Goal: Task Accomplishment & Management: Manage account settings

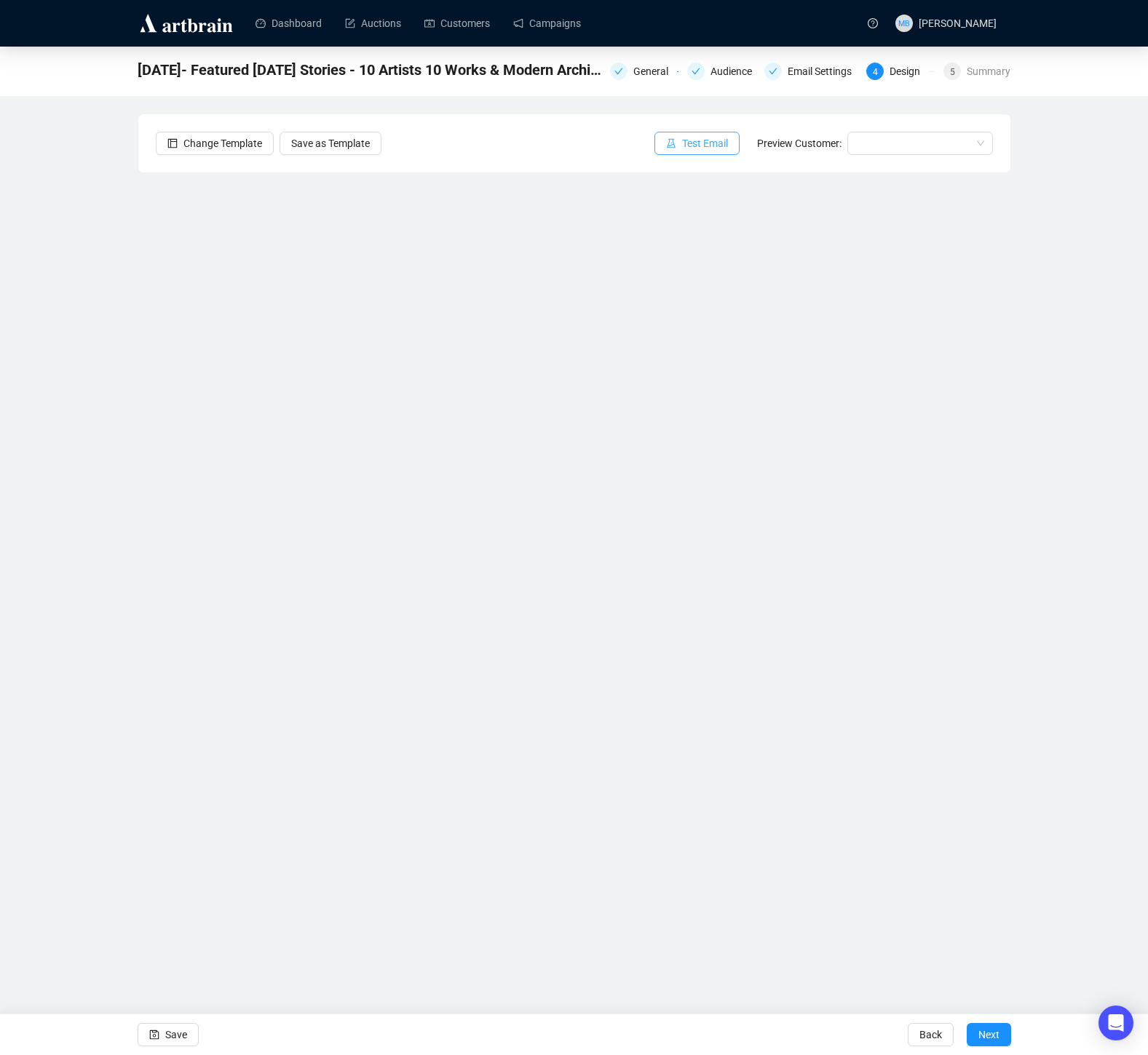
click at [706, 142] on span "Test Email" at bounding box center [704, 143] width 45 height 16
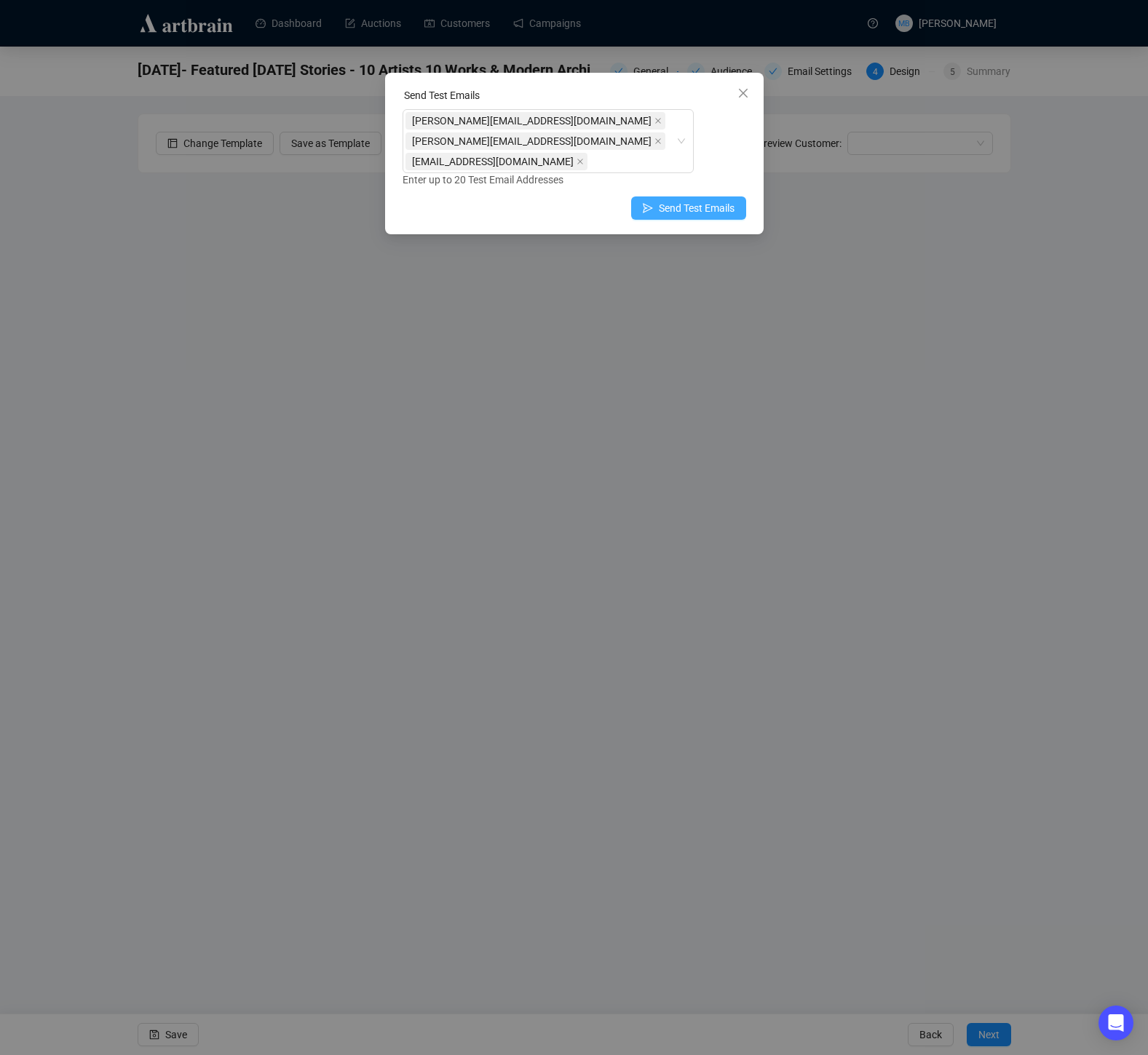
click at [676, 200] on span "Send Test Emails" at bounding box center [697, 208] width 76 height 16
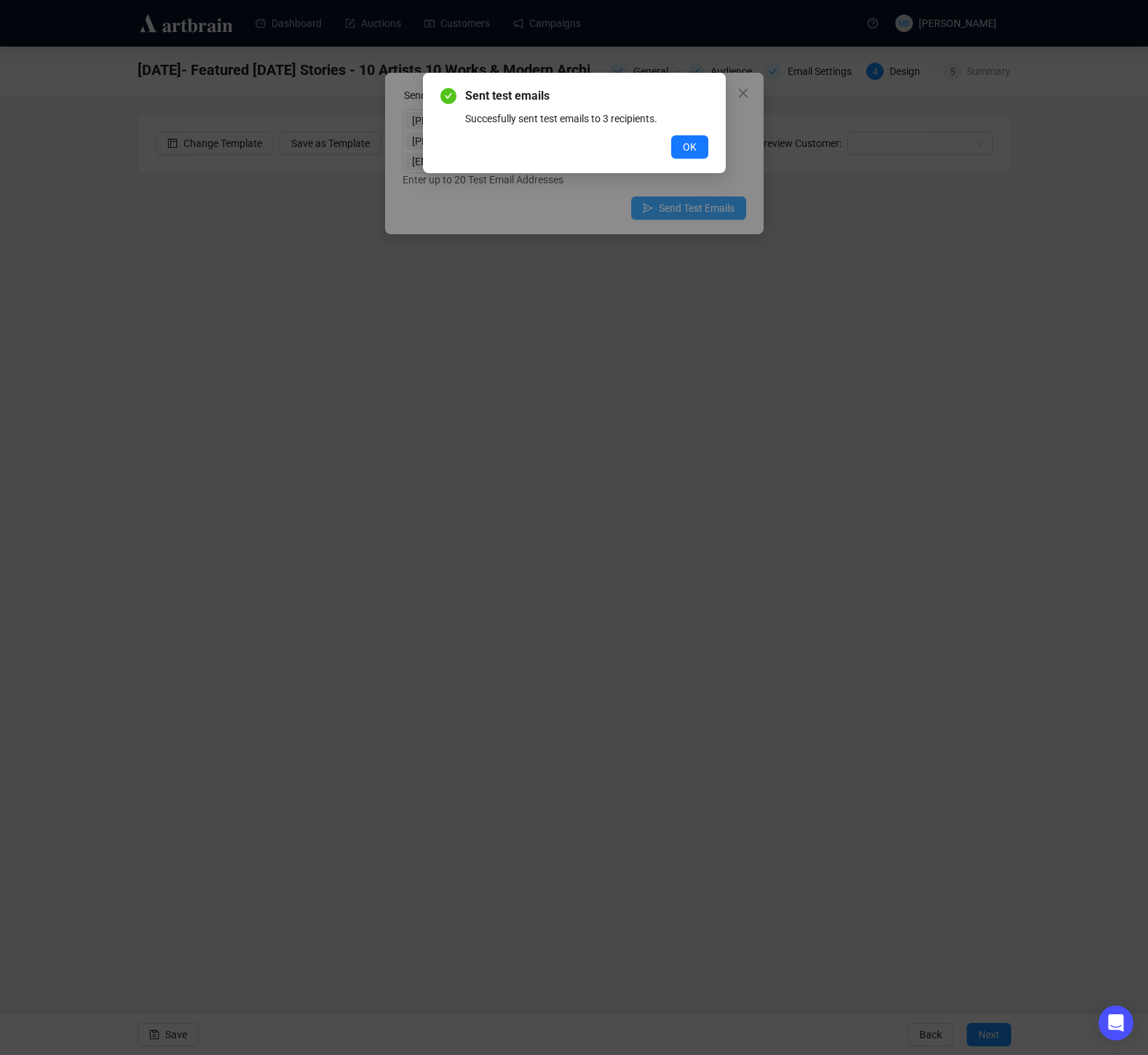
click at [671, 136] on button "OK" at bounding box center [689, 147] width 37 height 23
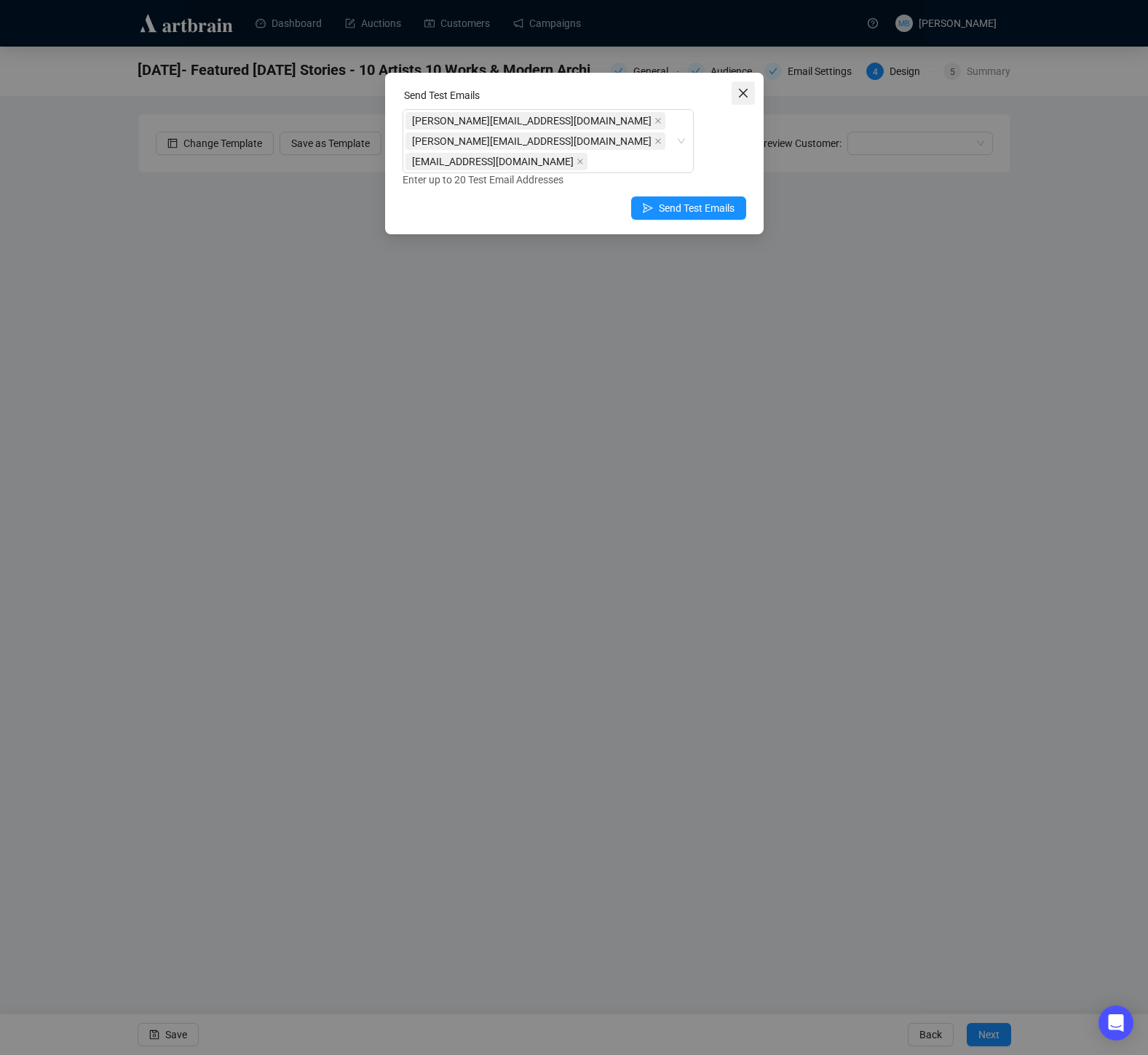
click at [748, 87] on span "Close" at bounding box center [742, 93] width 23 height 12
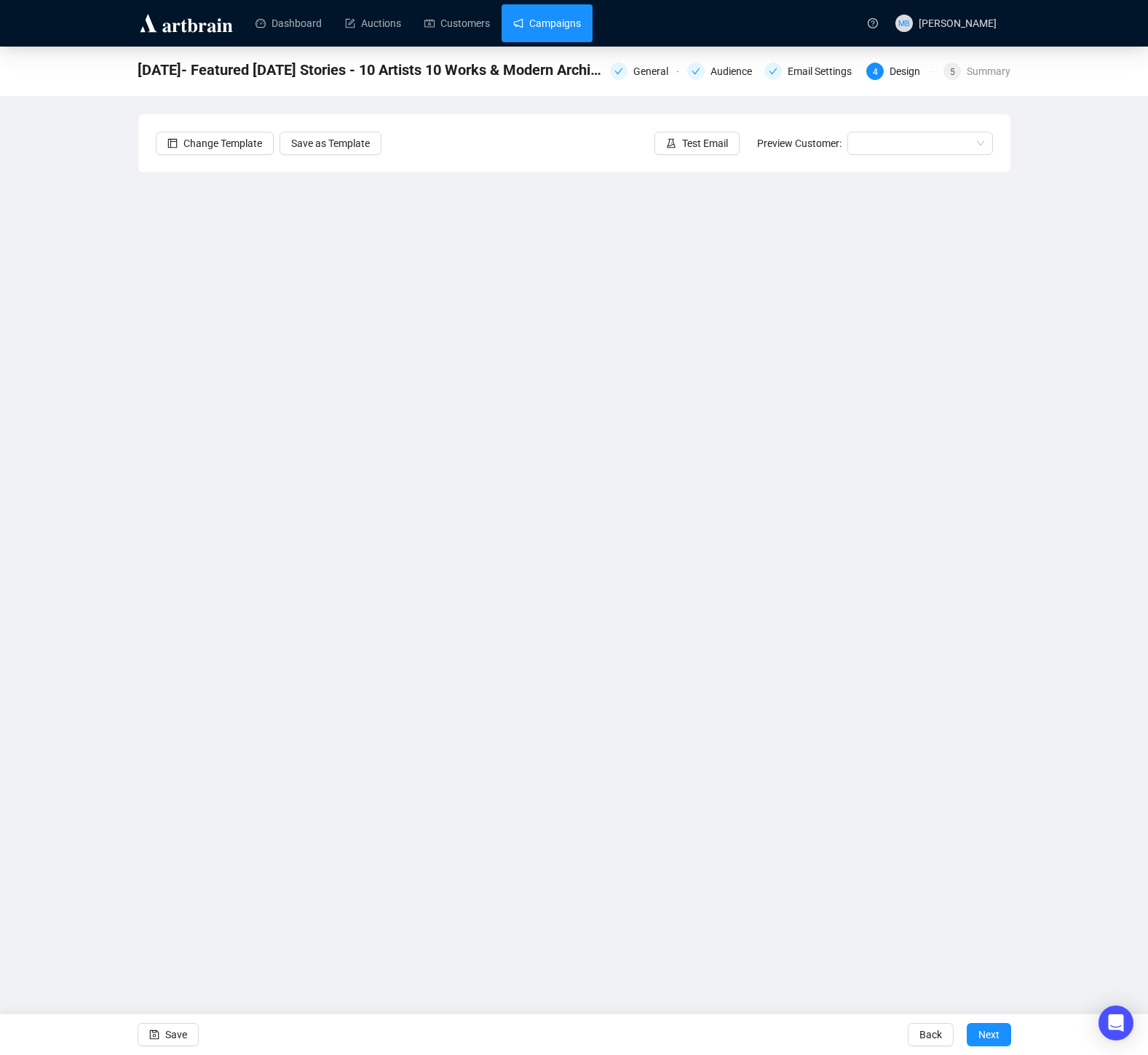
click at [572, 25] on link "Campaigns" at bounding box center [547, 23] width 68 height 38
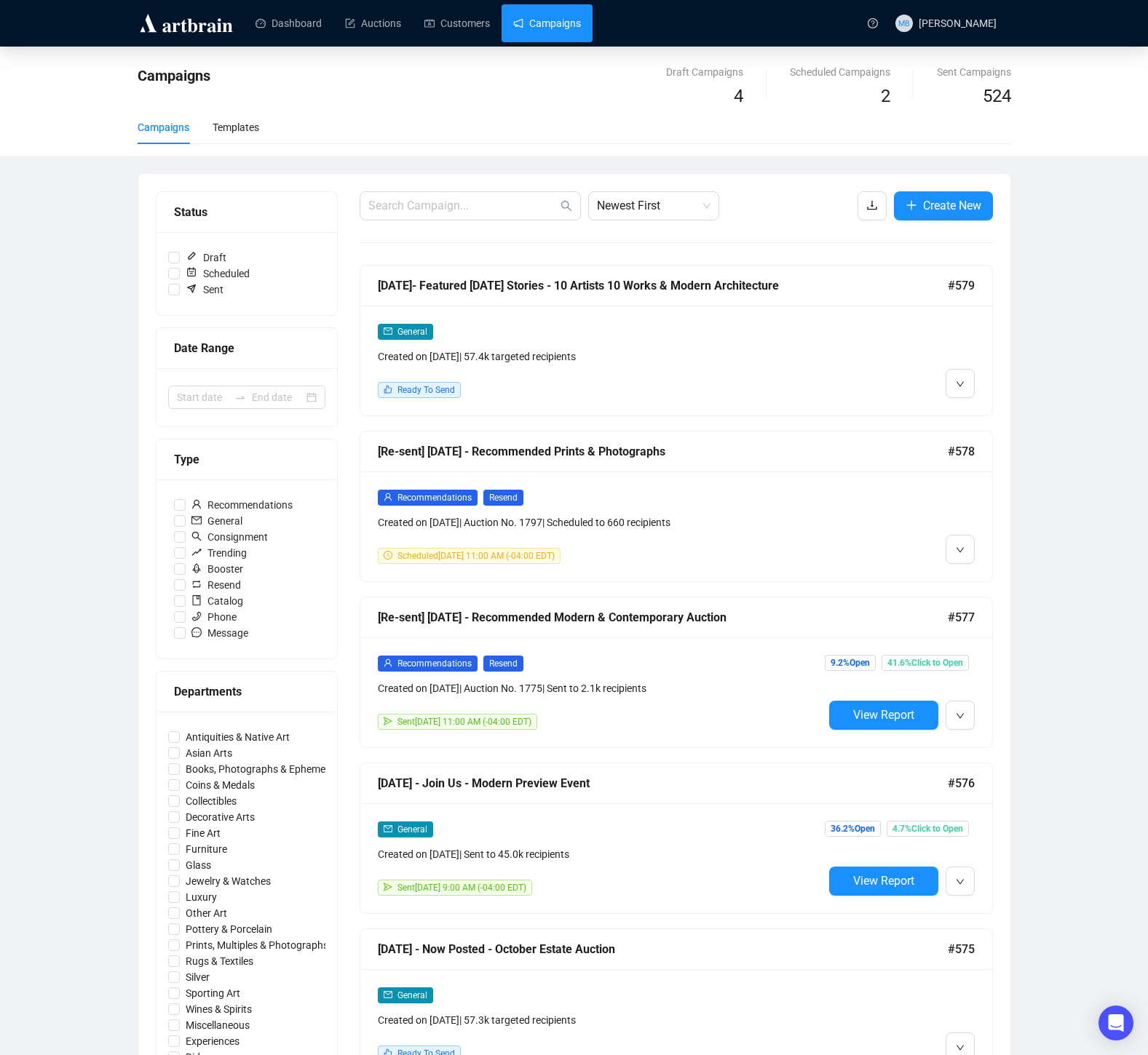
click at [794, 371] on div "General Created on Oct 8, 2025 | 57.4k targeted recipients Ready To Send" at bounding box center [600, 360] width 445 height 75
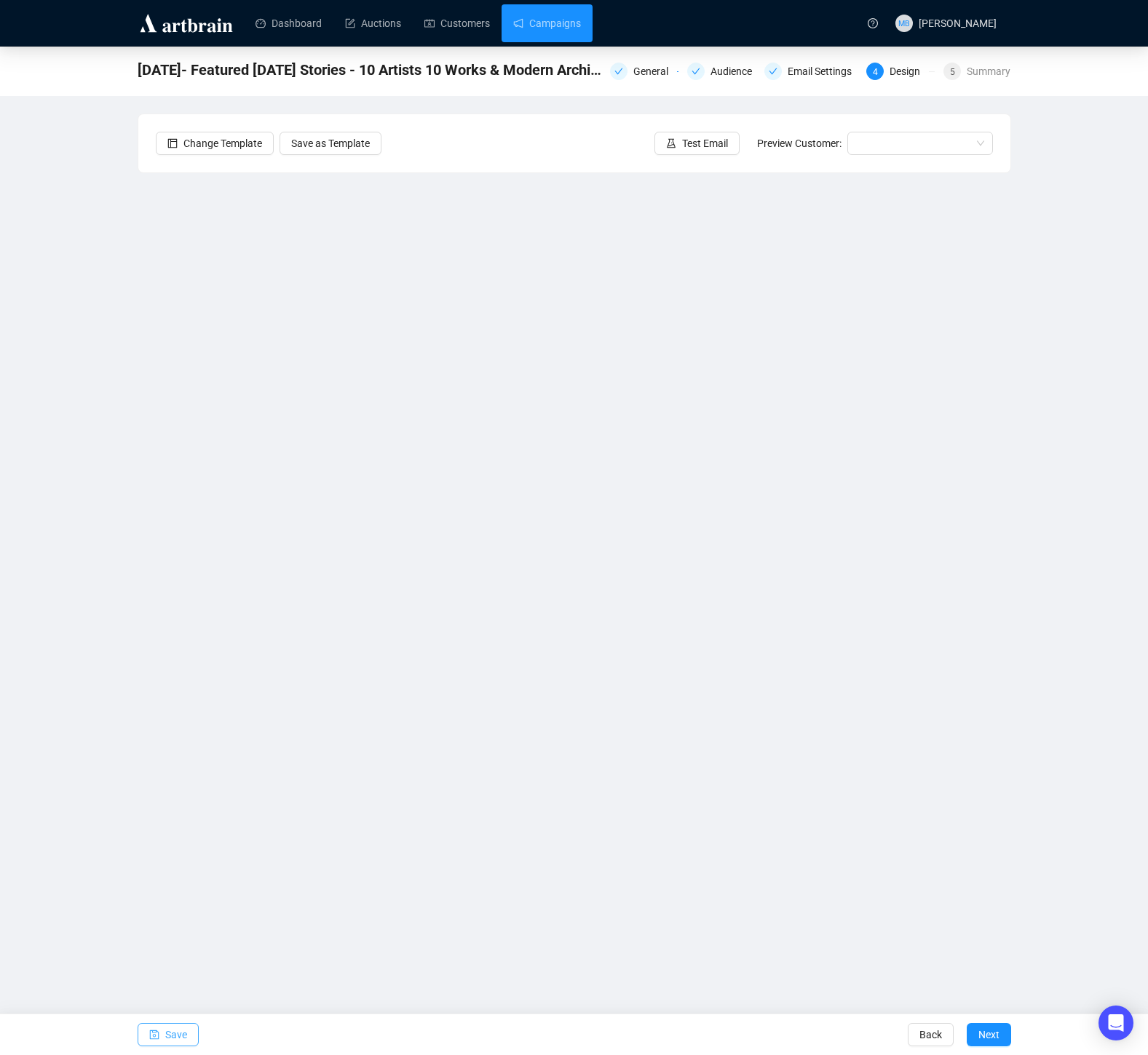
click at [176, 1039] on span "Save" at bounding box center [176, 1034] width 21 height 41
click at [164, 1038] on button "Save" at bounding box center [167, 1034] width 61 height 23
click at [1123, 654] on div "10/11/25- Featured Saturday Stories - 10 Artists 10 Works & Modern Architecture…" at bounding box center [574, 437] width 1148 height 781
click at [549, 21] on link "Campaigns" at bounding box center [547, 23] width 68 height 38
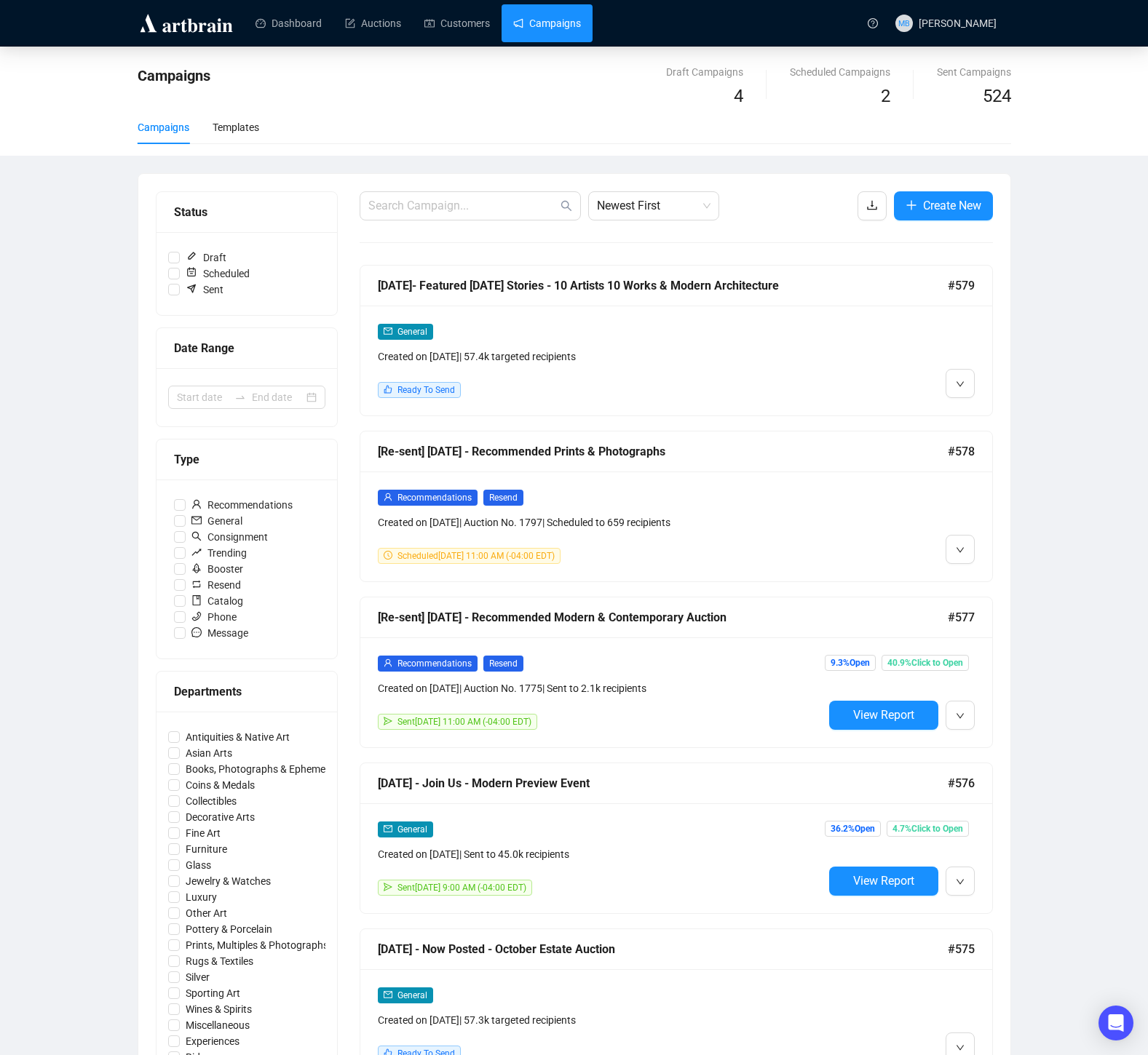
click at [735, 350] on div "Created on Oct 8, 2025 | 57.4k targeted recipients" at bounding box center [600, 356] width 445 height 16
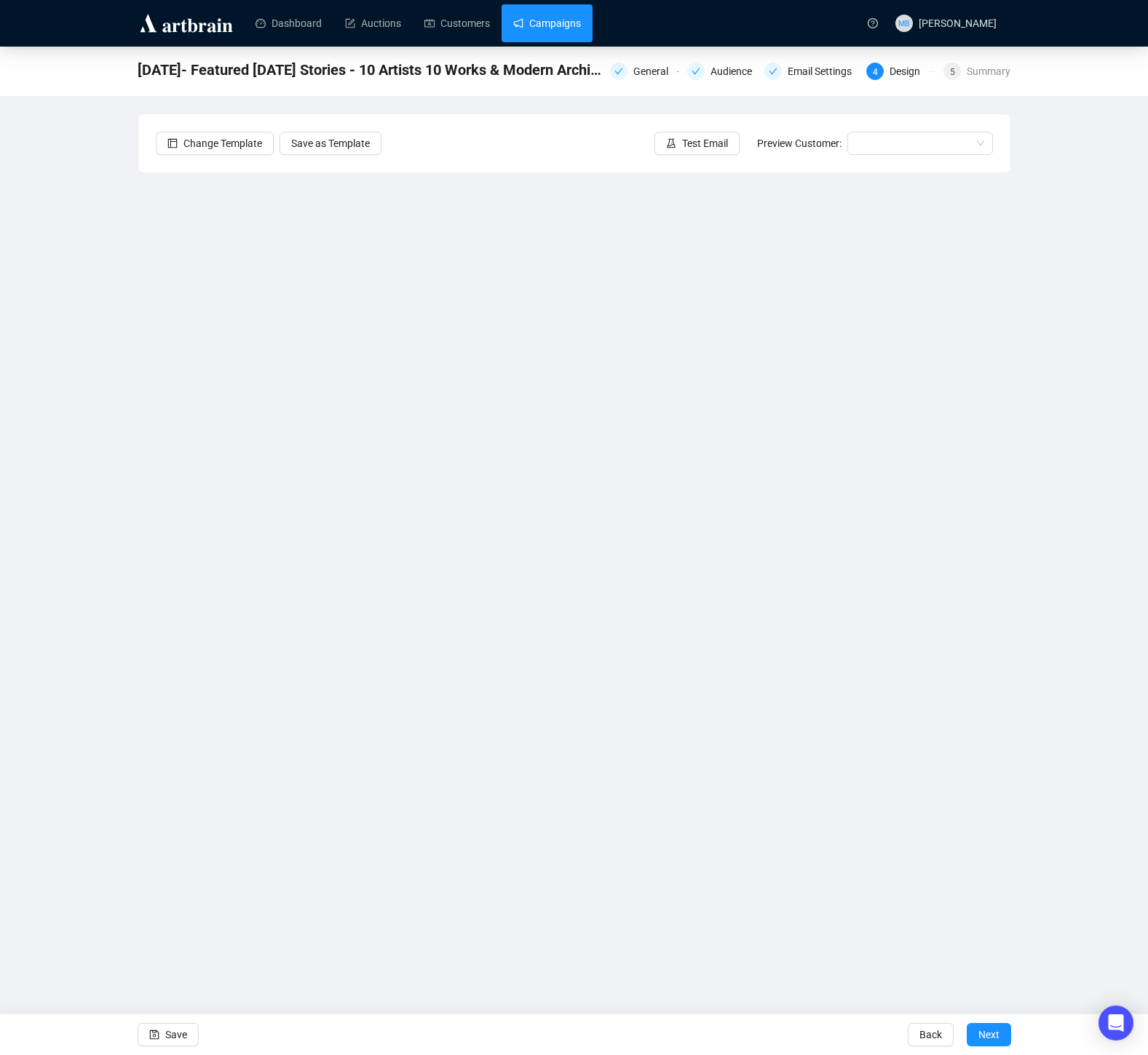
click at [546, 27] on link "Campaigns" at bounding box center [547, 23] width 68 height 38
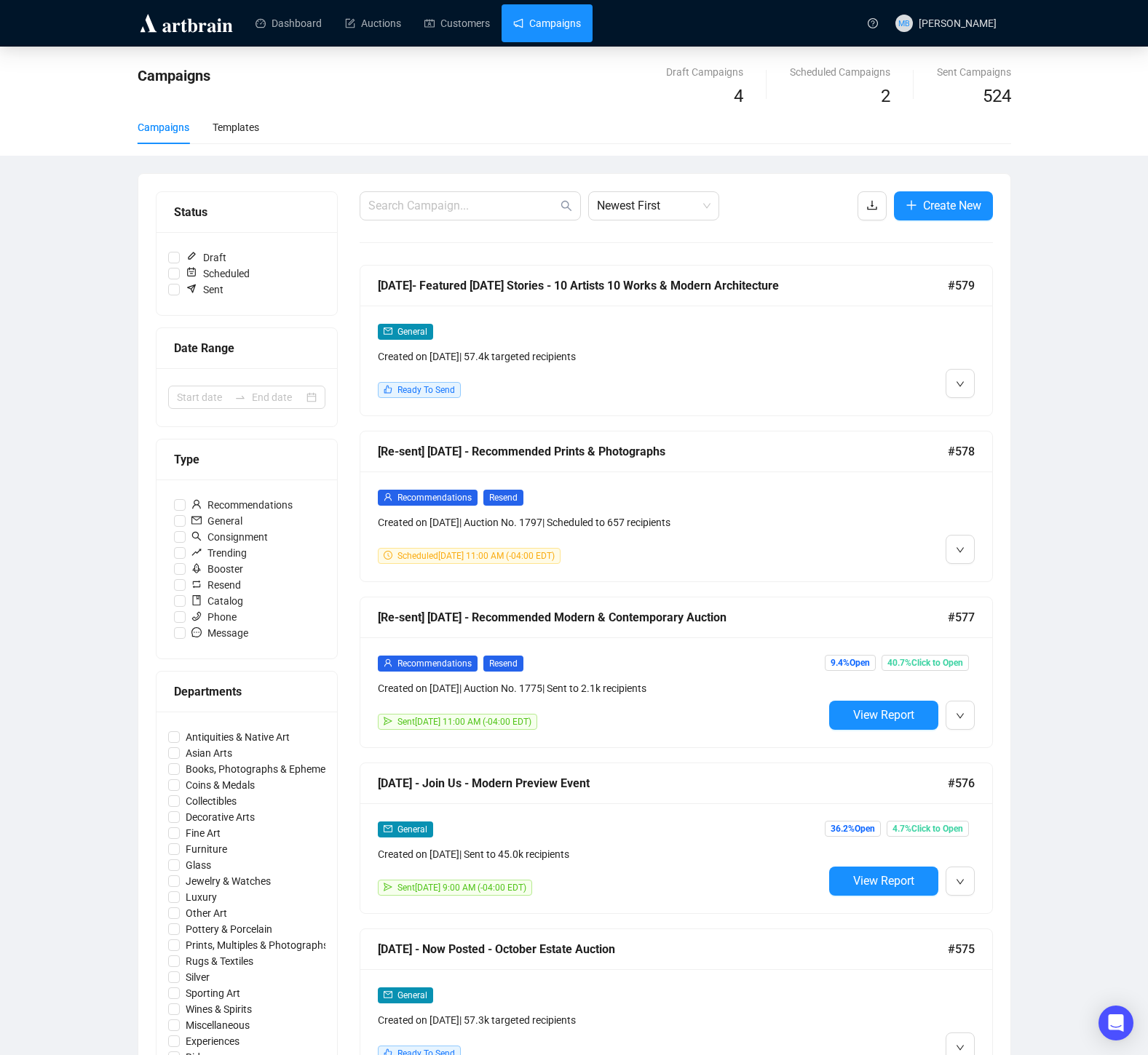
click at [208, 127] on div "Campaigns Templates" at bounding box center [198, 127] width 122 height 33
click at [227, 127] on div "Templates" at bounding box center [236, 127] width 46 height 16
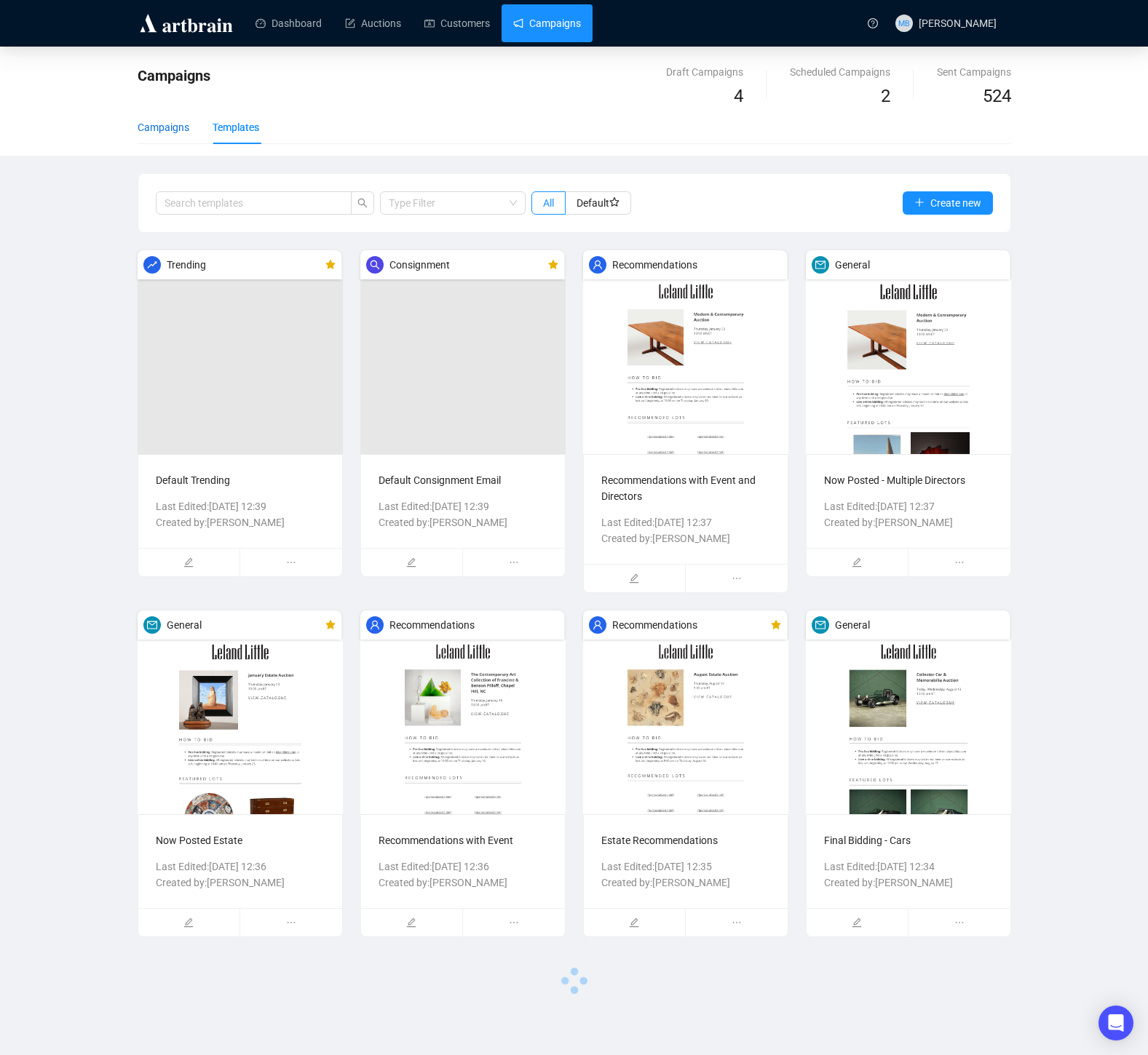
click at [166, 129] on div "Campaigns" at bounding box center [163, 127] width 51 height 16
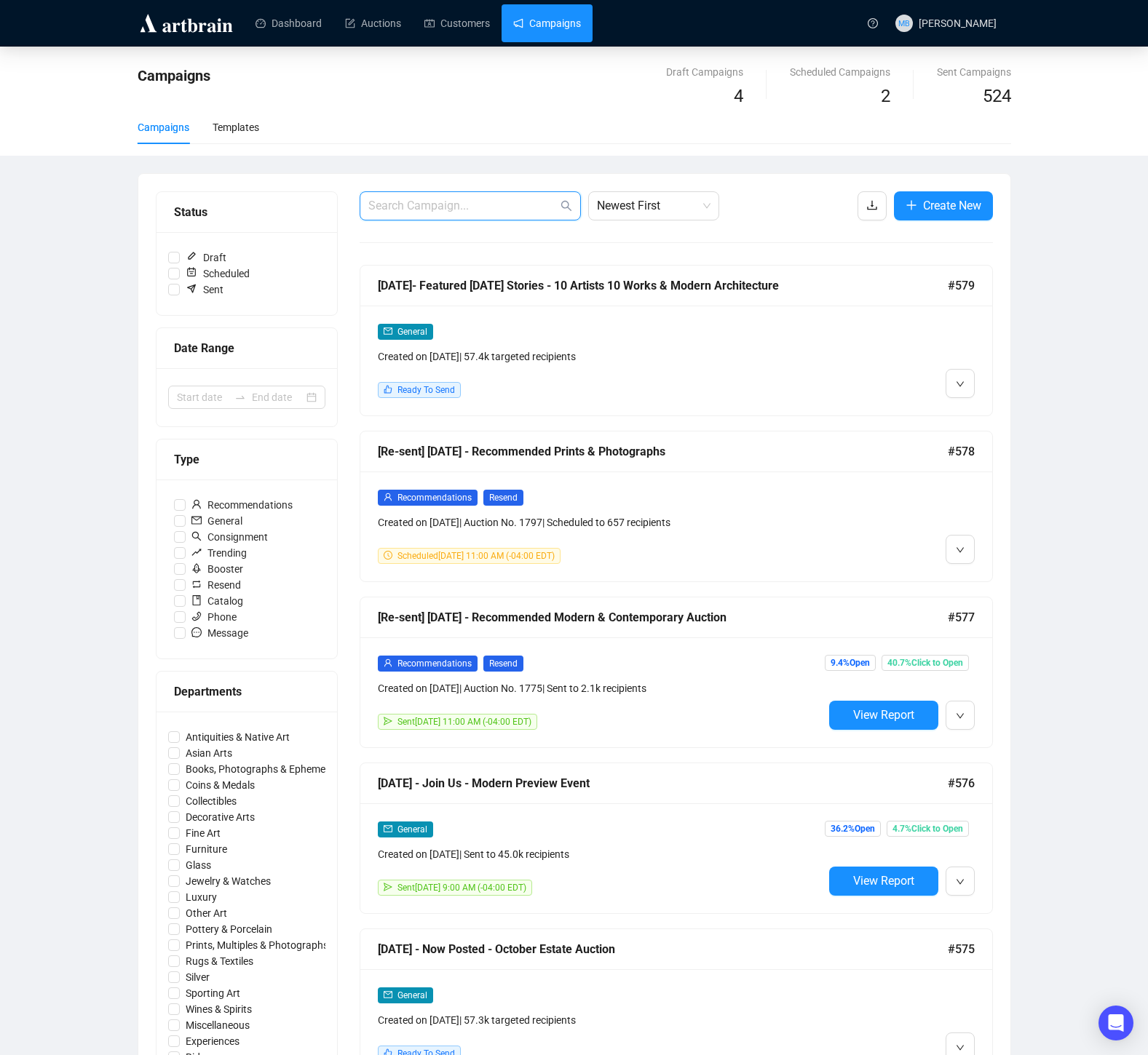
click at [485, 207] on input "text" at bounding box center [462, 206] width 190 height 17
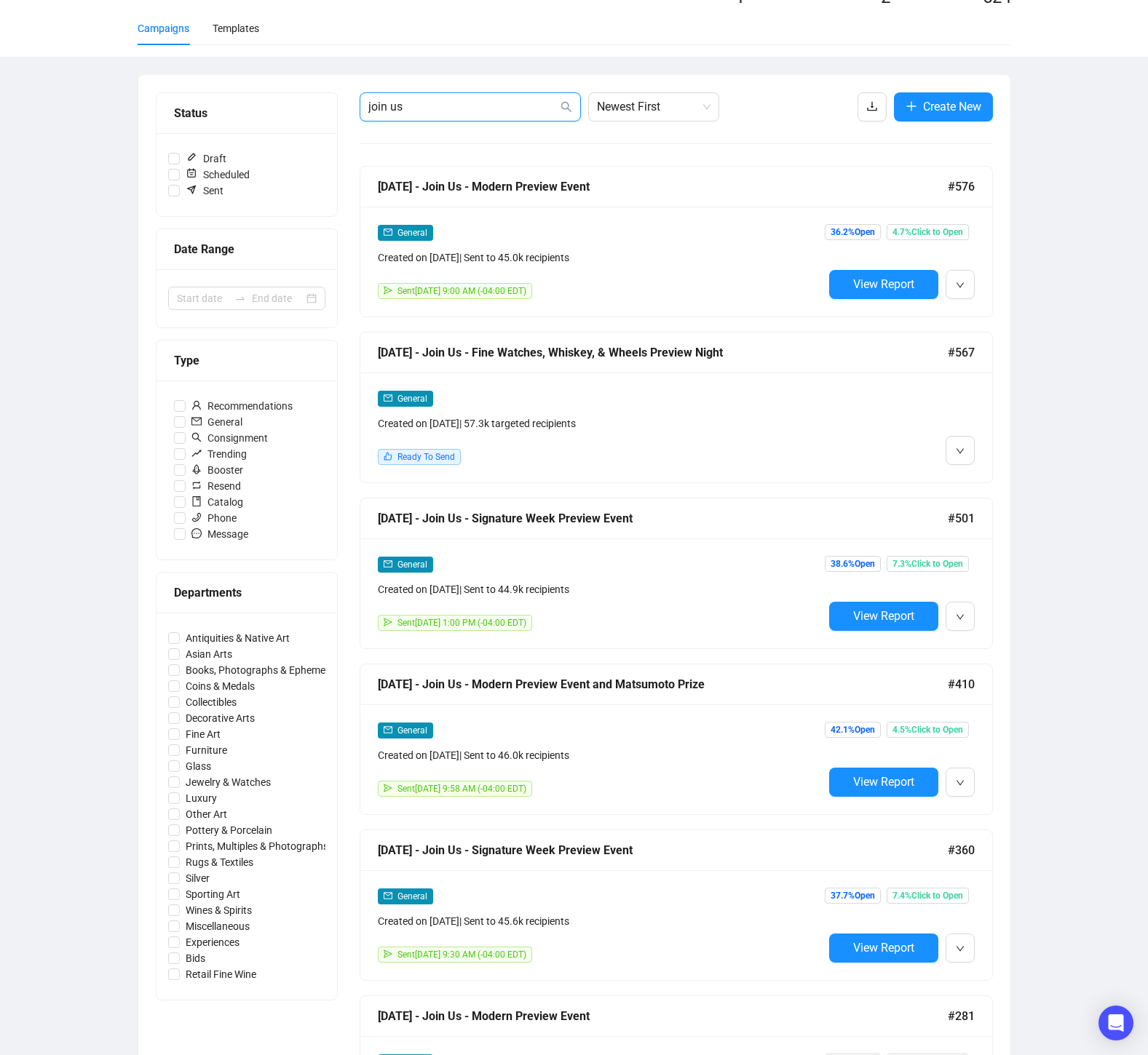
scroll to position [99, 0]
drag, startPoint x: 410, startPoint y: 108, endPoint x: 338, endPoint y: 103, distance: 72.2
click at [338, 103] on div "Status Draft Scheduled Sent Date Range Type Recommendations General Consignment…" at bounding box center [574, 812] width 837 height 1438
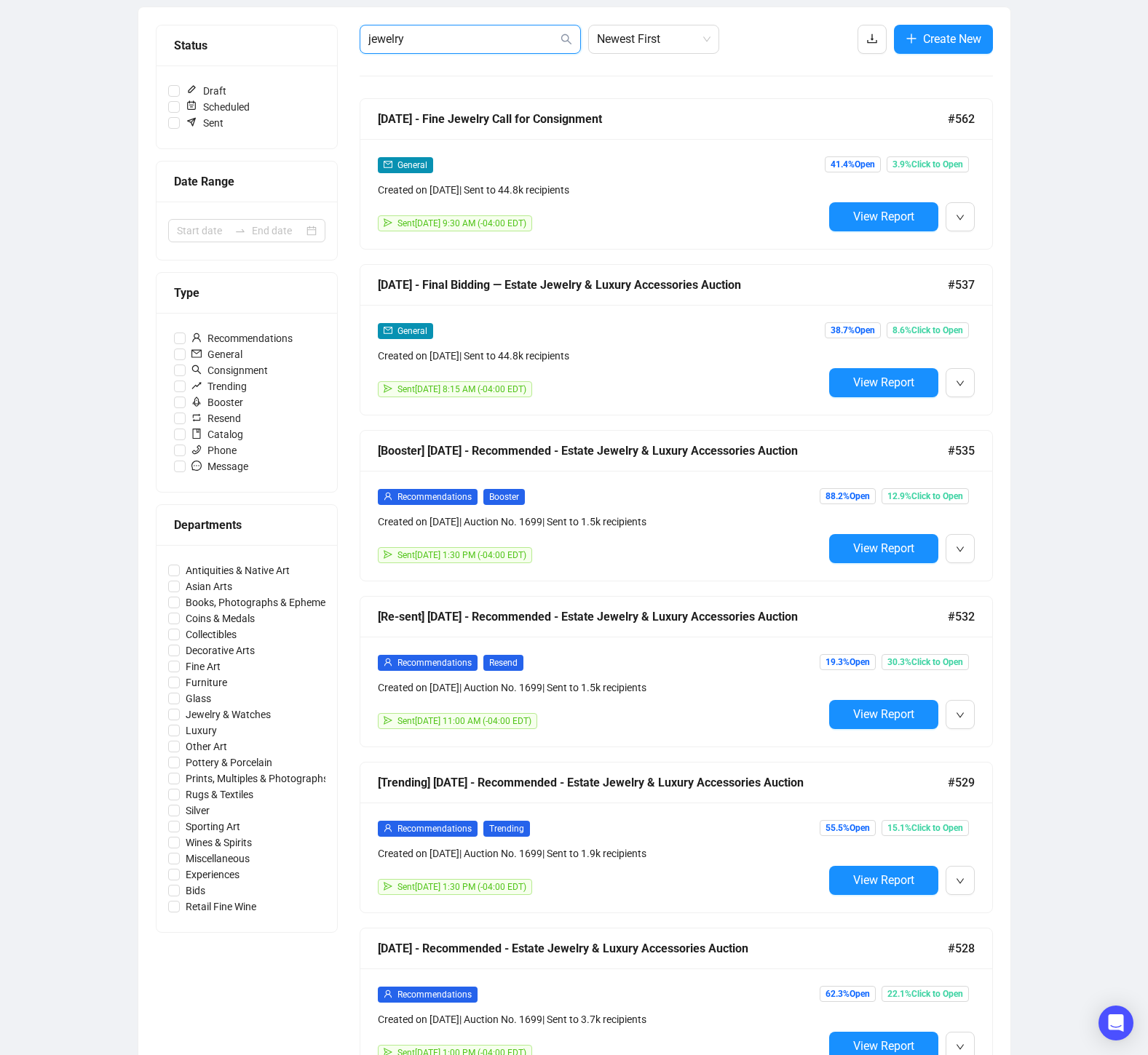
scroll to position [0, 0]
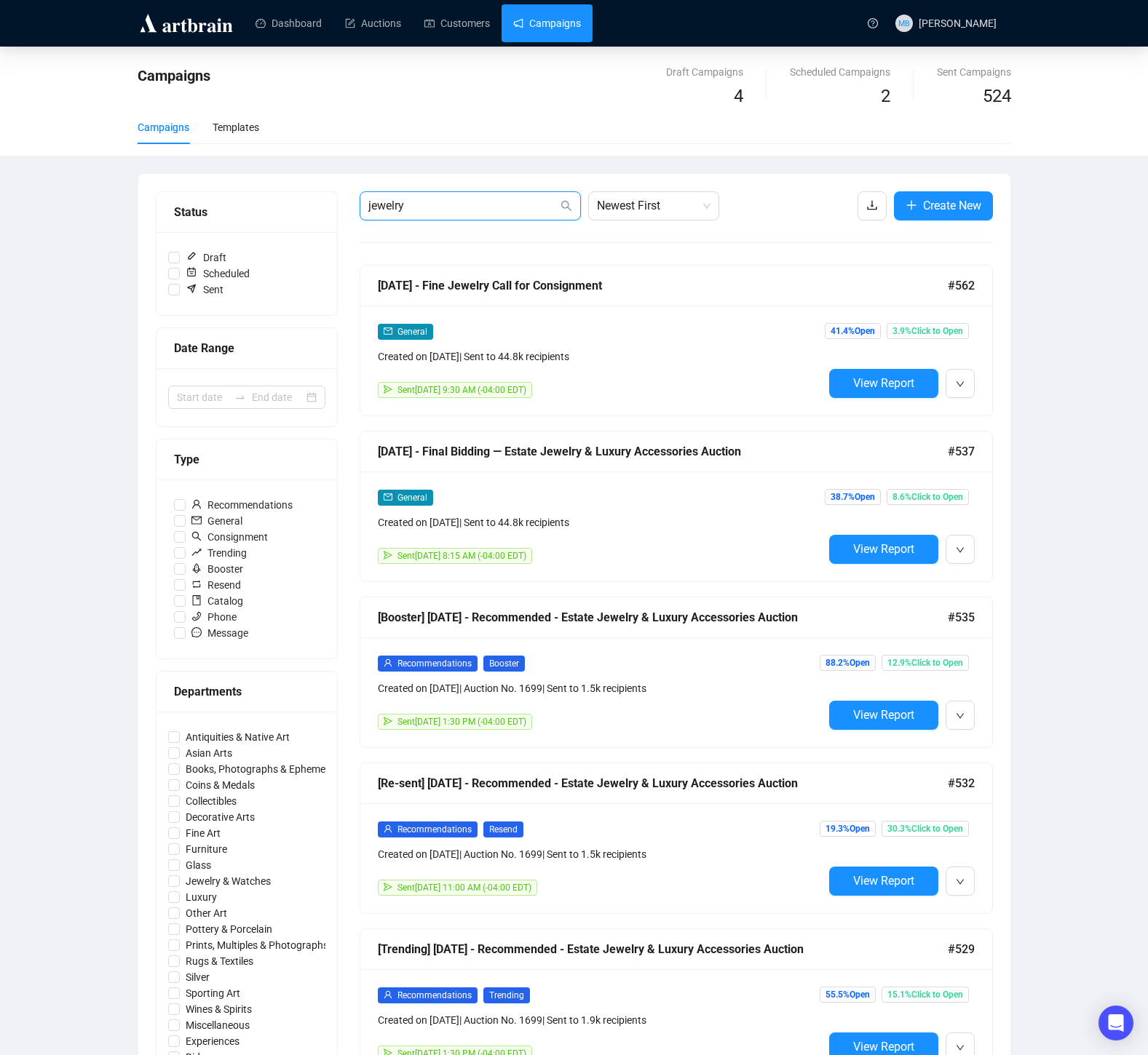
drag, startPoint x: 415, startPoint y: 202, endPoint x: 310, endPoint y: 203, distance: 105.0
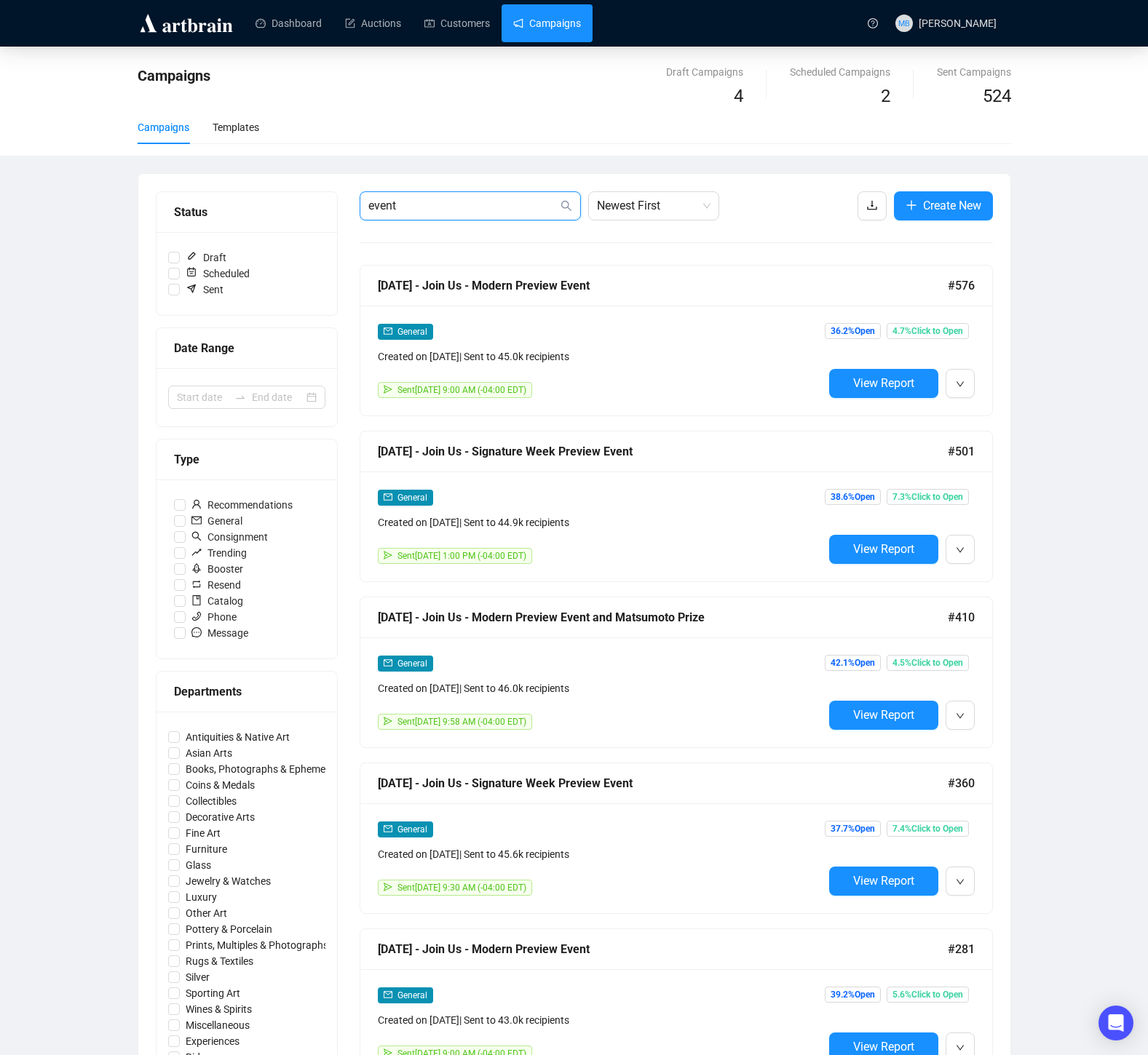
click at [416, 203] on input "event" at bounding box center [462, 206] width 190 height 17
click at [413, 205] on input "event" at bounding box center [462, 206] width 190 height 17
paste input "Glimpse"
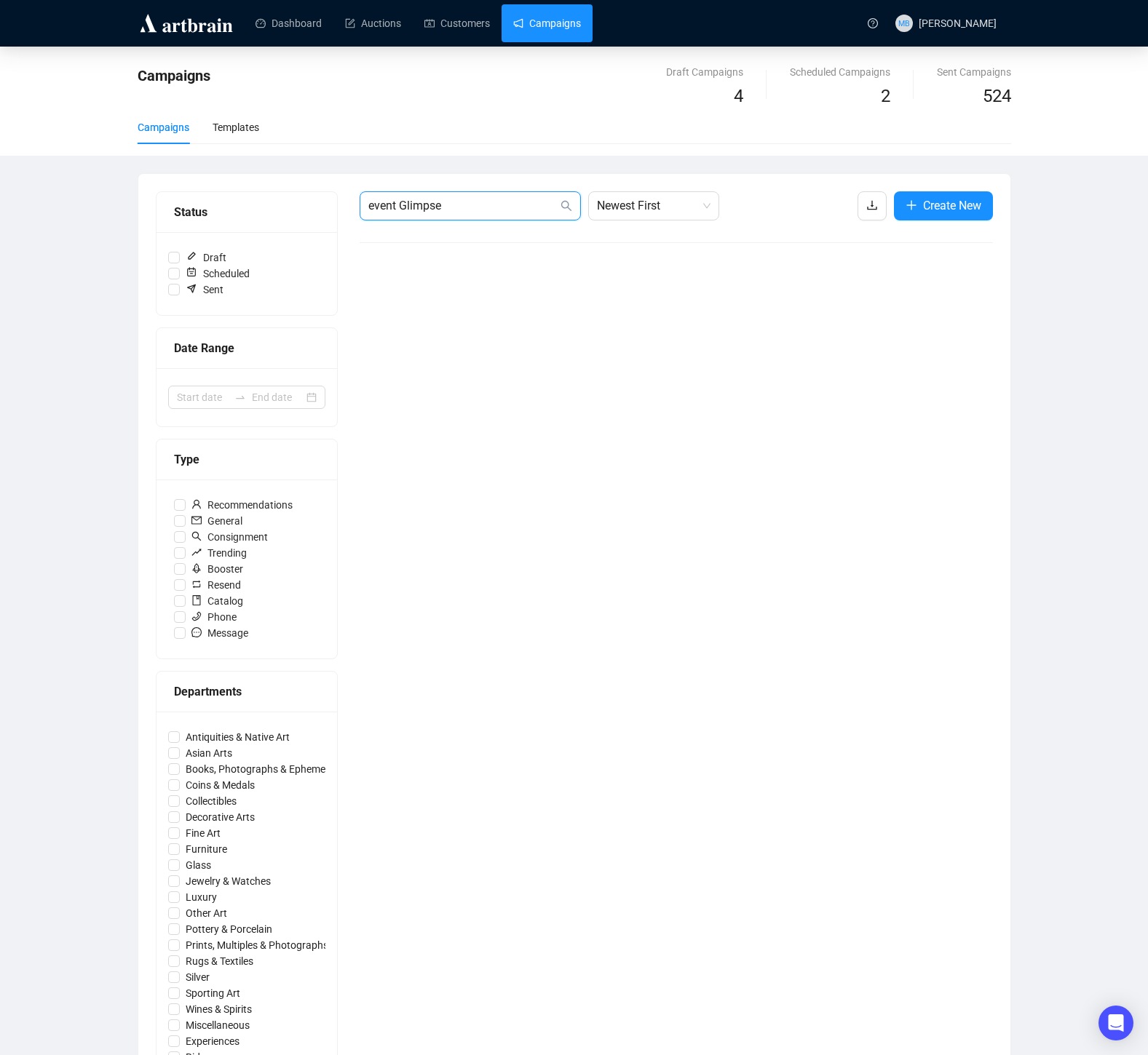
drag, startPoint x: 429, startPoint y: 203, endPoint x: 353, endPoint y: 202, distance: 76.0
click at [353, 202] on div "Status Draft Scheduled Sent Date Range Type Recommendations General Consignment…" at bounding box center [574, 648] width 837 height 915
paste input "text"
click at [444, 208] on input "Glimpse" at bounding box center [462, 206] width 190 height 17
type input "G"
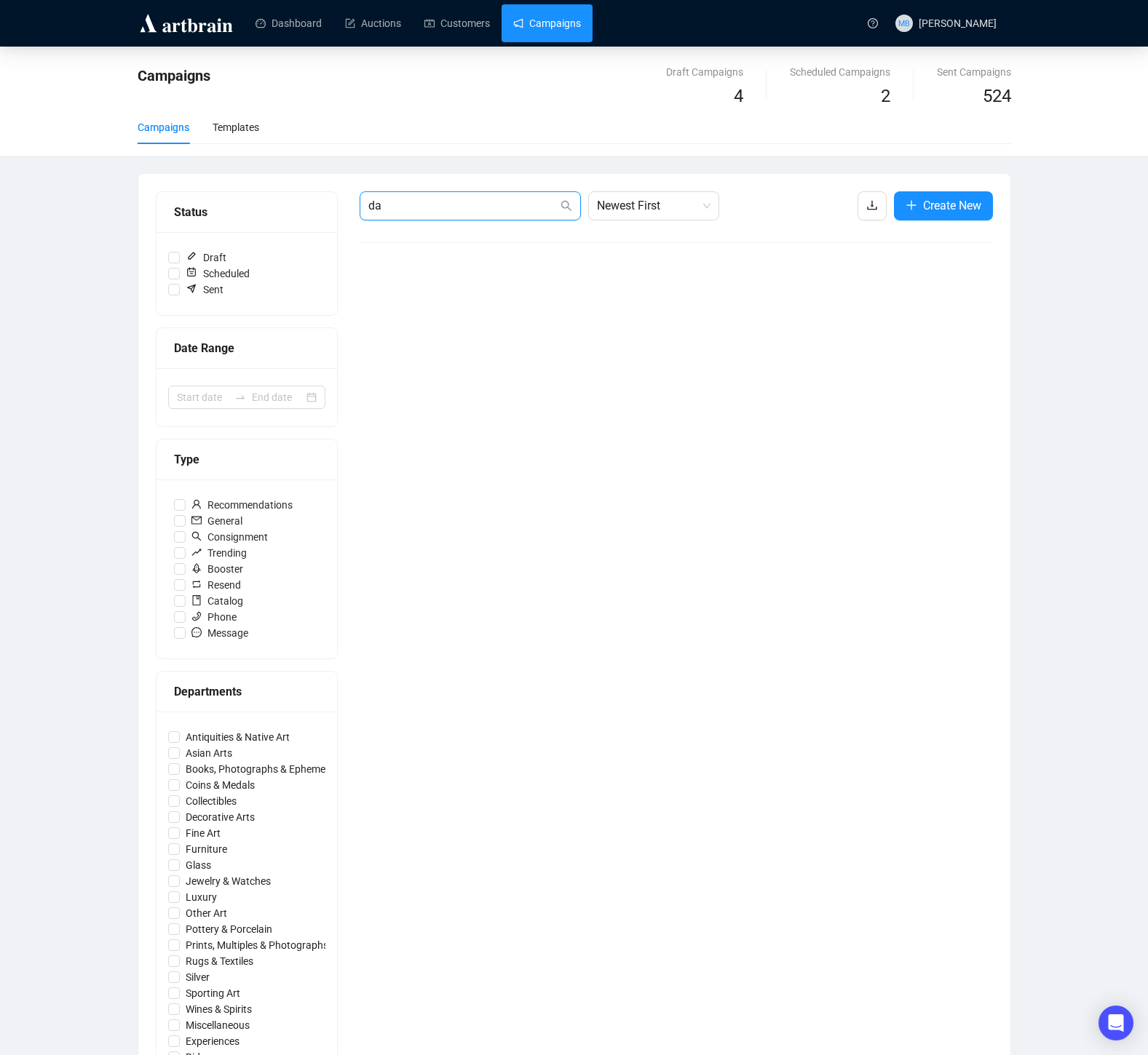
type input "d"
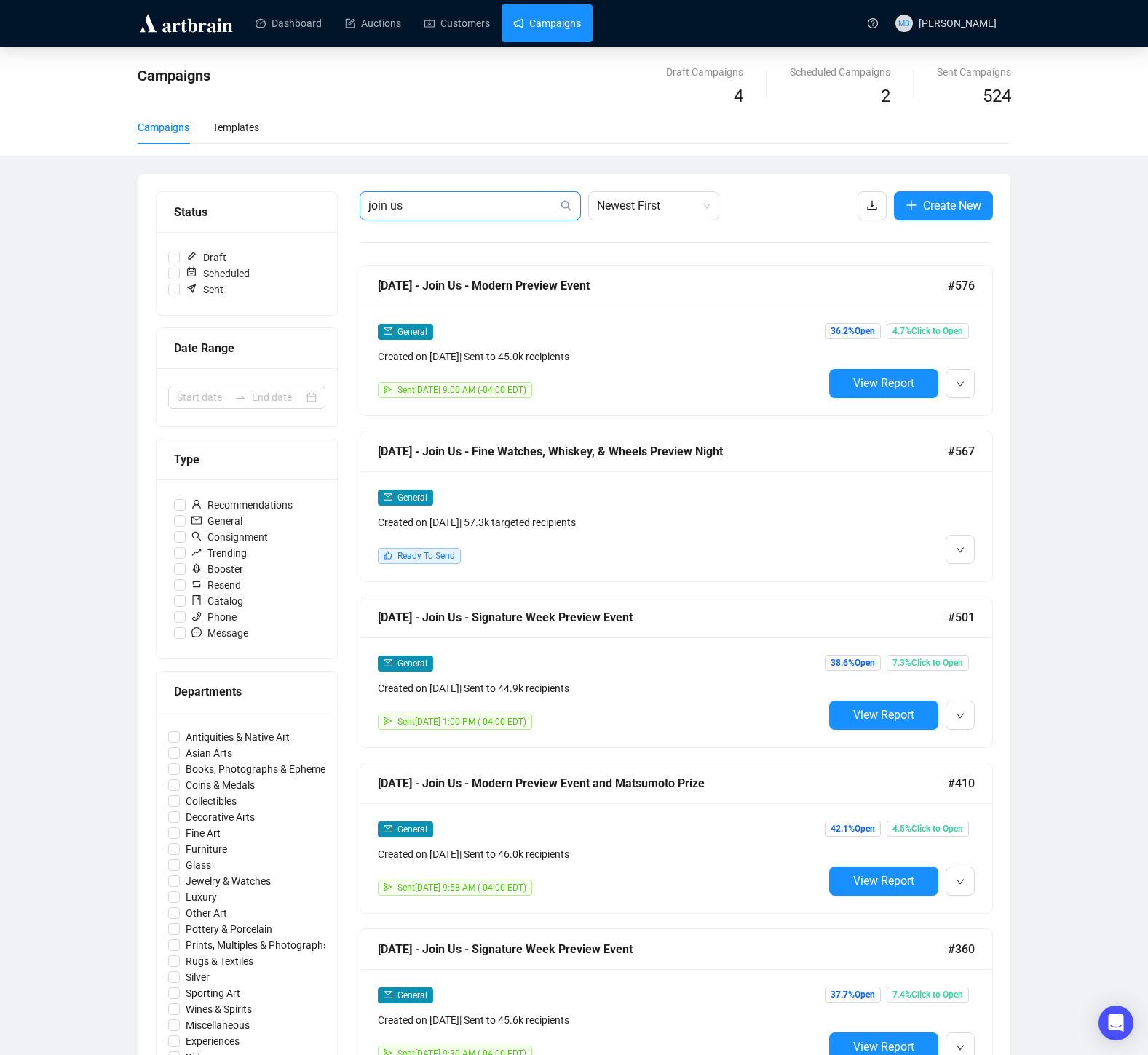
type input "join us"
click at [269, 403] on input at bounding box center [277, 397] width 51 height 16
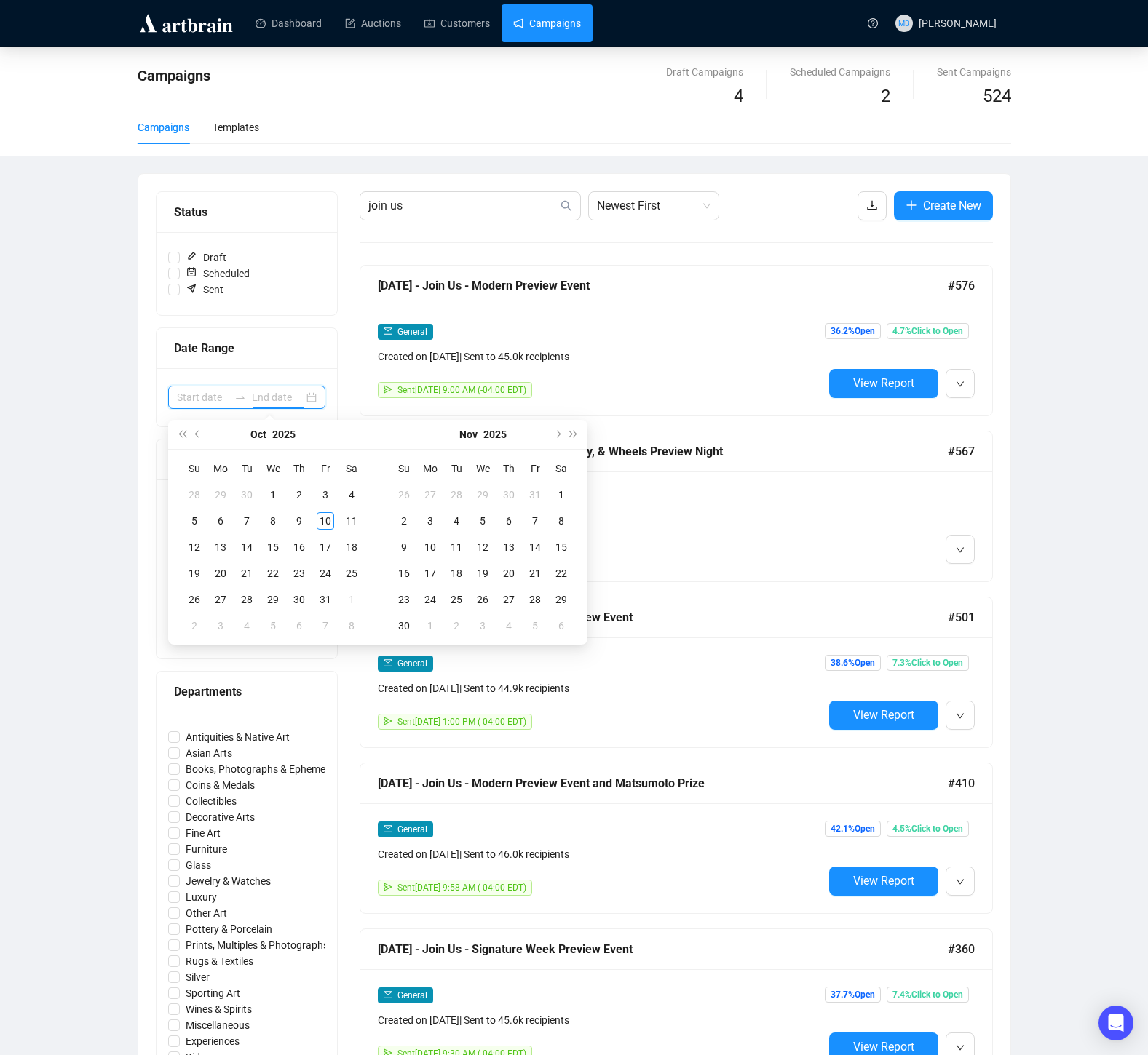
click at [275, 401] on input at bounding box center [277, 397] width 51 height 16
click at [199, 431] on span "Previous month (PageUp)" at bounding box center [198, 434] width 7 height 7
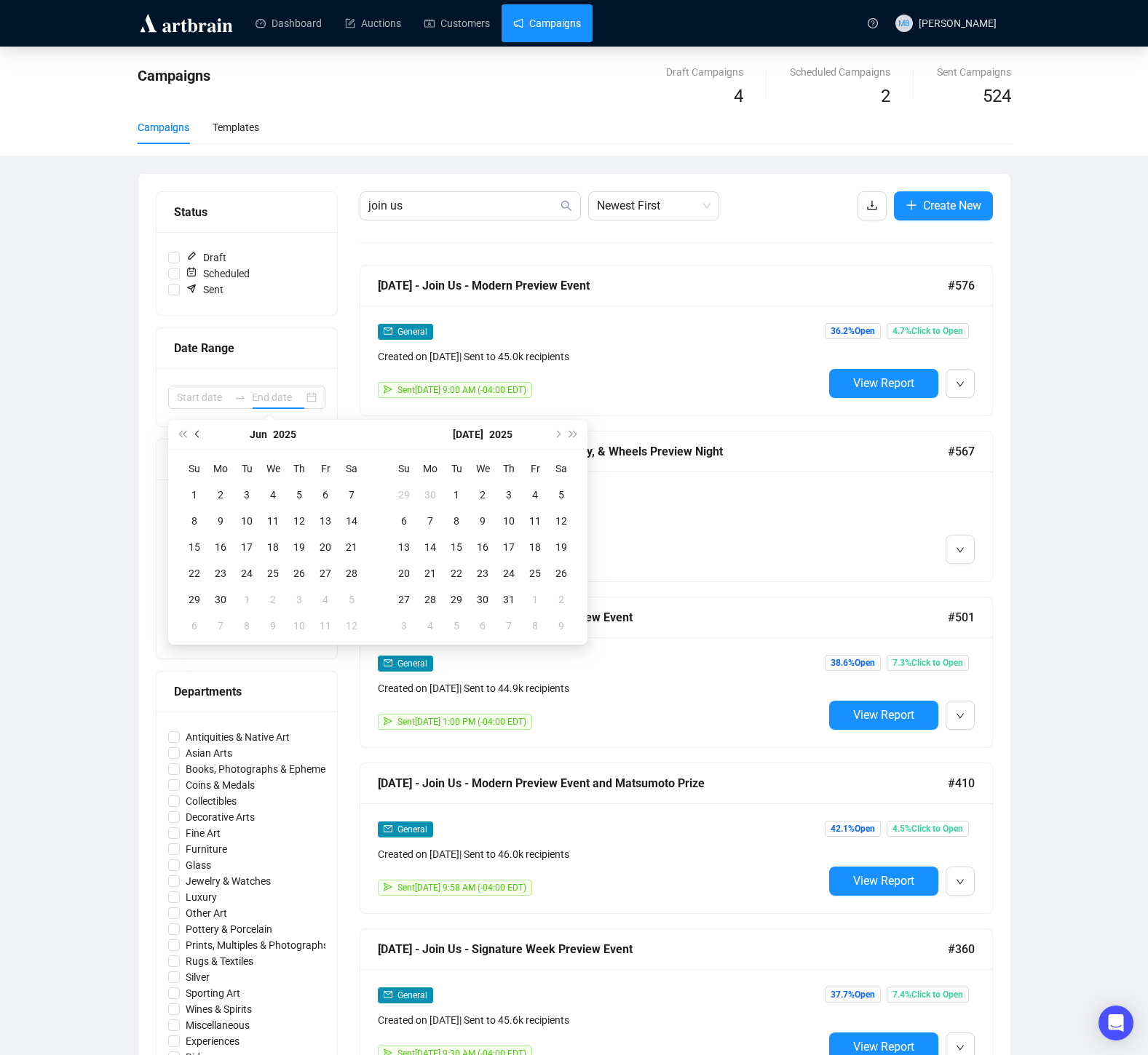
click at [199, 431] on span "Previous month (PageUp)" at bounding box center [198, 434] width 7 height 7
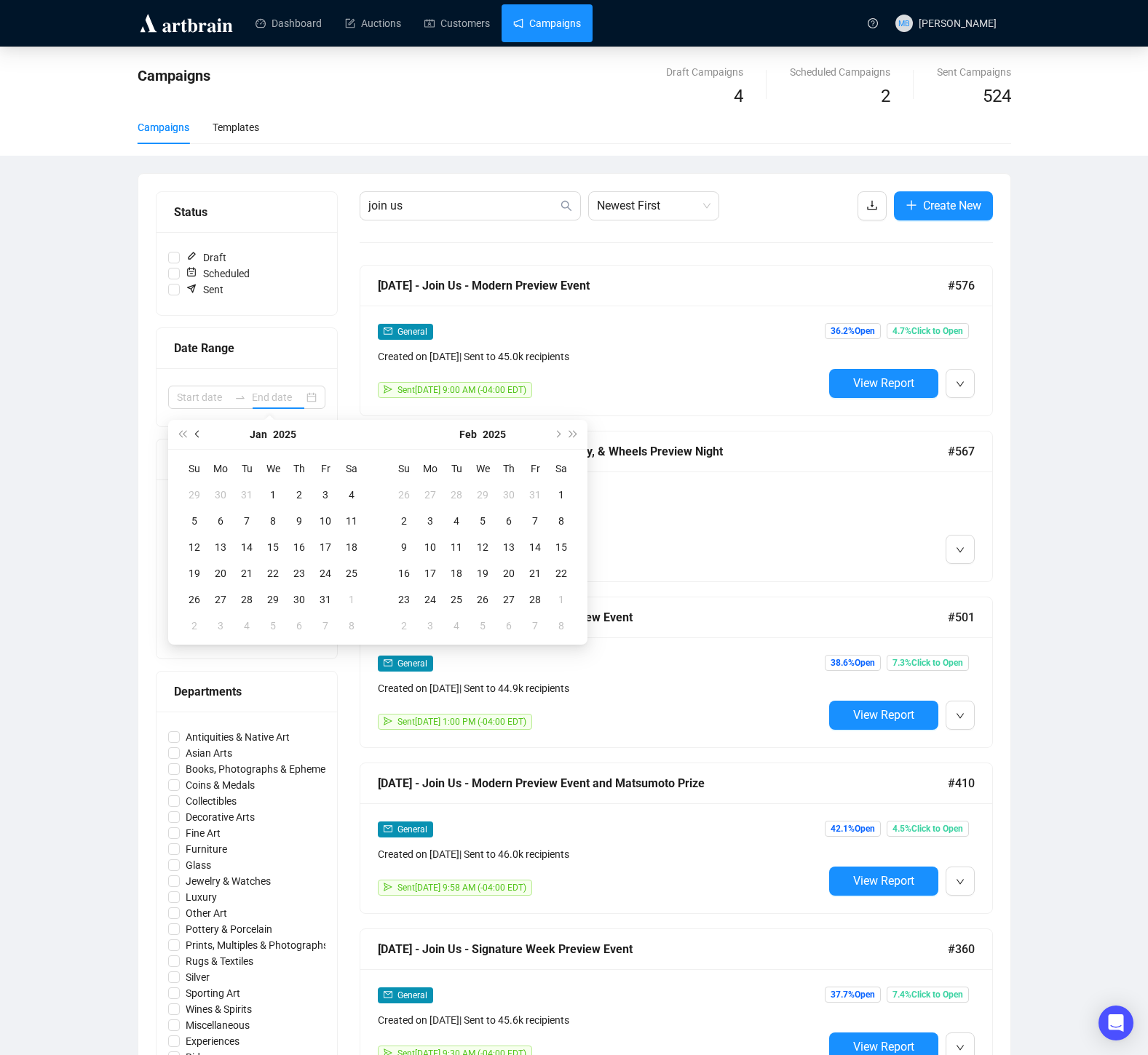
click at [199, 431] on span "Previous month (PageUp)" at bounding box center [198, 434] width 7 height 7
type input "2024-10-21"
click at [218, 575] on div "21" at bounding box center [221, 573] width 17 height 17
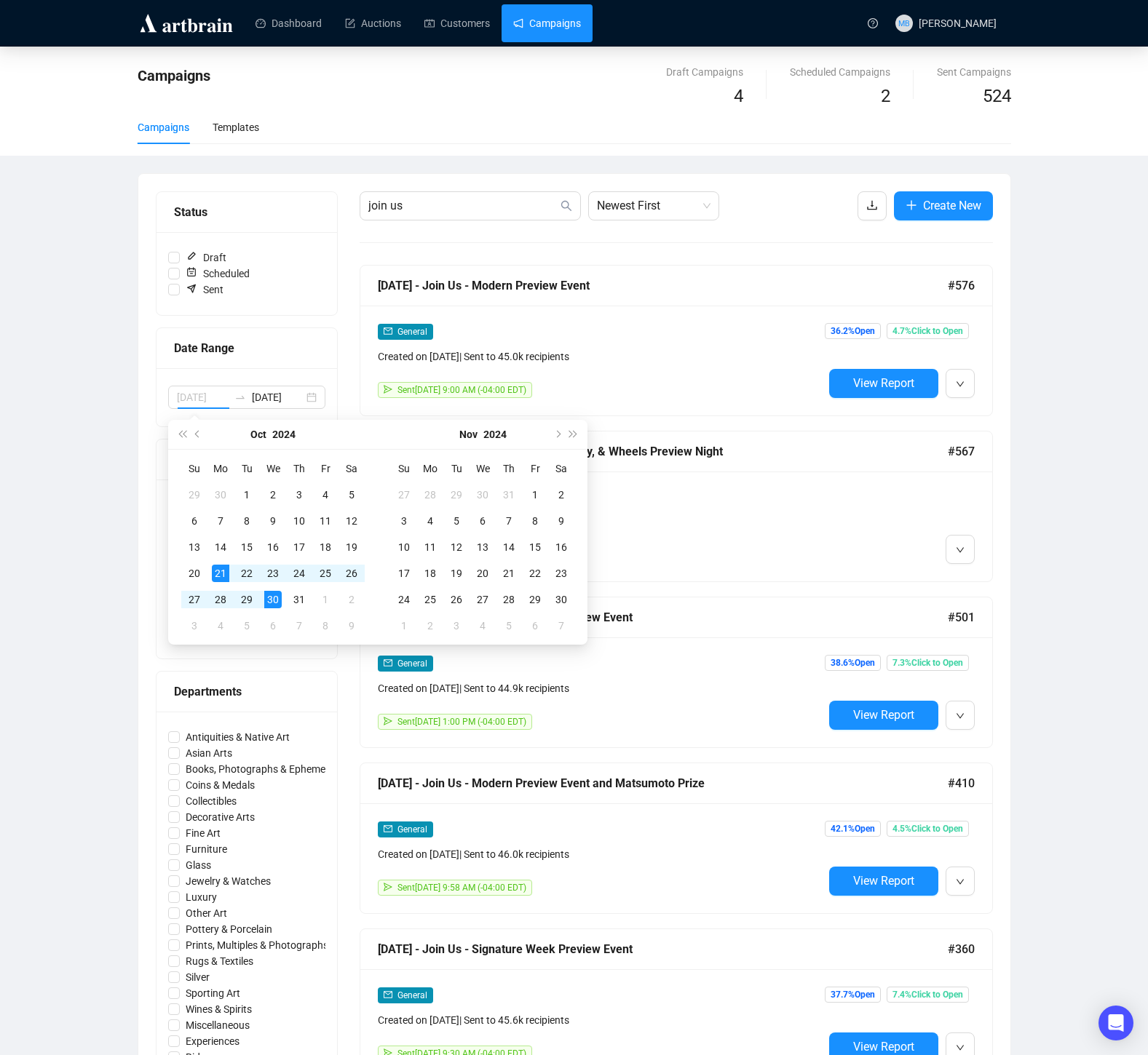
click at [273, 597] on div "30" at bounding box center [273, 600] width 17 height 17
type input "2024-10-21"
type input "2024-10-30"
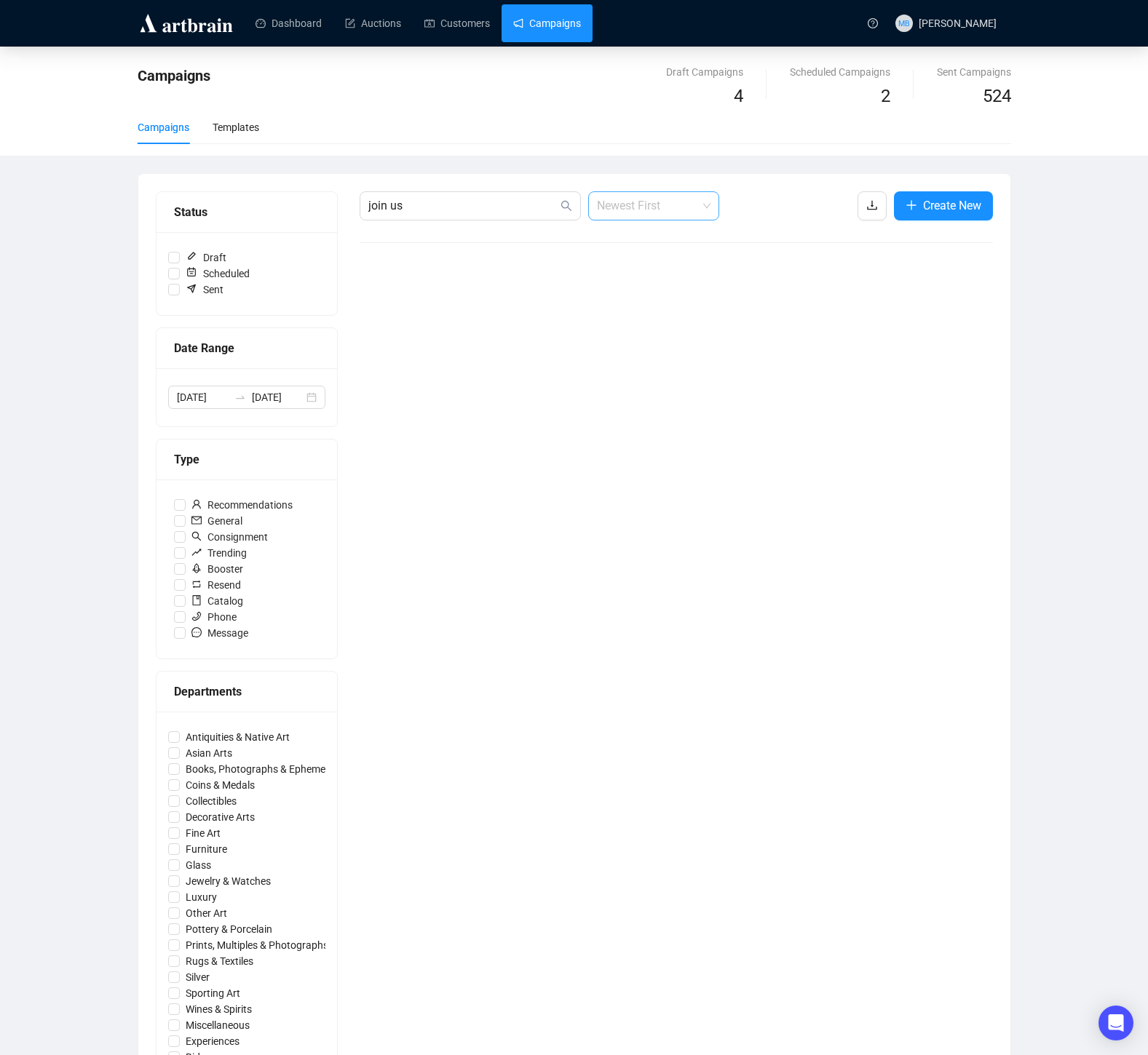
click at [662, 213] on span "Newest First" at bounding box center [654, 206] width 113 height 27
click at [1105, 366] on div "Campaigns Draft Campaigns 4 Scheduled Campaigns 2 Sent Campaigns 524 Campaigns …" at bounding box center [574, 585] width 1148 height 1078
click at [449, 207] on input "join us" at bounding box center [462, 206] width 190 height 17
drag, startPoint x: 446, startPoint y: 208, endPoint x: 346, endPoint y: 203, distance: 100.1
click at [346, 203] on div "Status Draft Scheduled Sent Date Range 2024-10-21 2024-10-30 Type Recommendatio…" at bounding box center [574, 648] width 837 height 915
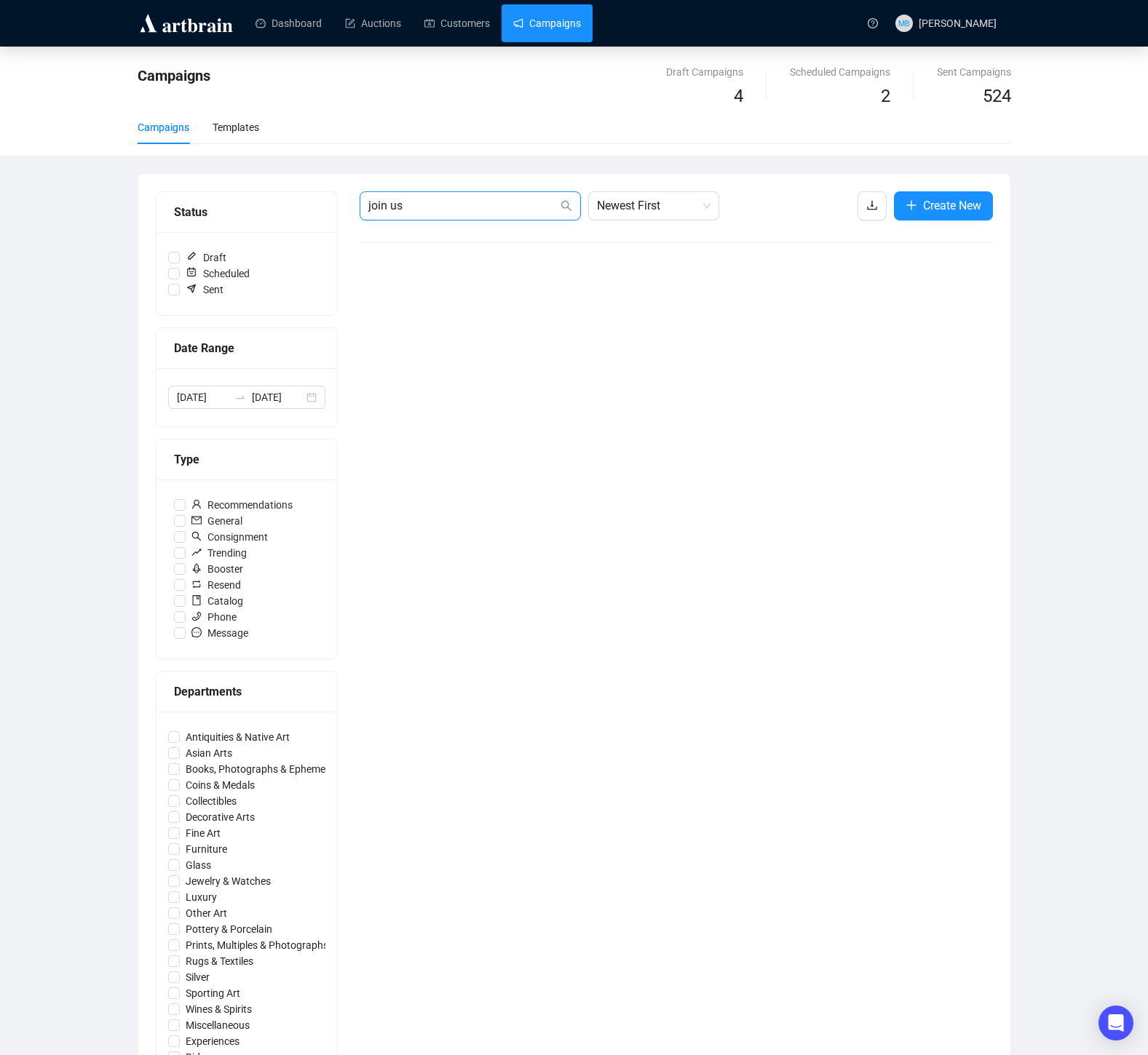
type input "f"
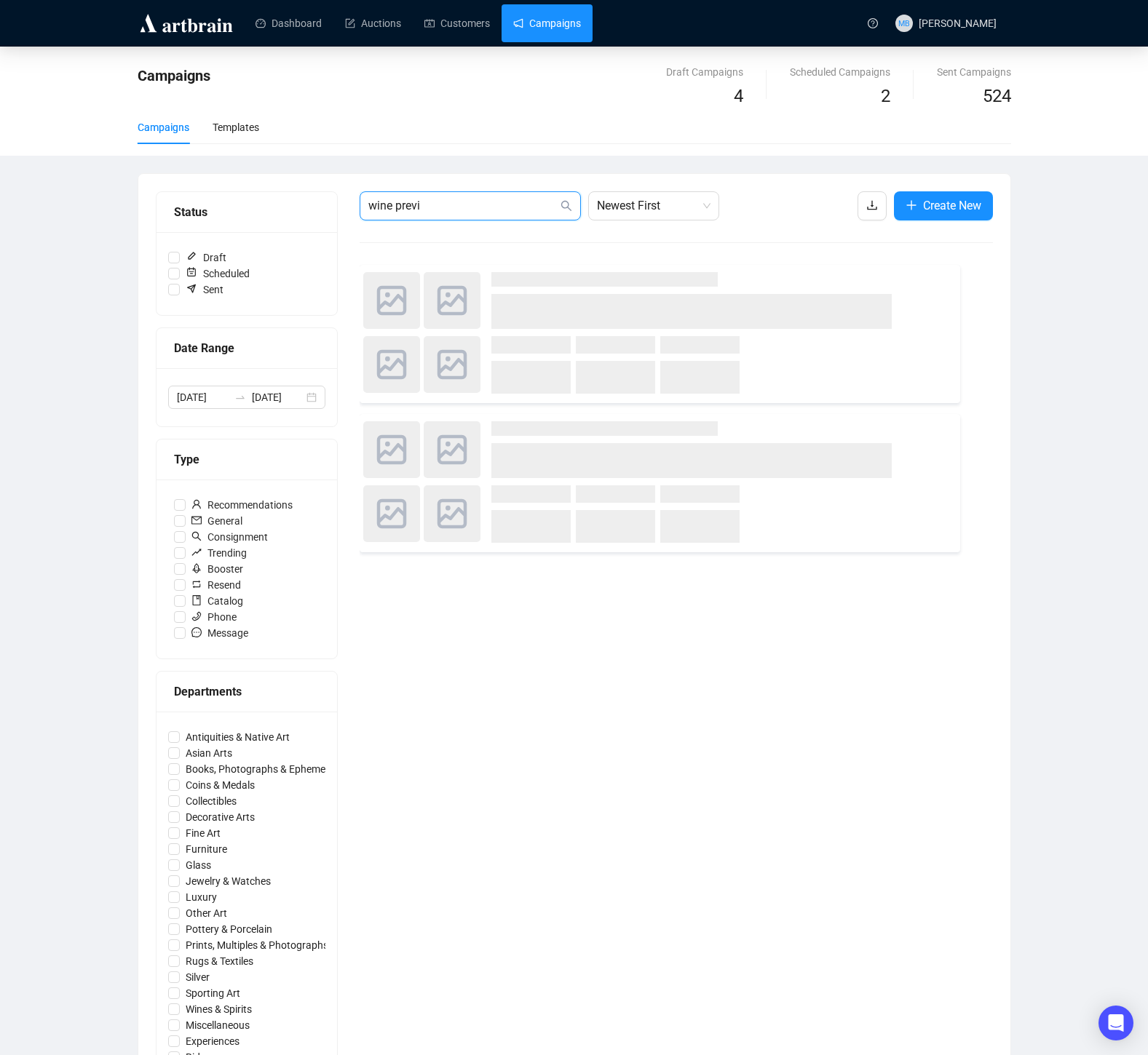
scroll to position [14, 0]
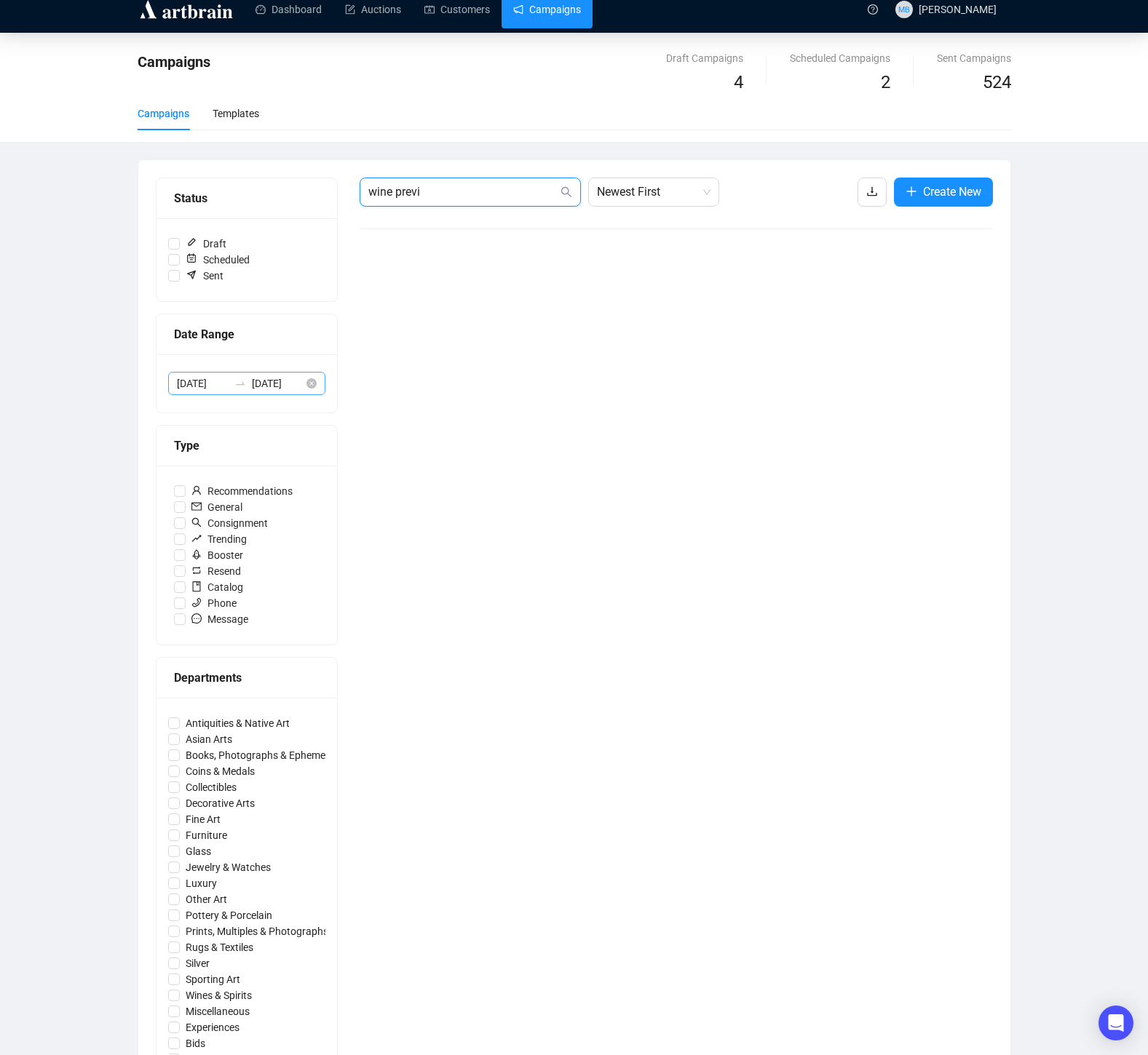
type input "wine previ"
click at [217, 382] on input "2024-10-21" at bounding box center [202, 383] width 51 height 16
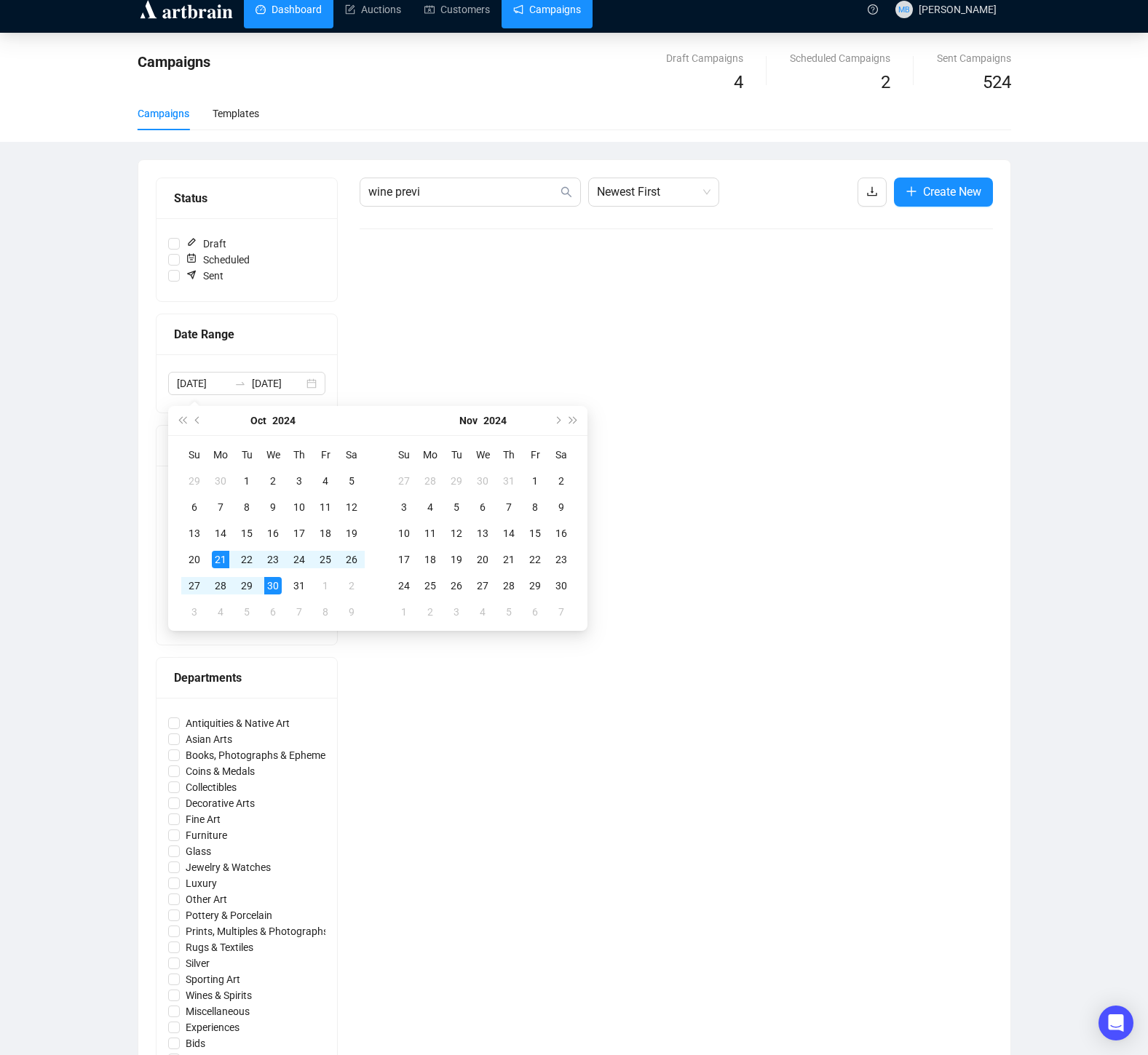
click at [291, 2] on link "Dashboard" at bounding box center [288, 9] width 66 height 38
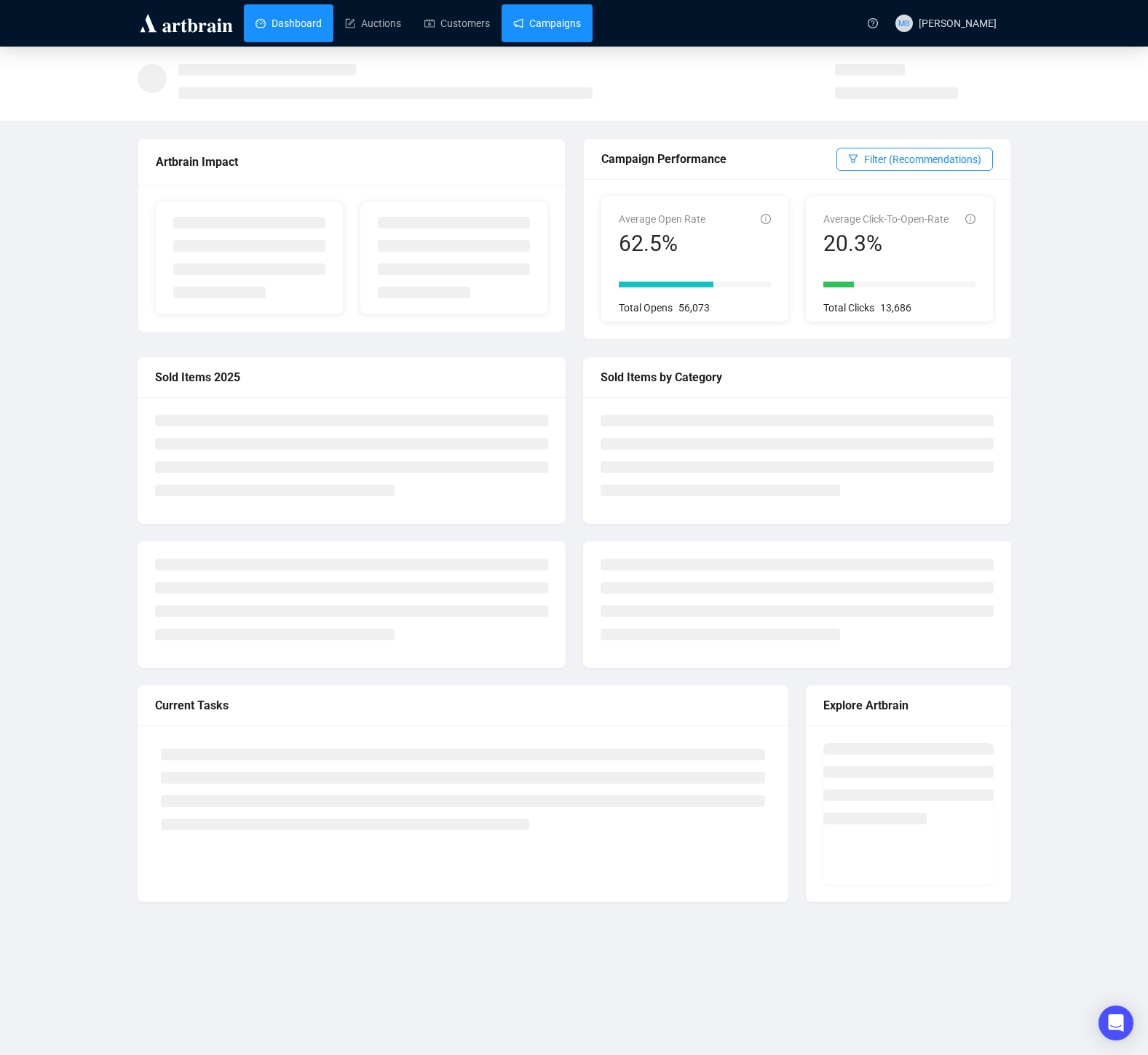
click at [574, 20] on link "Campaigns" at bounding box center [547, 23] width 68 height 38
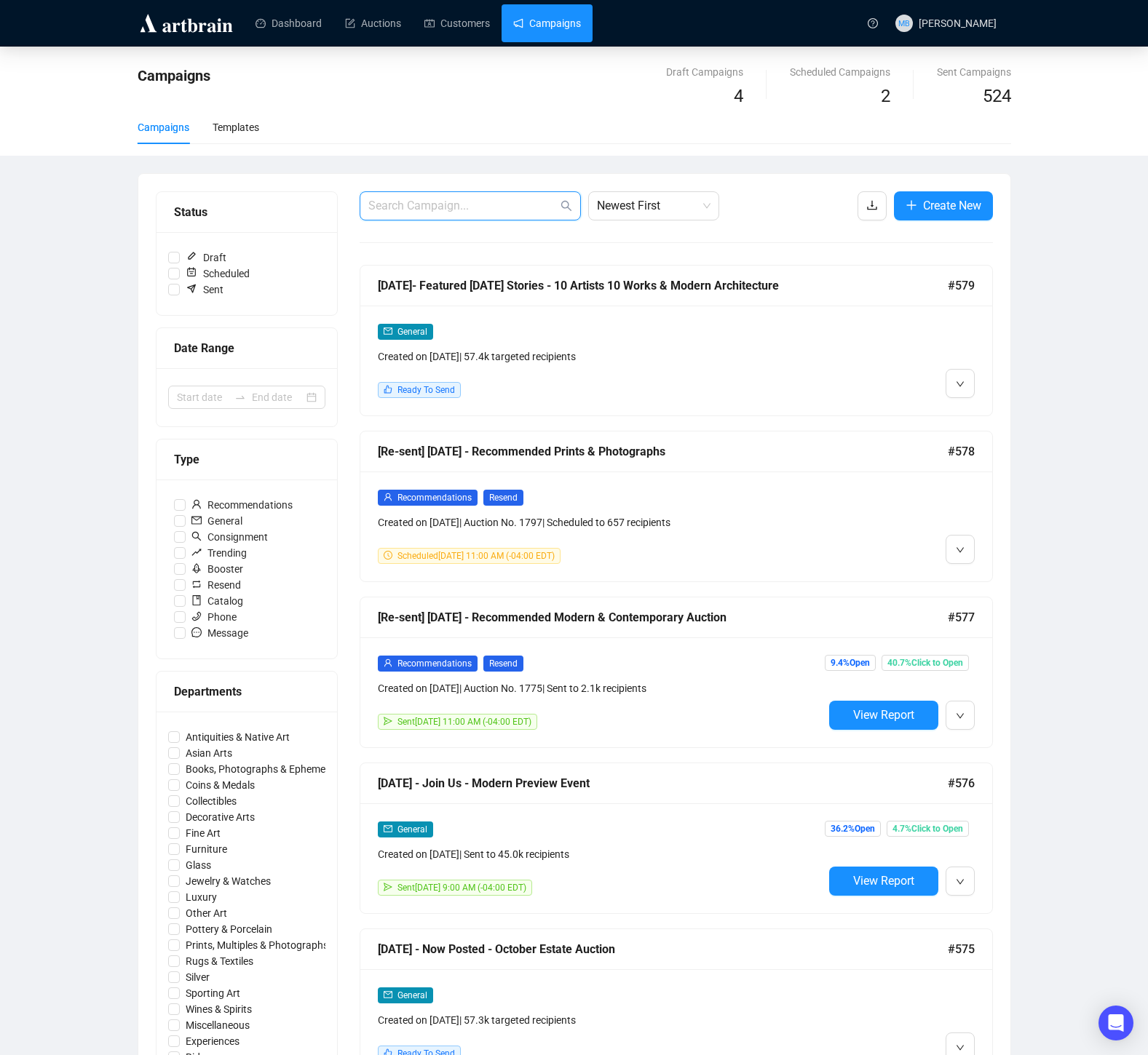
click at [461, 201] on input "text" at bounding box center [462, 206] width 190 height 17
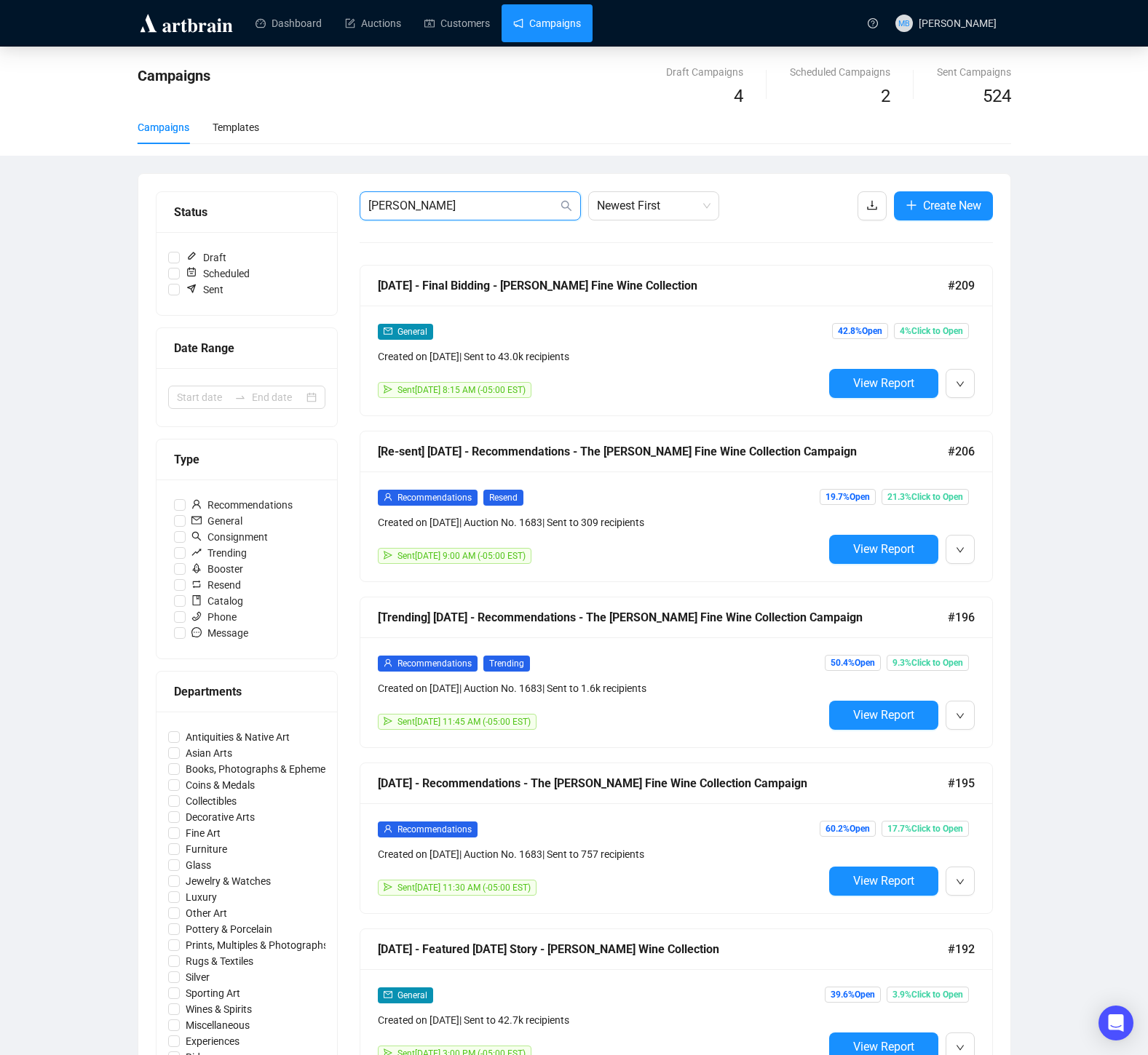
drag, startPoint x: 423, startPoint y: 214, endPoint x: 338, endPoint y: 202, distance: 85.8
click at [338, 202] on div "Status Draft Scheduled Sent Date Range Type Recommendations General Consignment…" at bounding box center [574, 726] width 837 height 1069
type input "join us"
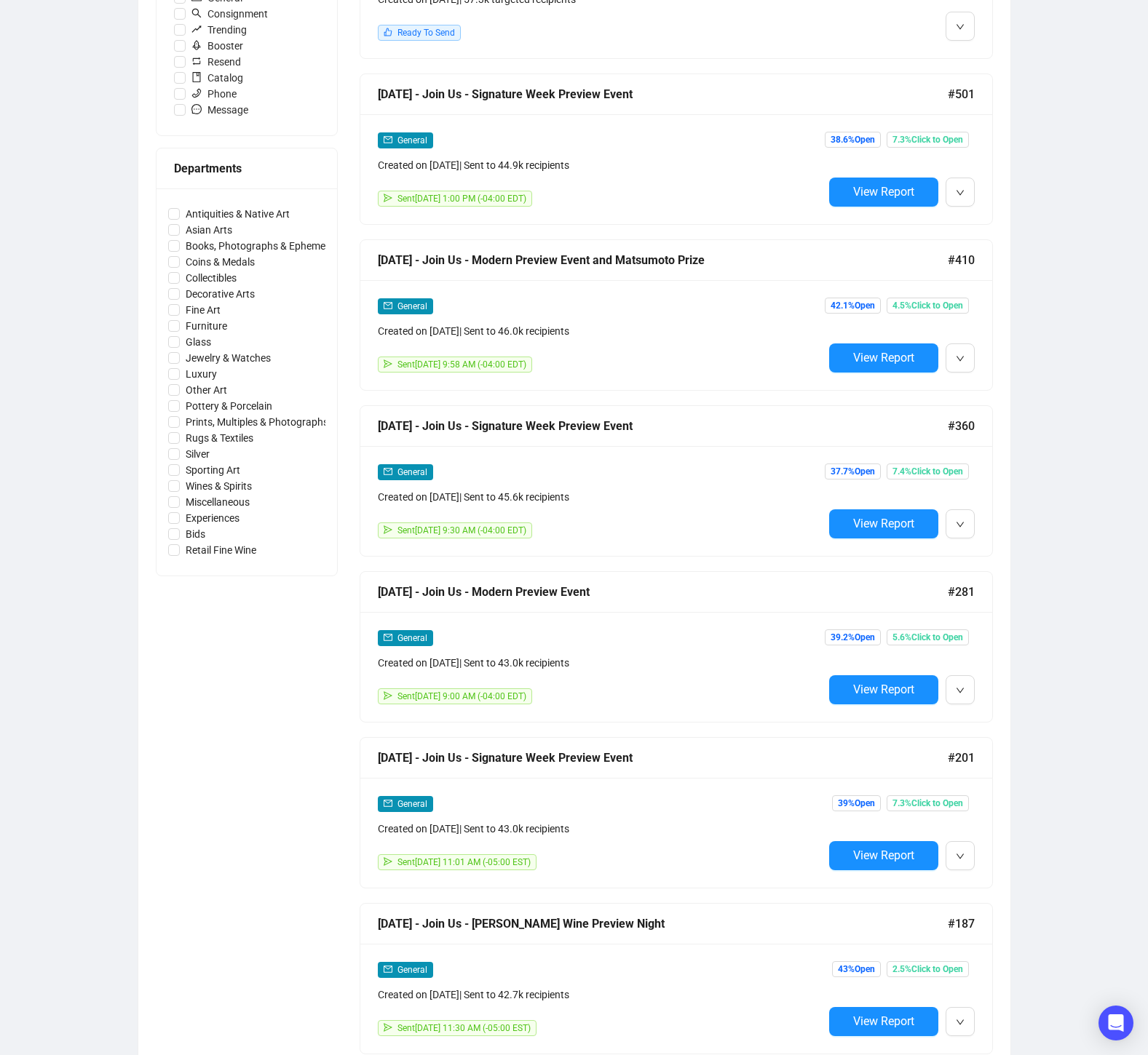
scroll to position [1086, 0]
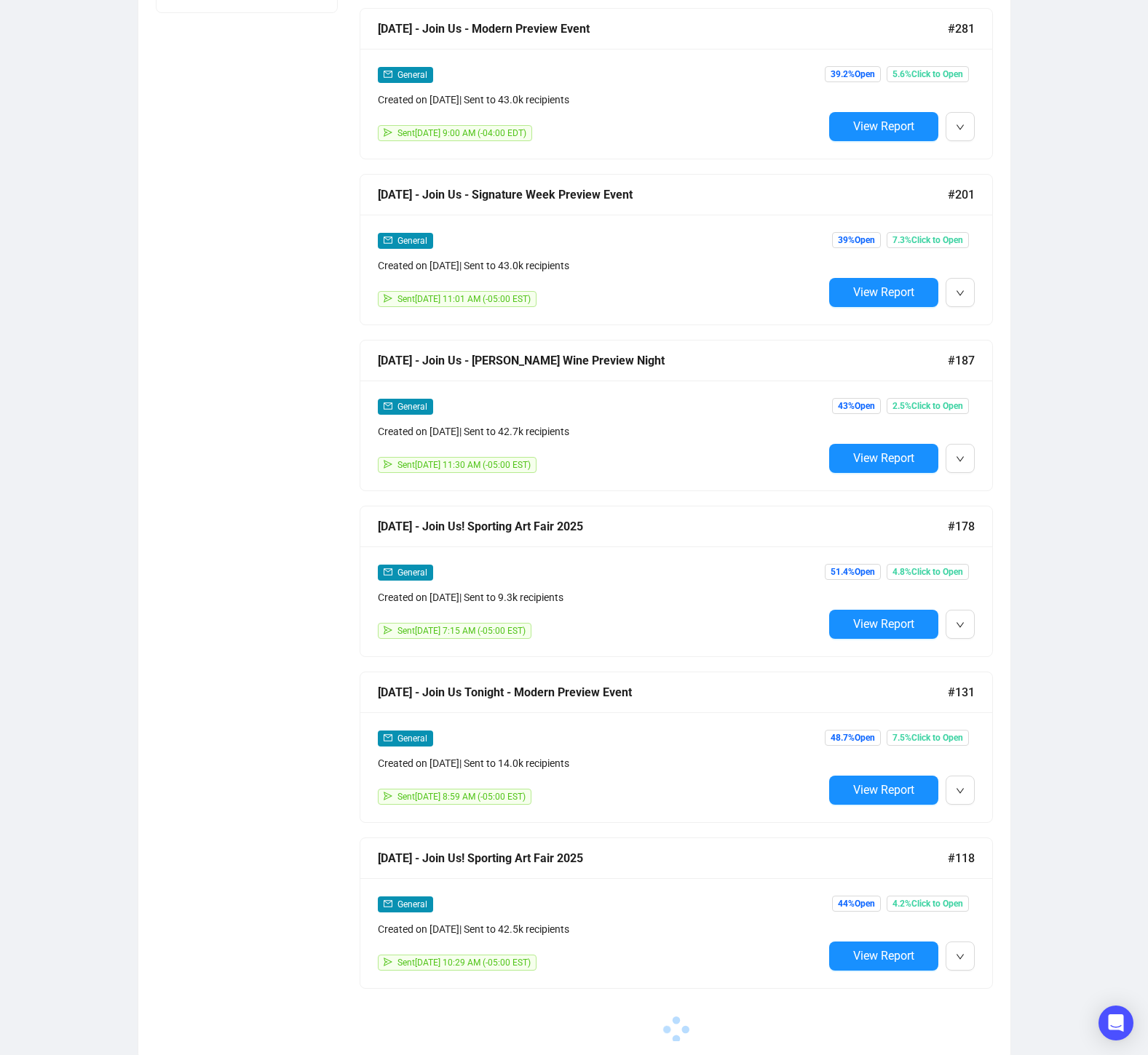
click at [733, 414] on div "General Created on Feb 25, 2025 | Sent to 42.7k recipients" at bounding box center [600, 419] width 445 height 41
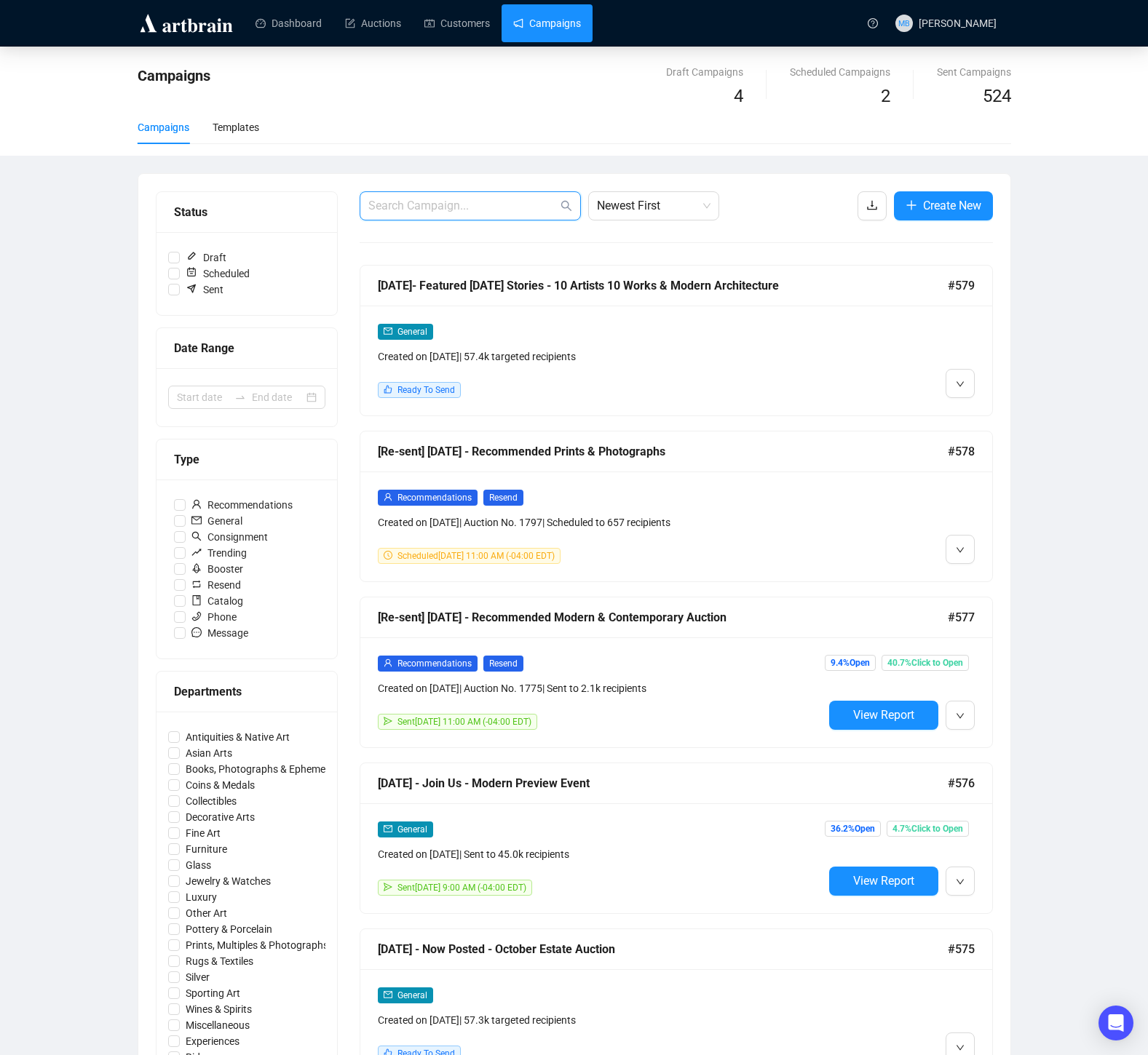
click at [430, 209] on input "text" at bounding box center [462, 206] width 190 height 17
type input "join us"
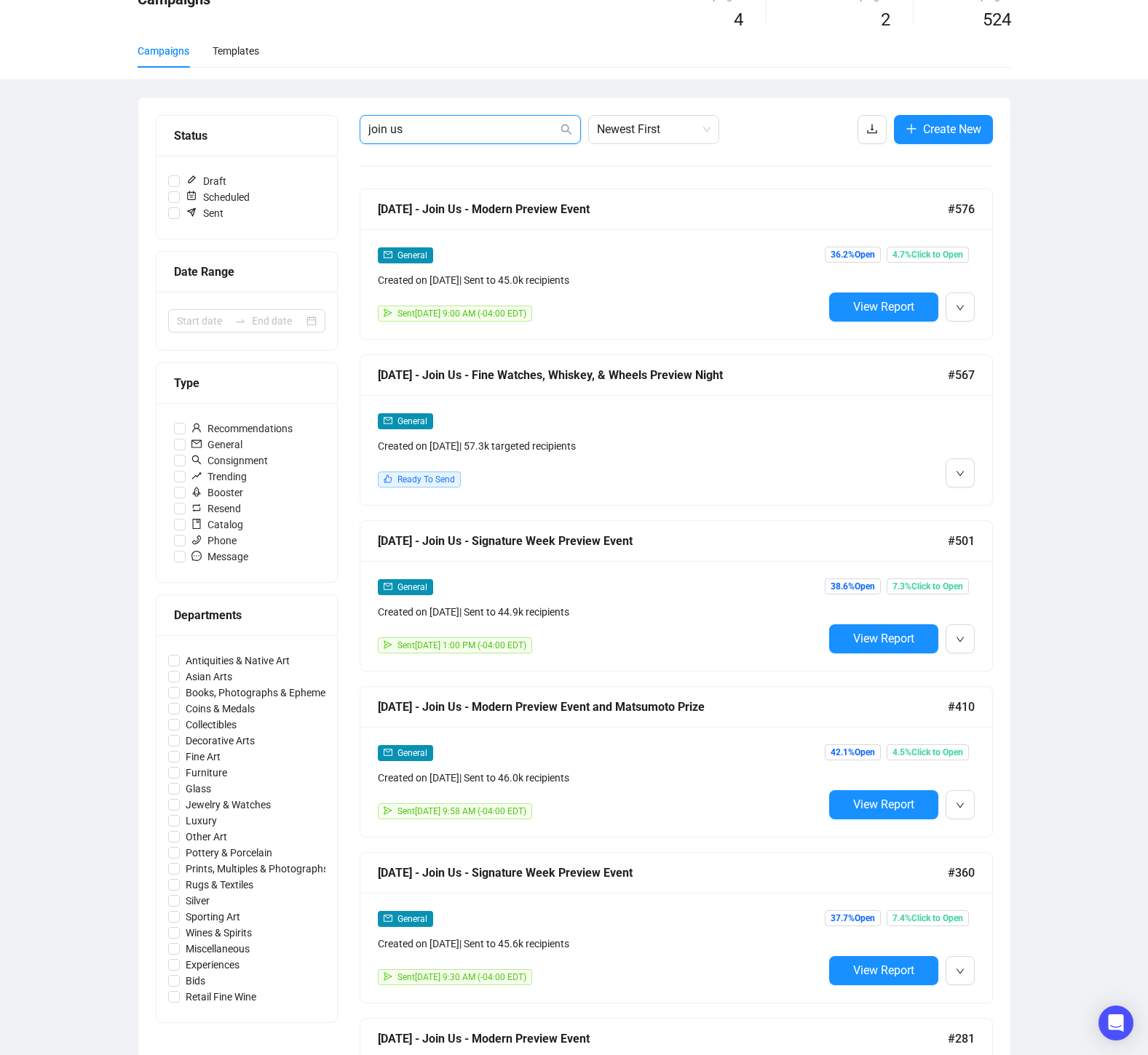
scroll to position [56, 0]
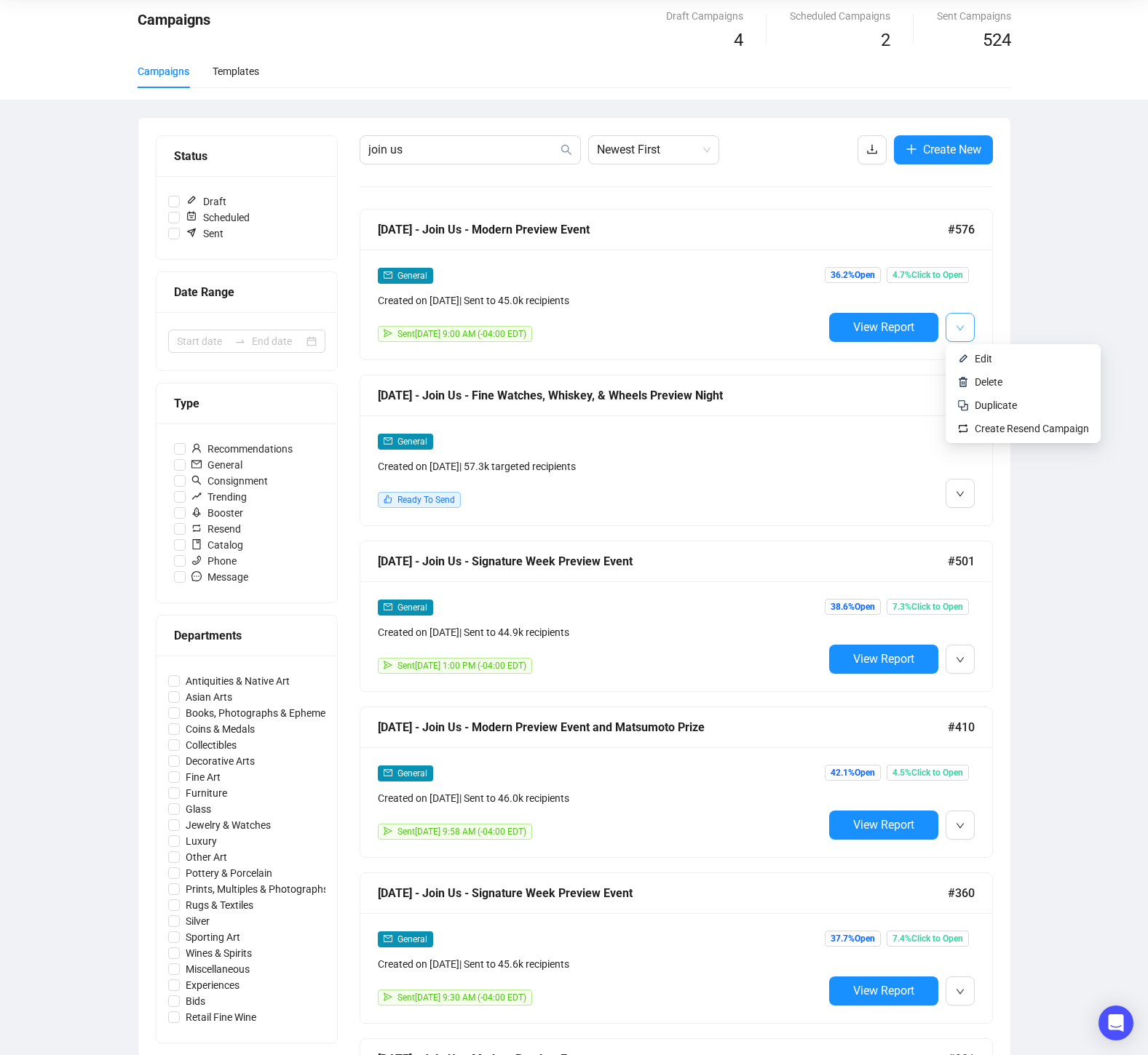
click at [968, 326] on button "button" at bounding box center [960, 328] width 29 height 29
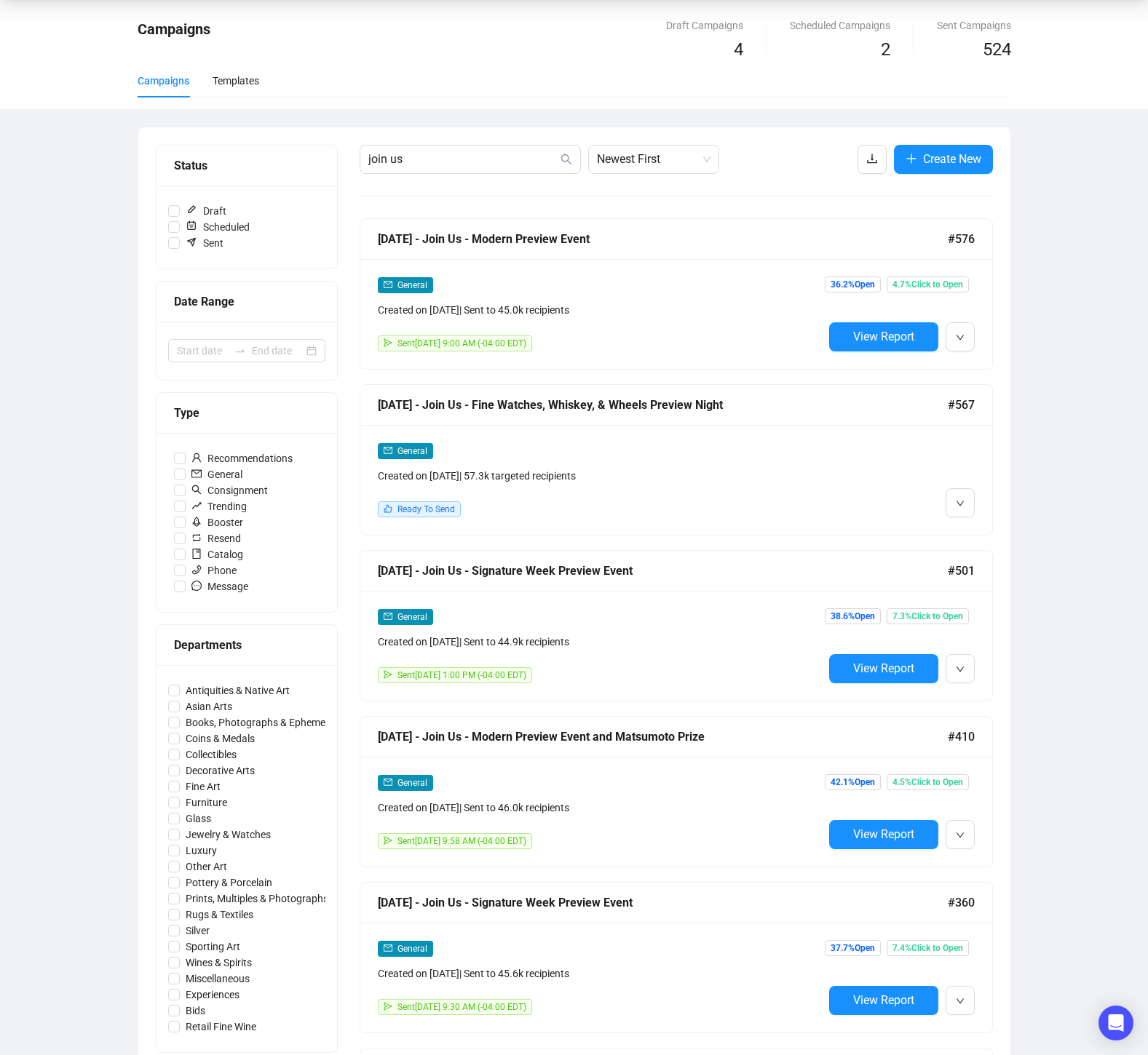
click at [1069, 273] on div "Campaigns Draft Campaigns 4 Scheduled Campaigns 2 Sent Campaigns 524 Campaigns …" at bounding box center [574, 1049] width 1148 height 2099
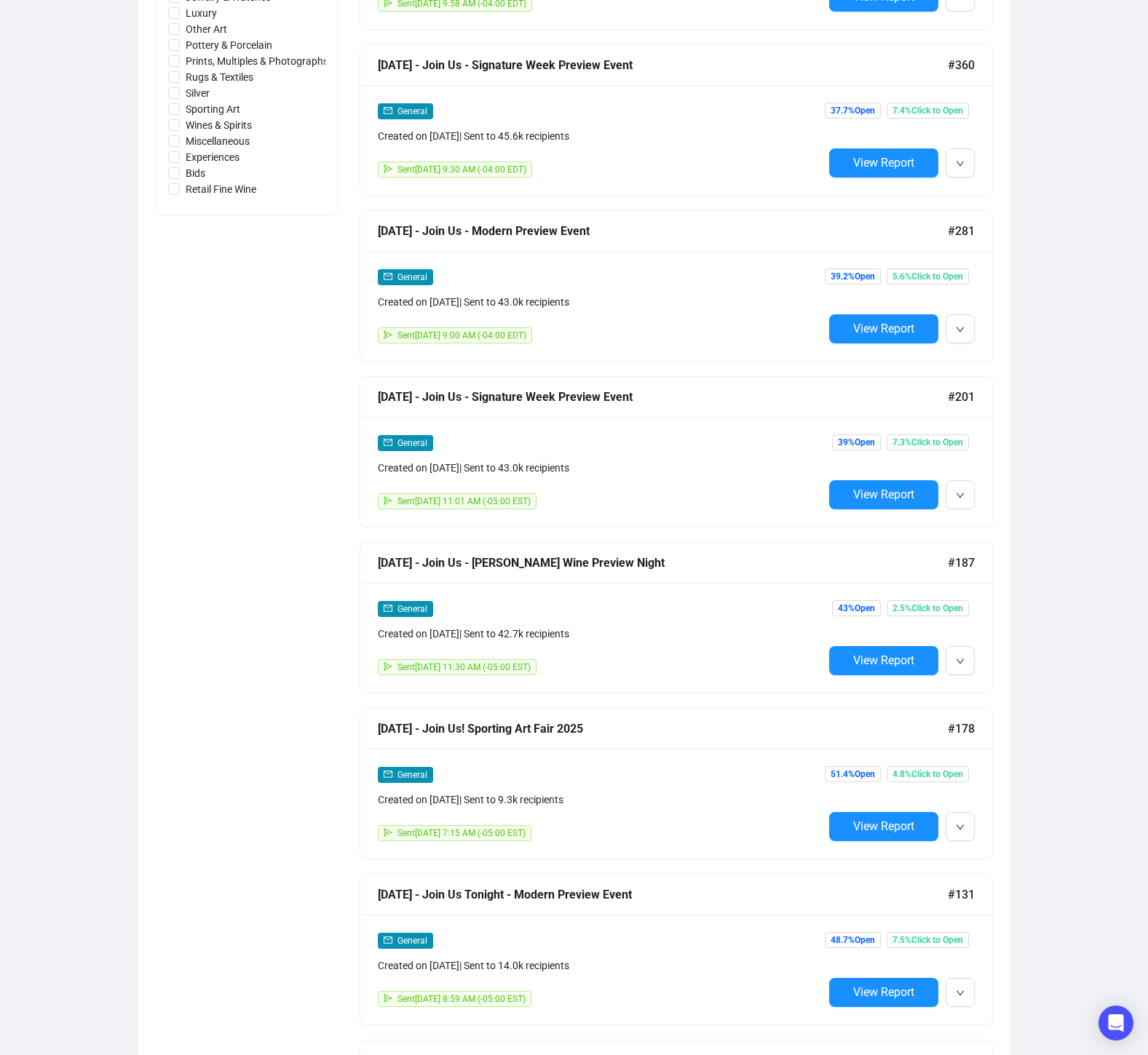
scroll to position [884, 0]
click at [714, 611] on div "General" at bounding box center [600, 608] width 445 height 17
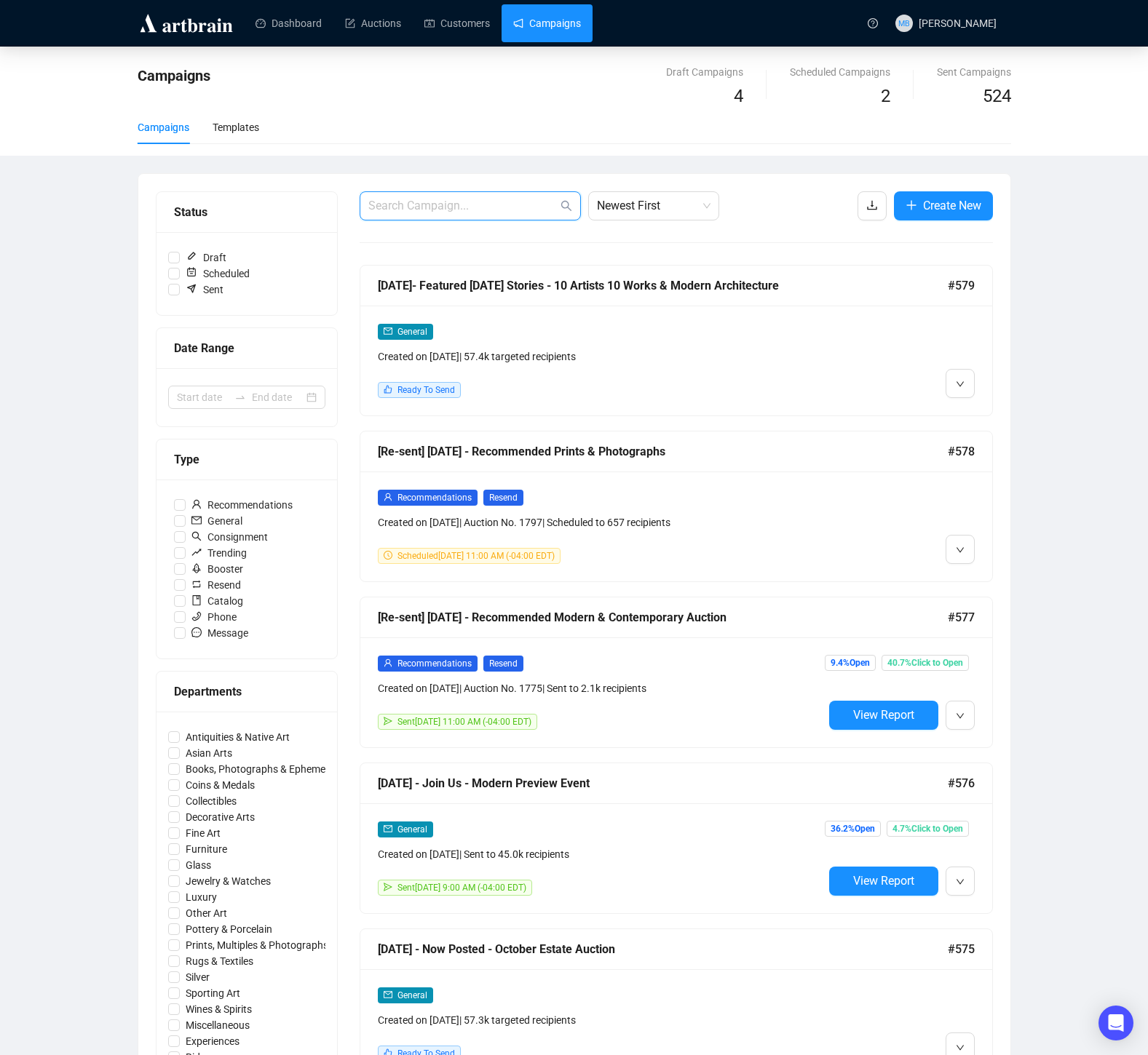
click at [475, 204] on input "text" at bounding box center [462, 206] width 190 height 17
type input "join us"
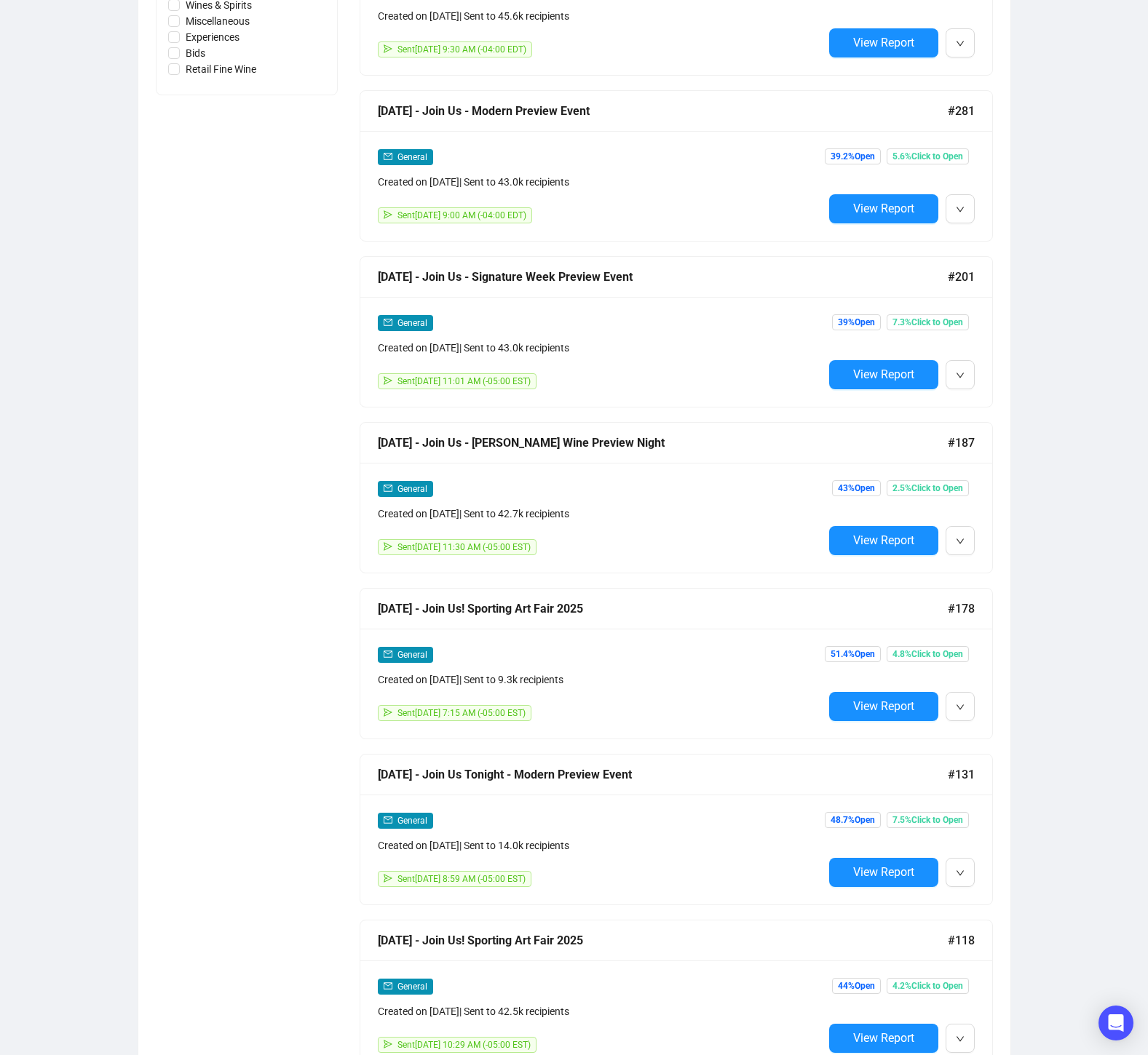
scroll to position [1010, 0]
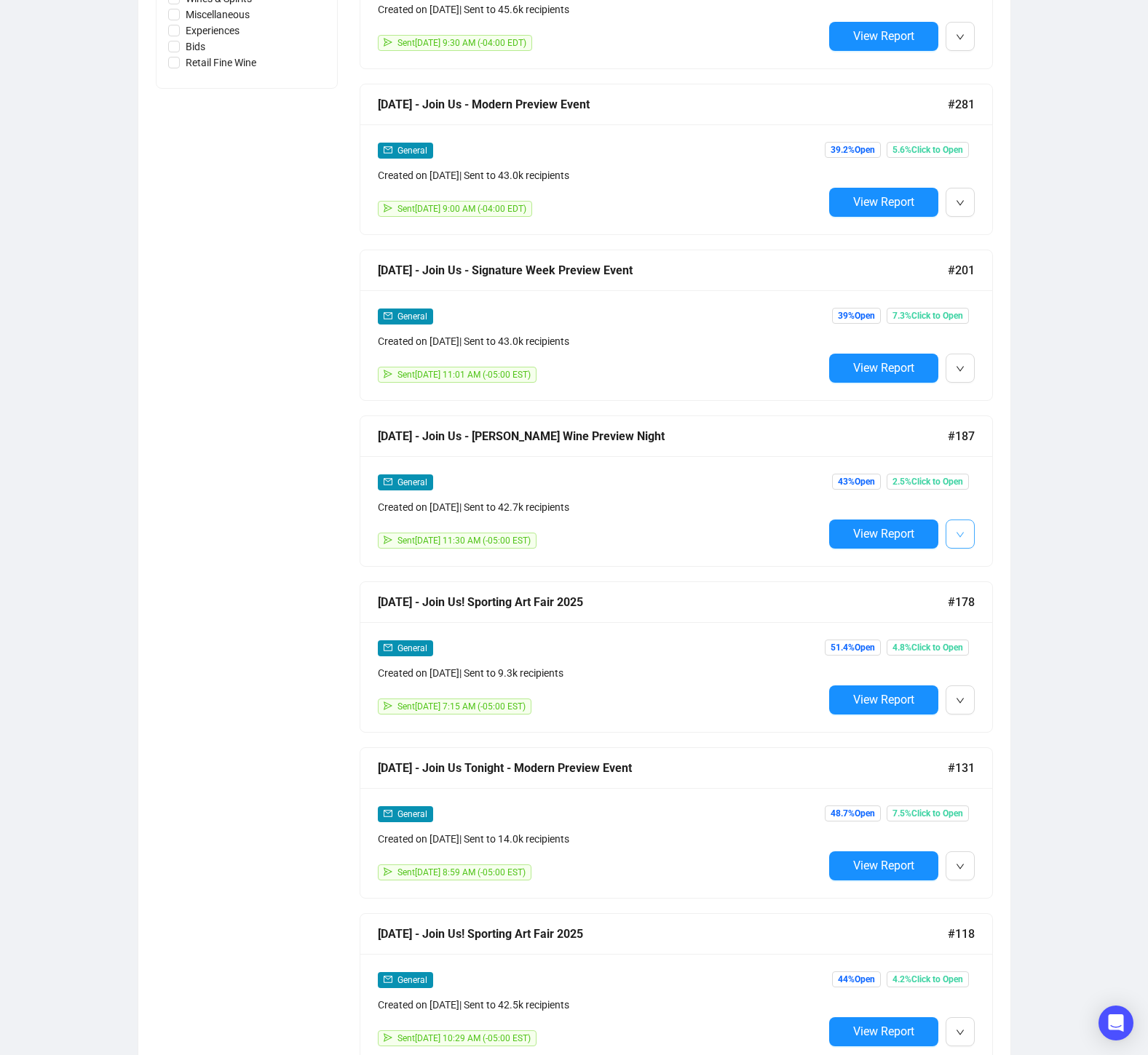
click at [960, 530] on icon "down" at bounding box center [960, 534] width 9 height 9
click at [1000, 606] on span "Duplicate" at bounding box center [995, 610] width 42 height 12
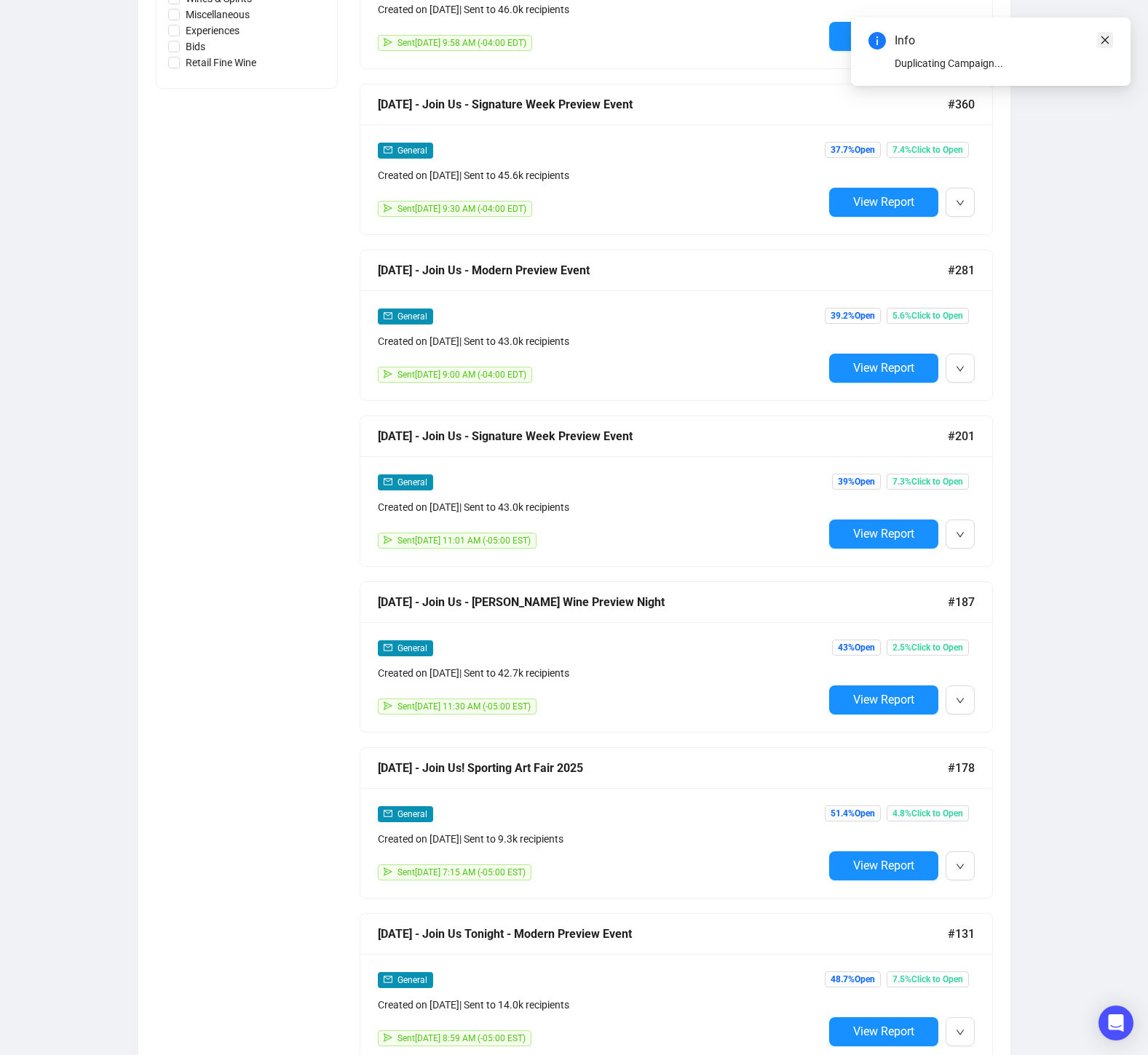
click at [1110, 33] on link "Close" at bounding box center [1104, 39] width 16 height 16
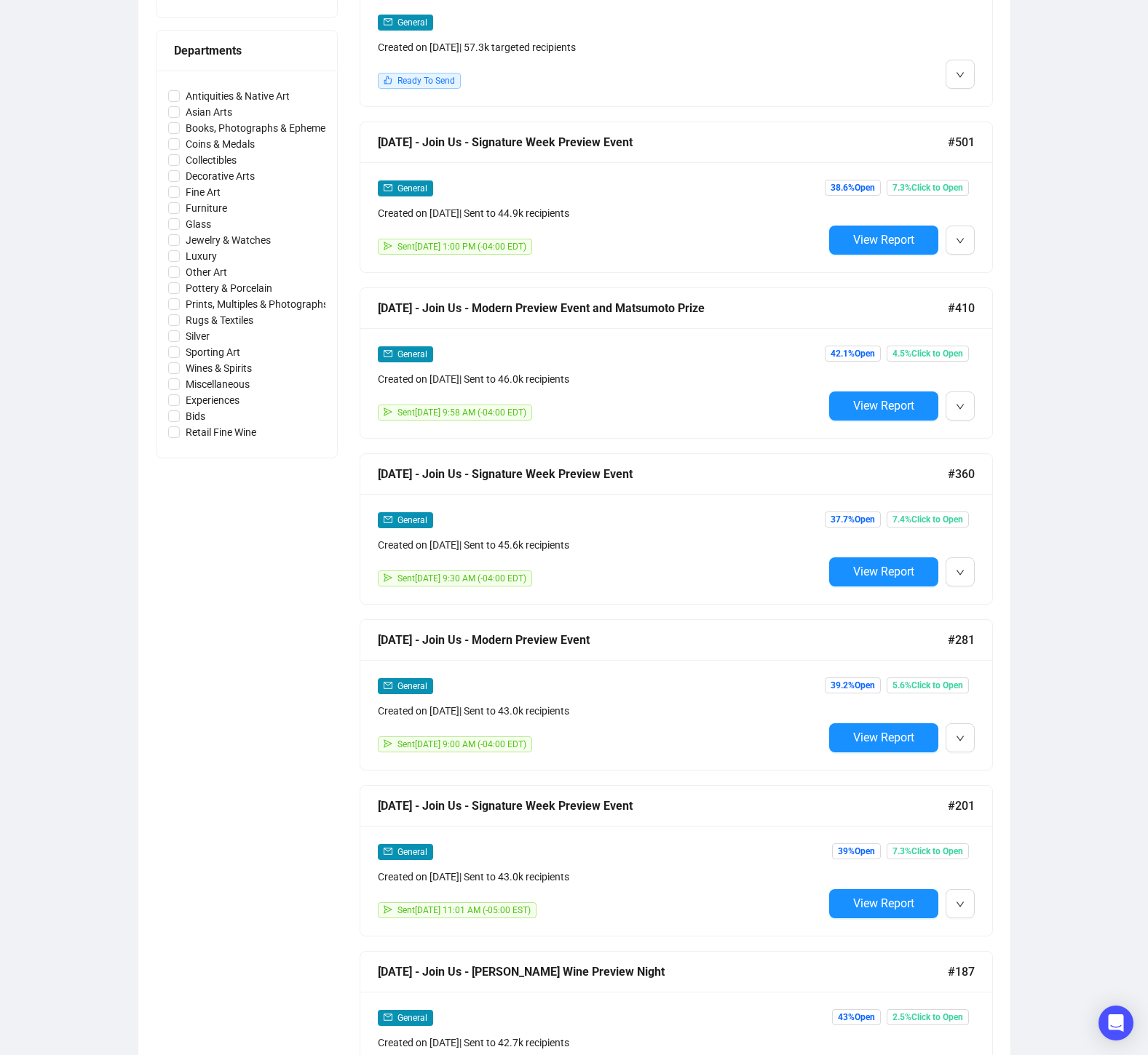
scroll to position [0, 0]
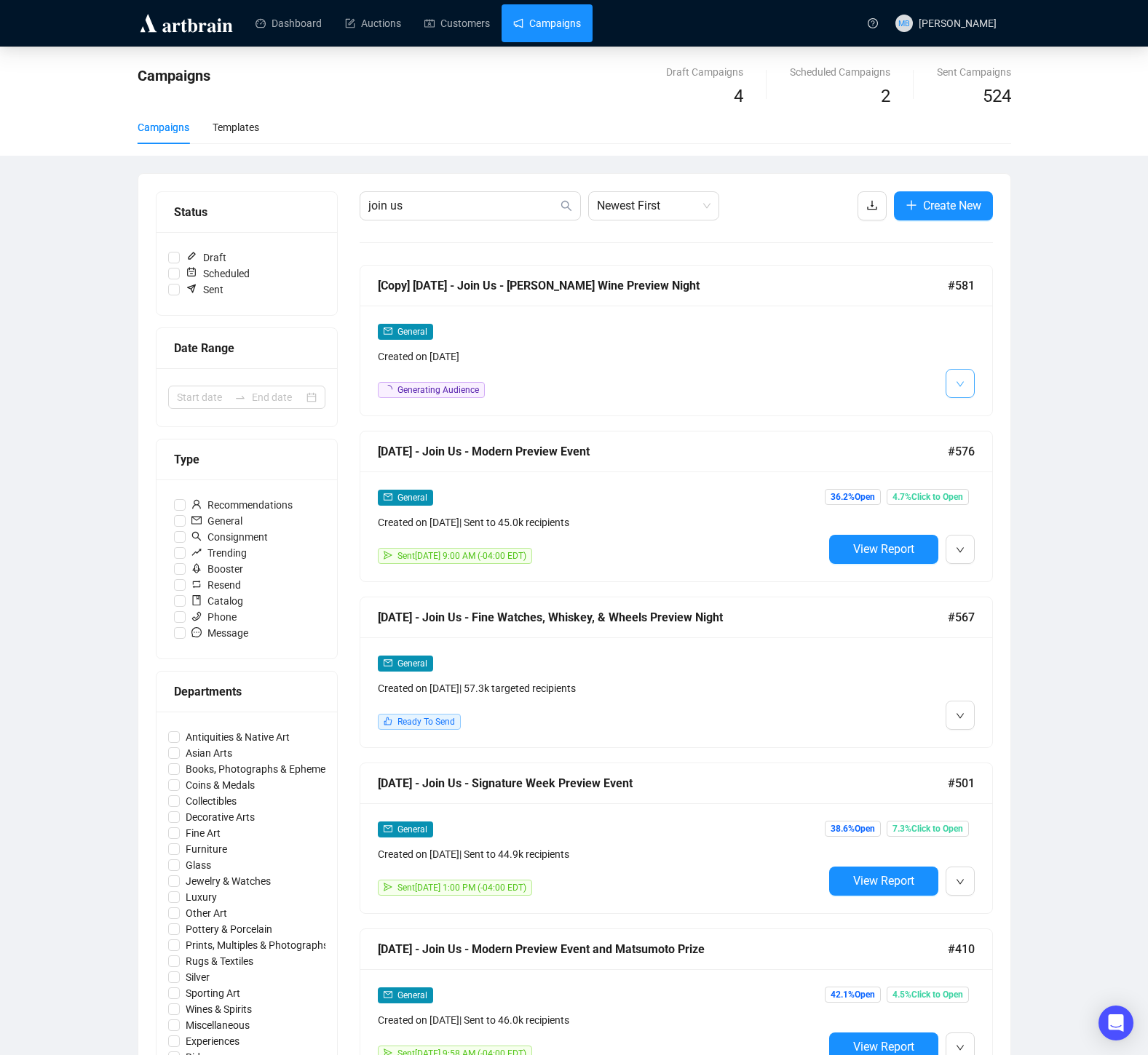
click at [953, 390] on button "button" at bounding box center [960, 383] width 29 height 29
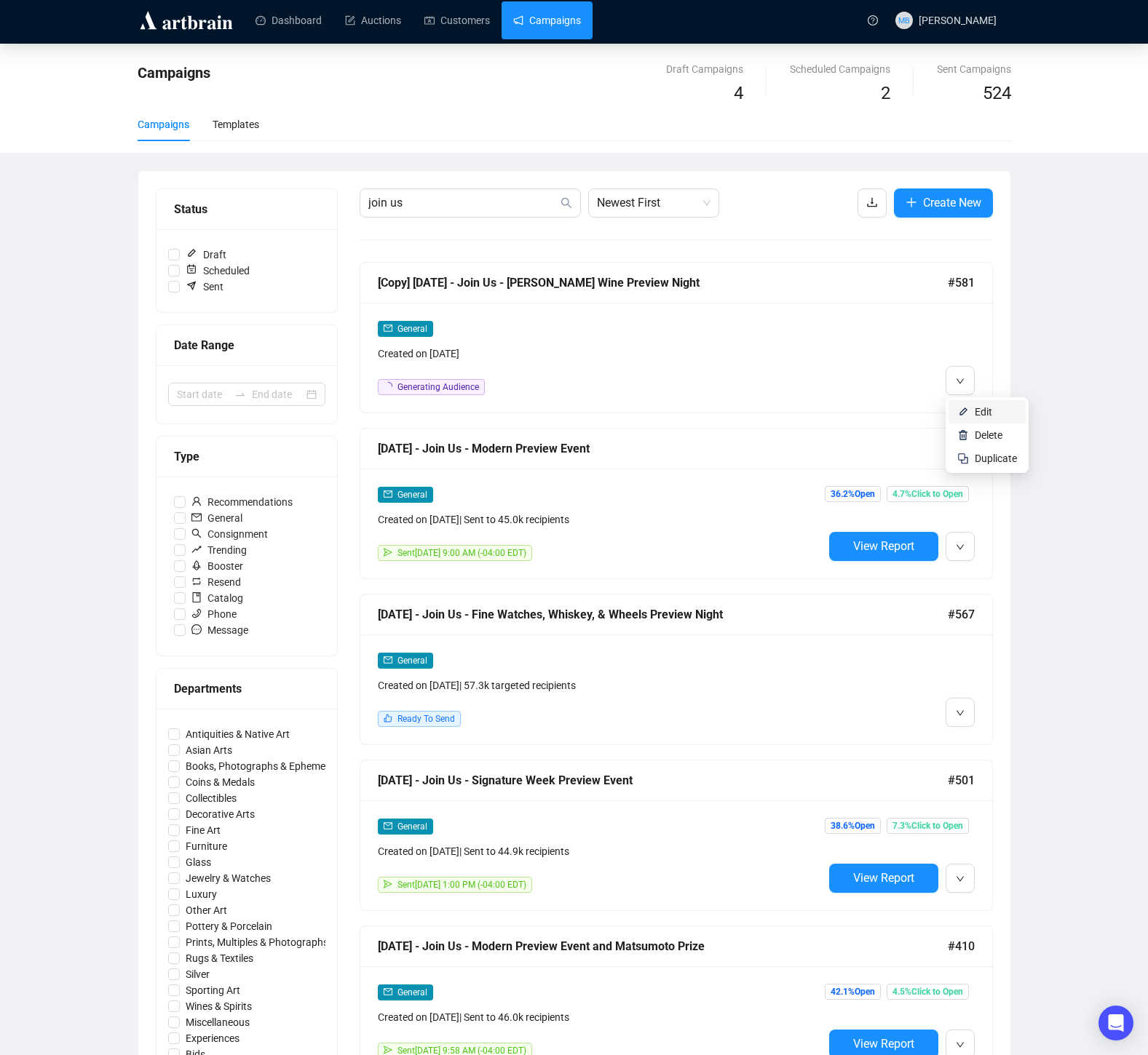
click at [980, 414] on span "Edit" at bounding box center [983, 412] width 17 height 12
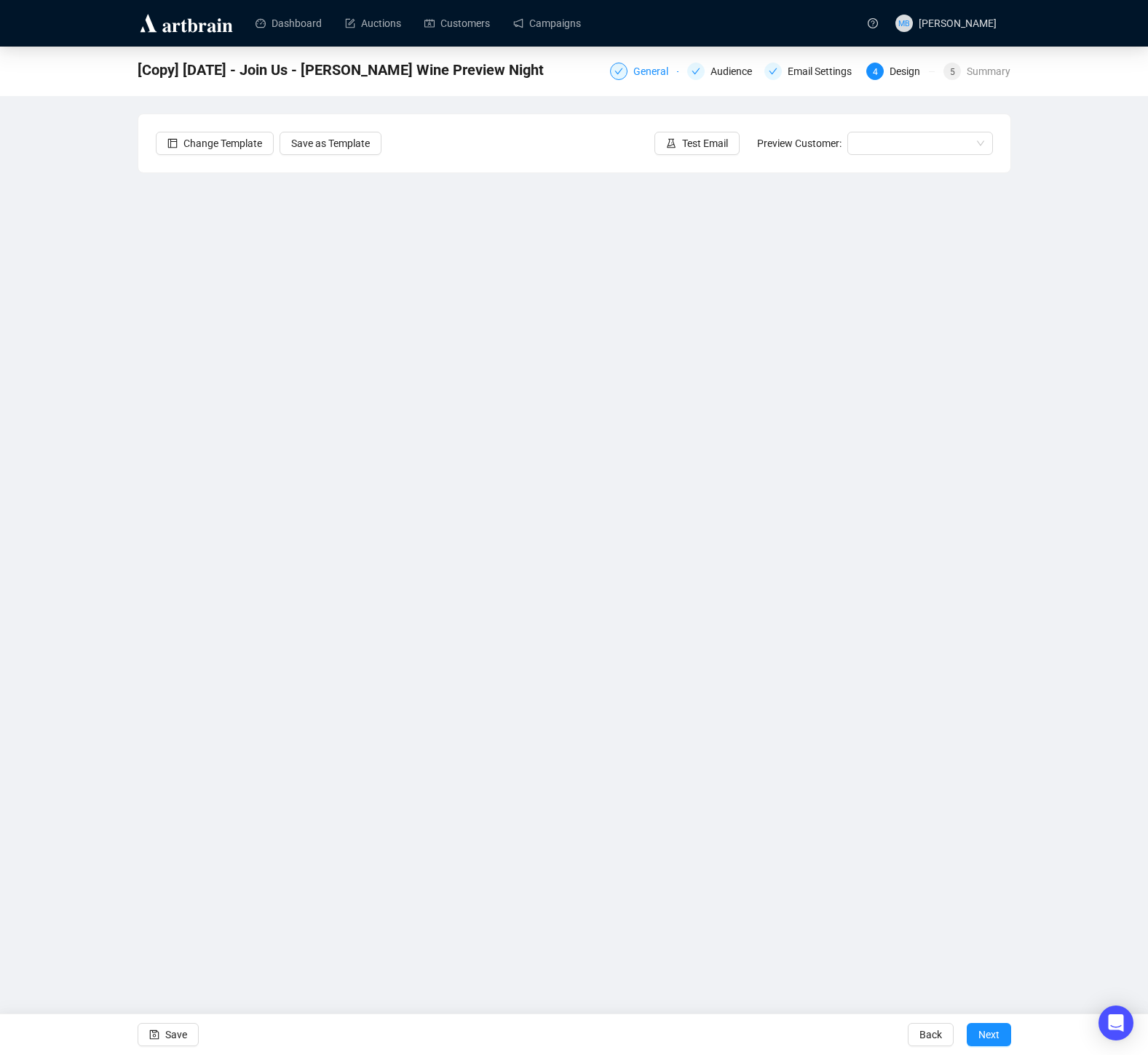
click at [637, 69] on div "General" at bounding box center [655, 71] width 44 height 17
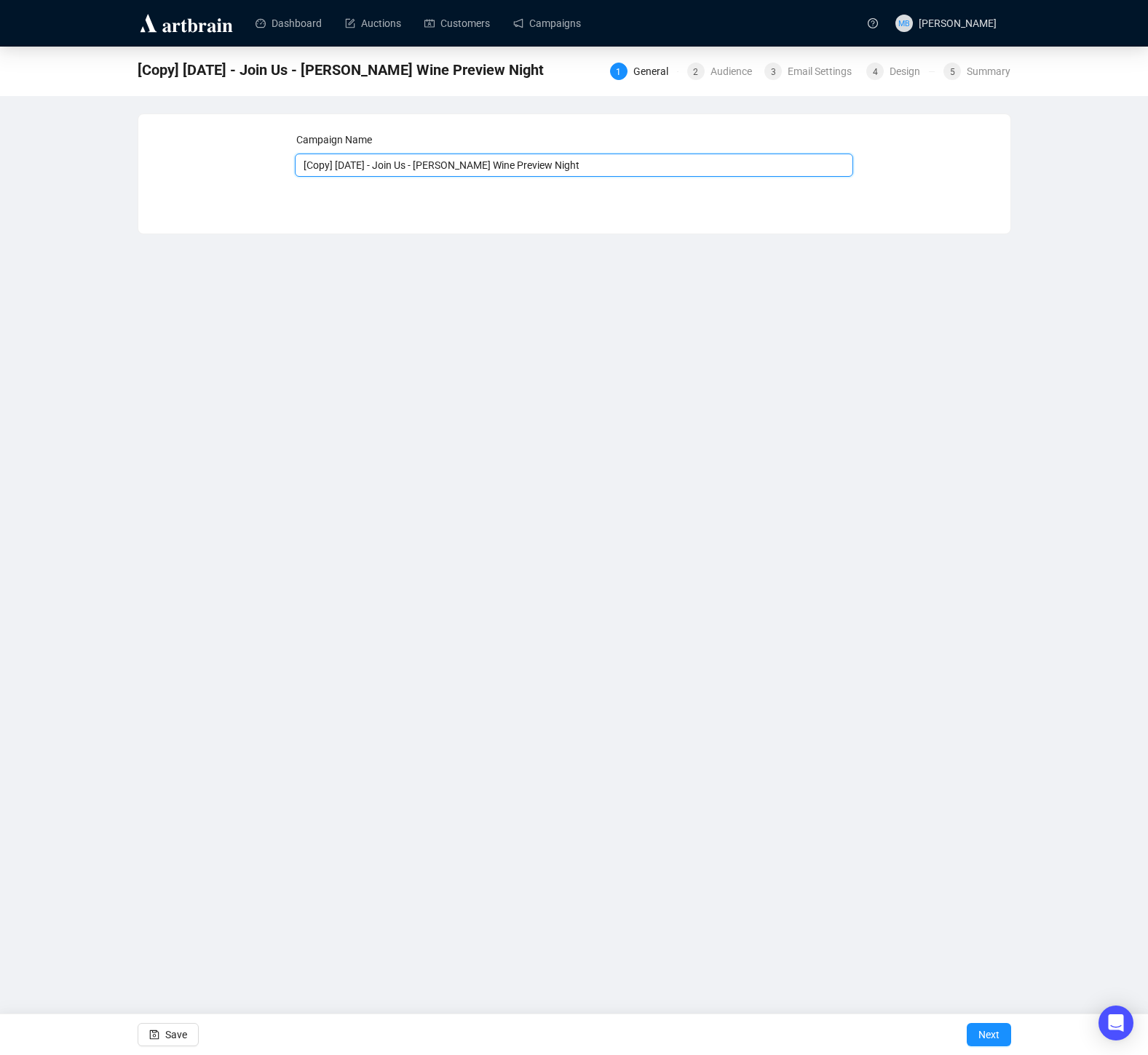
drag, startPoint x: 388, startPoint y: 166, endPoint x: 239, endPoint y: 169, distance: 149.0
click at [239, 169] on div "Campaign Name [Copy] 2-27-2025 - Join Us - Fleishman Wine Preview Night Save Ne…" at bounding box center [574, 163] width 837 height 63
drag, startPoint x: 379, startPoint y: 166, endPoint x: 568, endPoint y: 170, distance: 189.0
click at [568, 170] on input "TBD - Join Us - Fleishman Wine Preview Night" at bounding box center [574, 165] width 559 height 23
paste input "Birds & Bourbon: An Evening of Collector Decoys and Rare Spirits"
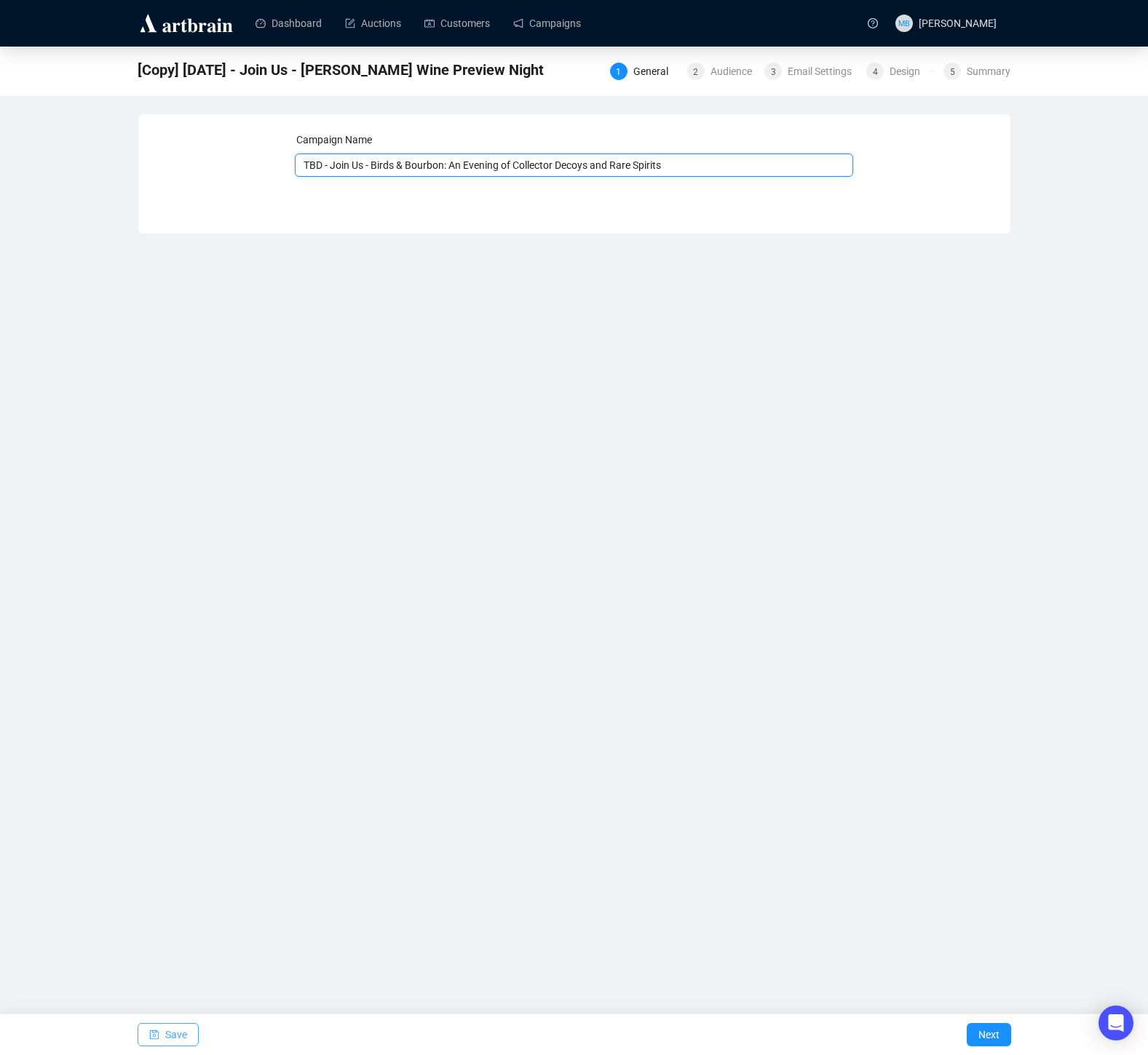
type input "TBD - Join Us - Birds & Bourbon: An Evening of Collector Decoys and Rare Spirits"
click at [176, 1025] on span "Save" at bounding box center [176, 1034] width 21 height 41
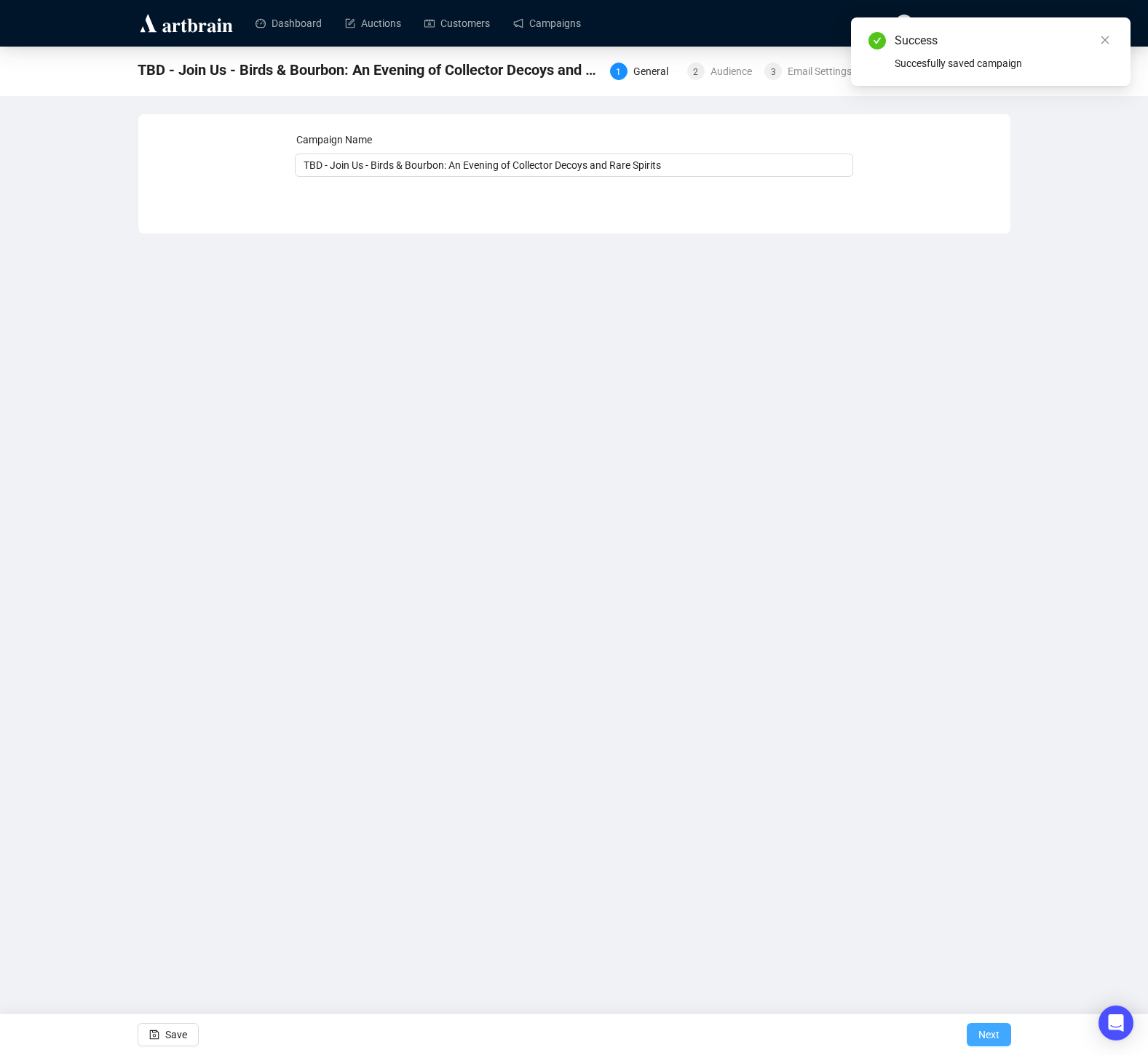
click at [986, 1034] on span "Next" at bounding box center [988, 1034] width 21 height 41
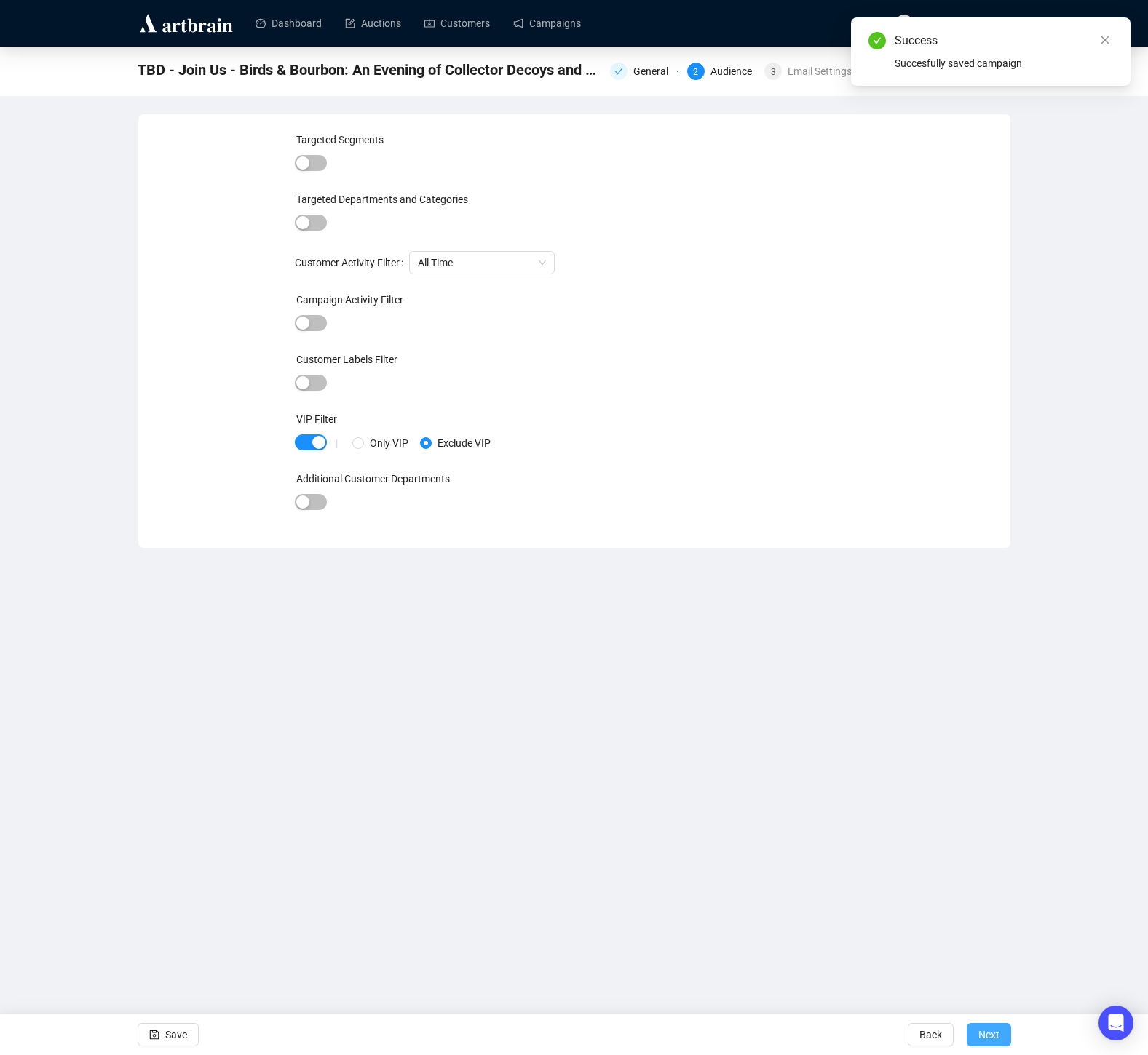
click at [988, 1032] on span "Next" at bounding box center [988, 1034] width 21 height 41
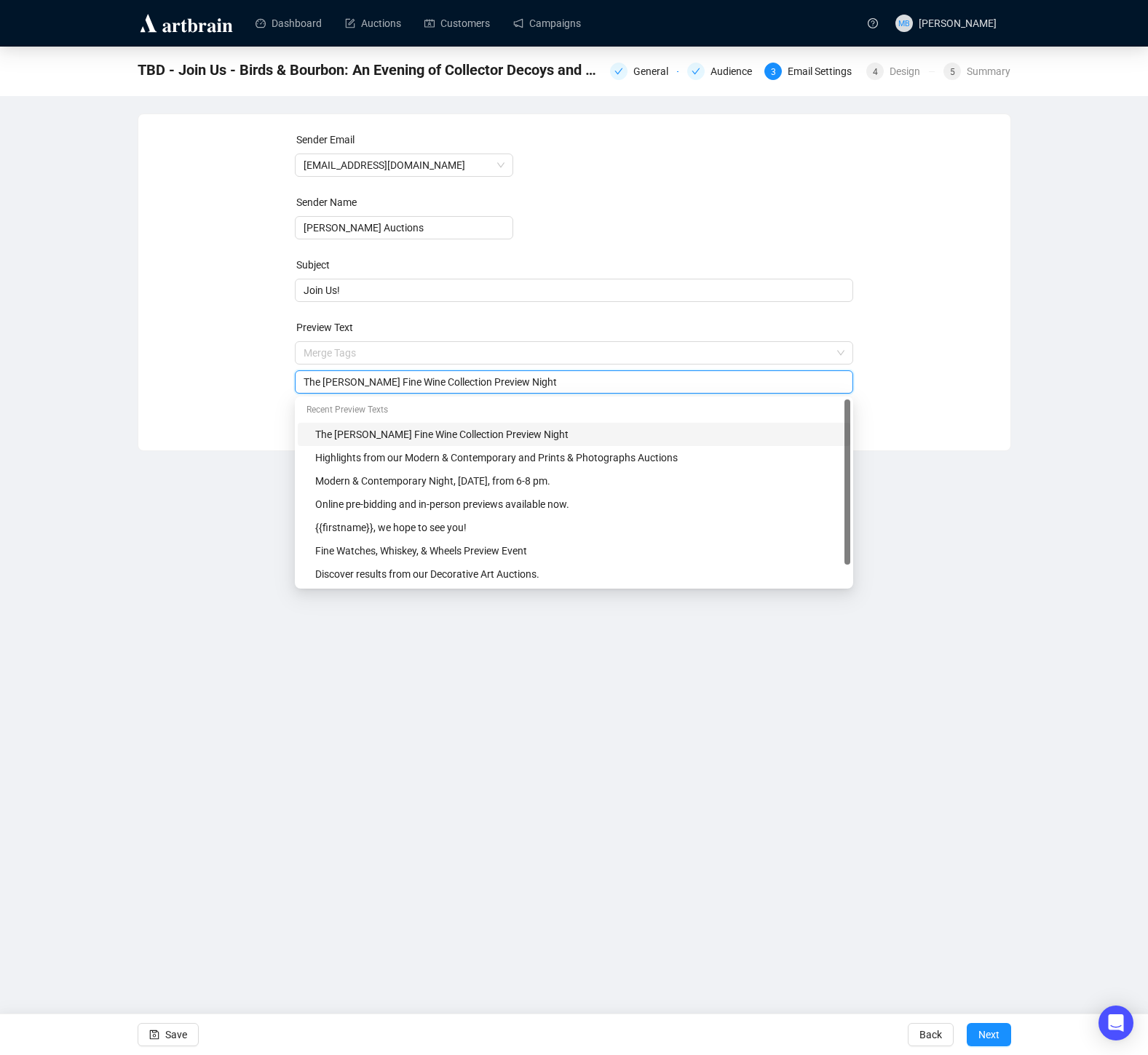
drag, startPoint x: 590, startPoint y: 355, endPoint x: 246, endPoint y: 362, distance: 344.1
click at [246, 362] on div "Sender Email info@lelandlittle.com Sender Name Leland Little Auctions Subject J…" at bounding box center [574, 272] width 837 height 280
drag, startPoint x: 302, startPoint y: 384, endPoint x: 669, endPoint y: 381, distance: 367.0
click at [673, 381] on div "The Joel Fleishman Fine Wine Collection Preview Night" at bounding box center [574, 382] width 559 height 23
drag, startPoint x: 595, startPoint y: 385, endPoint x: 245, endPoint y: 385, distance: 350.0
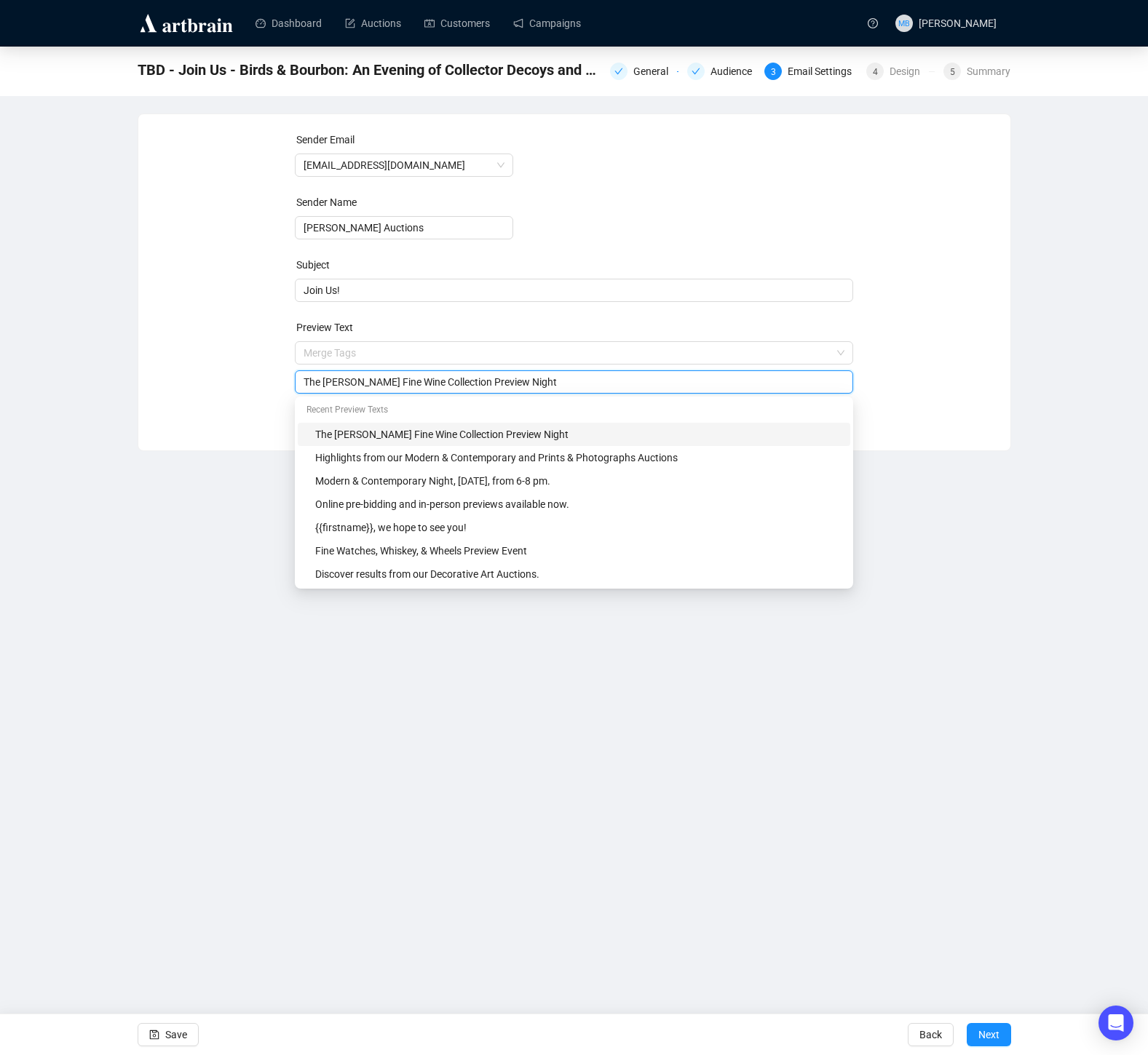
click at [245, 385] on div "Sender Email info@lelandlittle.com Sender Name Leland Little Auctions Subject J…" at bounding box center [574, 272] width 837 height 280
paste input "an engaging evening of discovery and conversation as we explore collector decoy…"
click at [323, 379] on input "an engaging evening of discovery and conversation as we explore collector decoy…" at bounding box center [574, 382] width 541 height 16
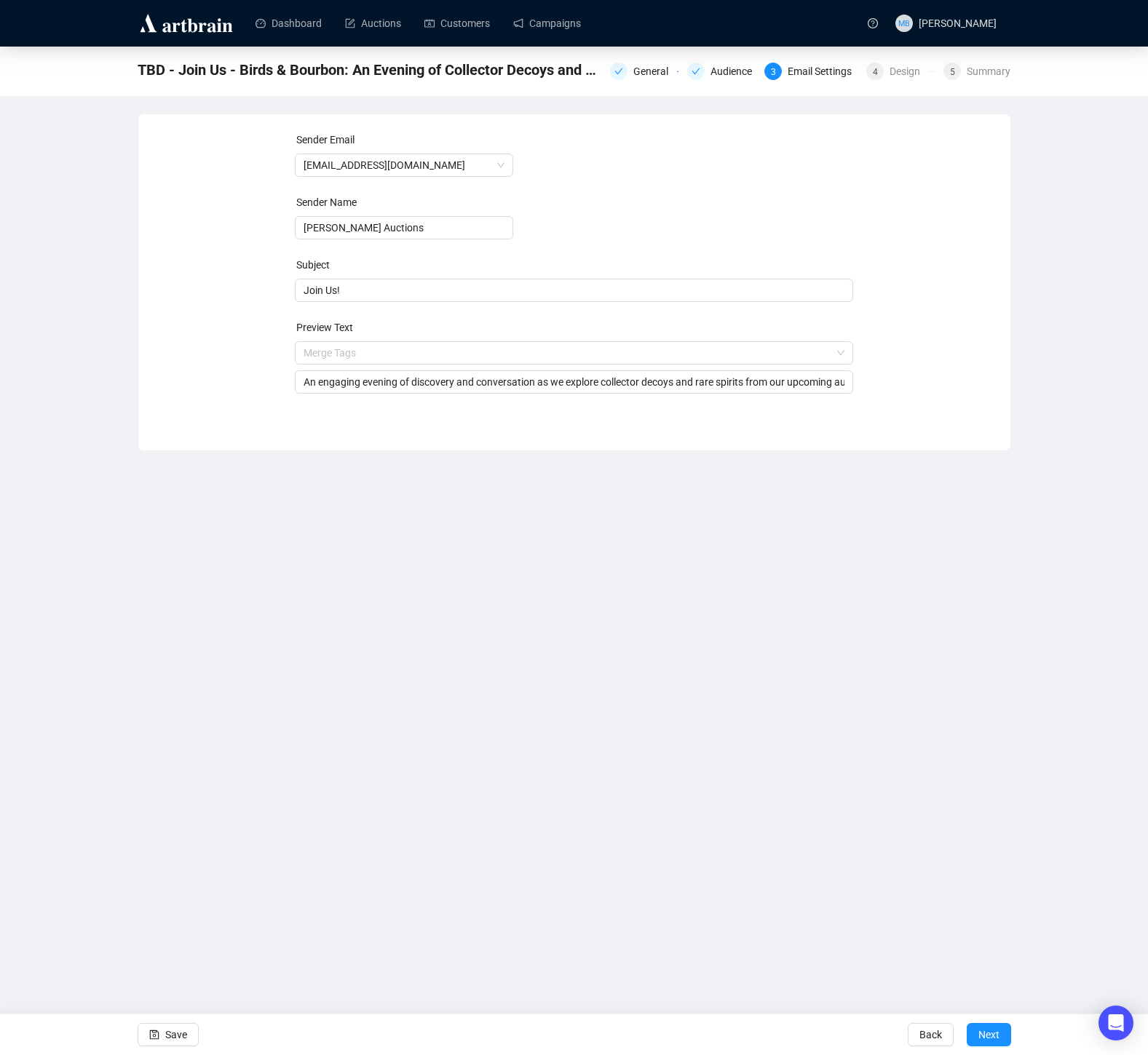
click at [996, 287] on div "Sender Email info@lelandlittle.com Sender Name Leland Little Auctions Subject J…" at bounding box center [574, 271] width 872 height 314
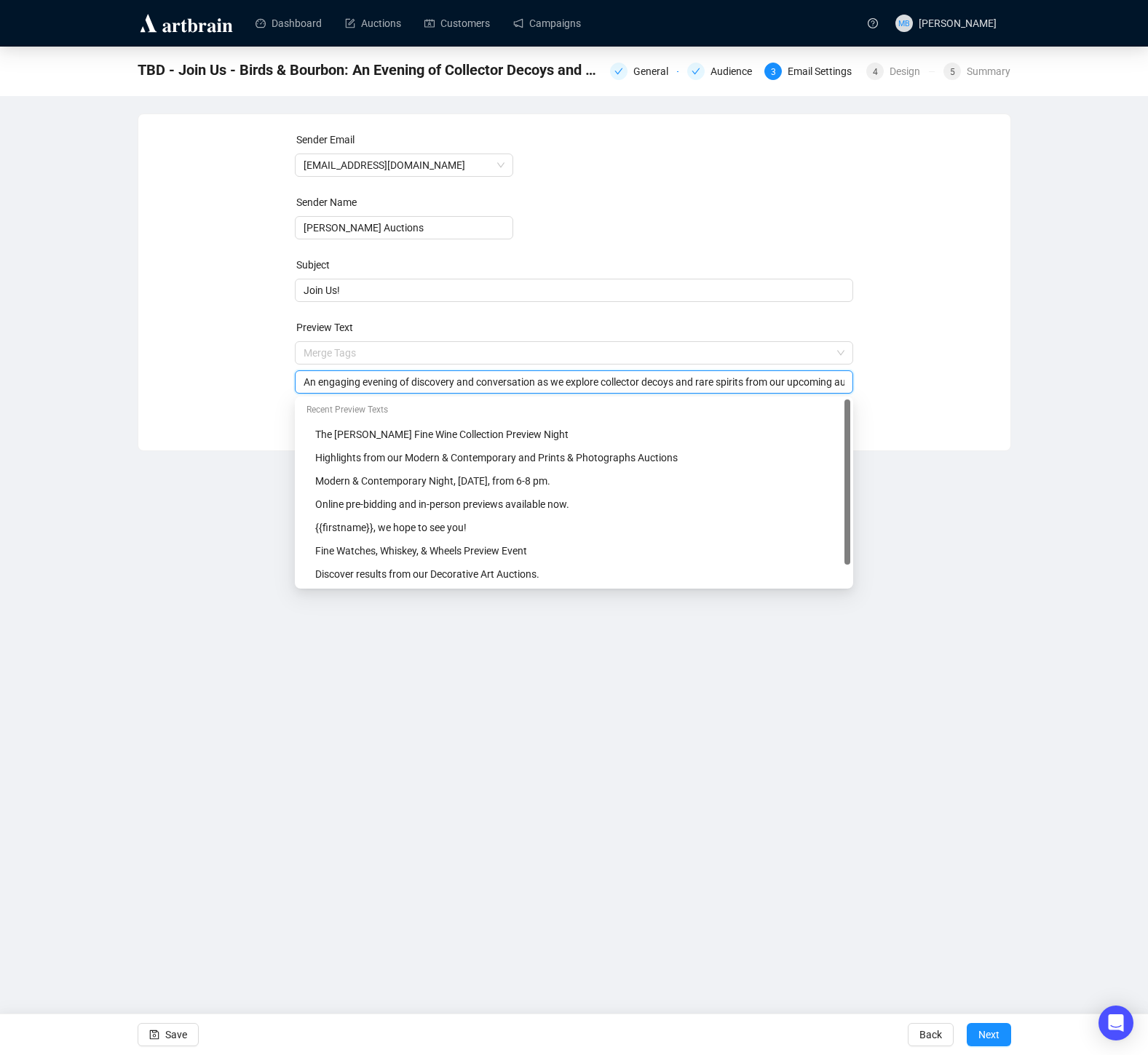
click at [335, 386] on input "An engaging evening of discovery and conversation as we explore collector decoy…" at bounding box center [574, 382] width 541 height 16
click at [885, 341] on div "Sender Email info@lelandlittle.com Sender Name Leland Little Auctions Subject J…" at bounding box center [574, 272] width 837 height 280
drag, startPoint x: 524, startPoint y: 384, endPoint x: 291, endPoint y: 386, distance: 233.0
click at [291, 386] on div "Sender Email info@lelandlittle.com Sender Name Leland Little Auctions Subject J…" at bounding box center [574, 272] width 837 height 280
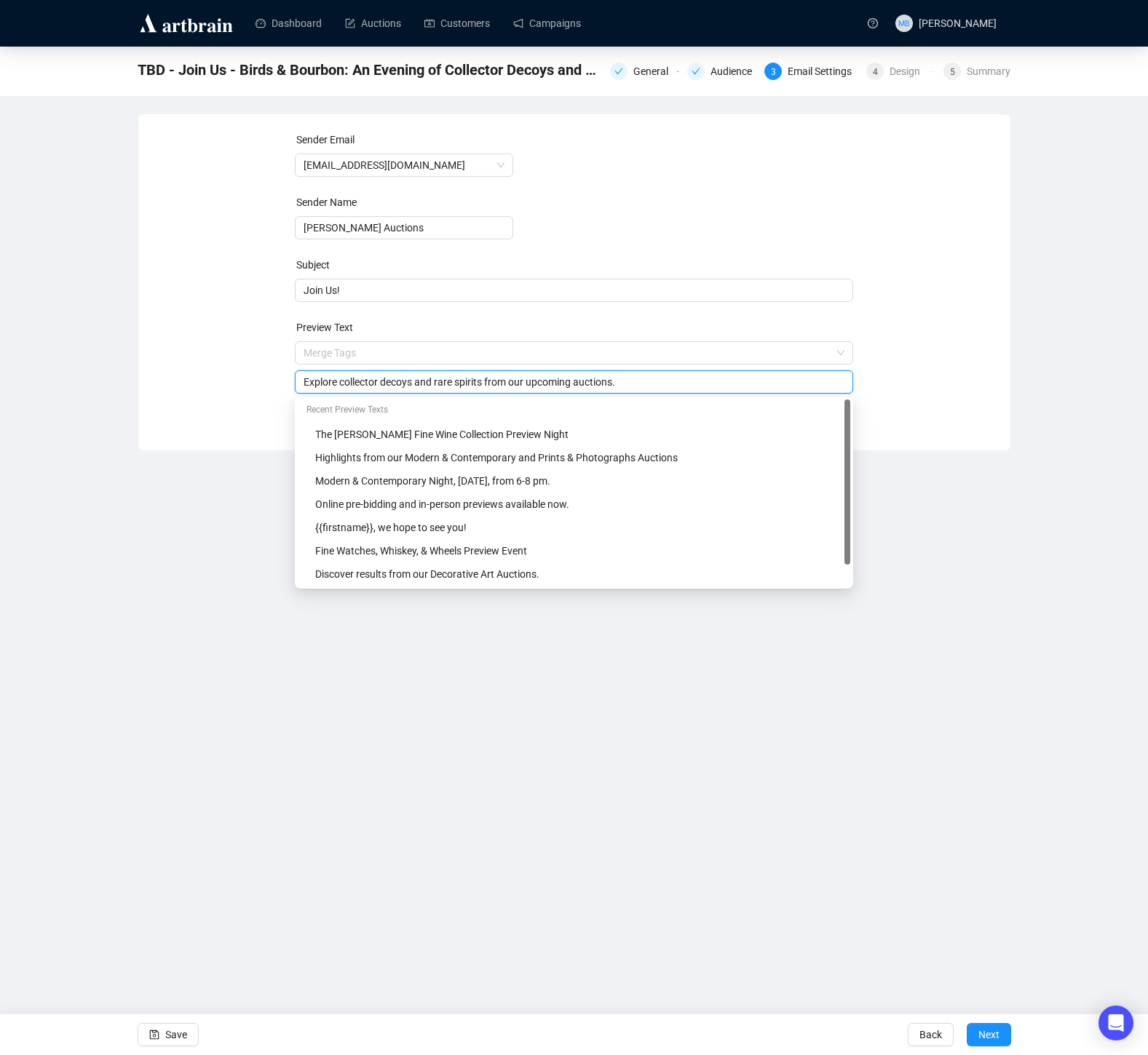
type input "Explore collector decoys and rare spirits from our upcoming auctions."
click at [953, 347] on div "Sender Email info@lelandlittle.com Sender Name Leland Little Auctions Subject J…" at bounding box center [574, 272] width 837 height 280
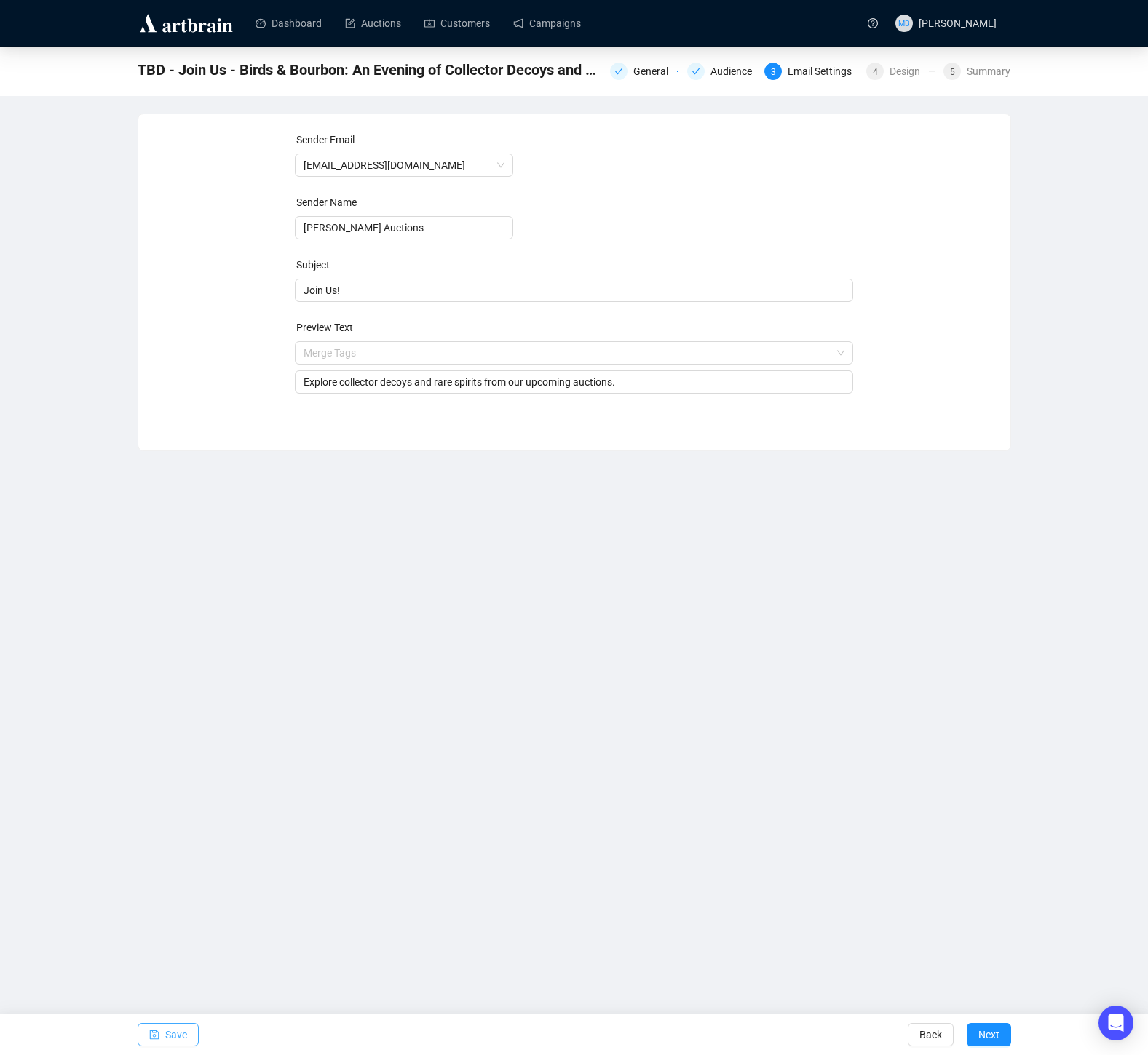
click at [160, 1034] on button "Save" at bounding box center [167, 1034] width 61 height 23
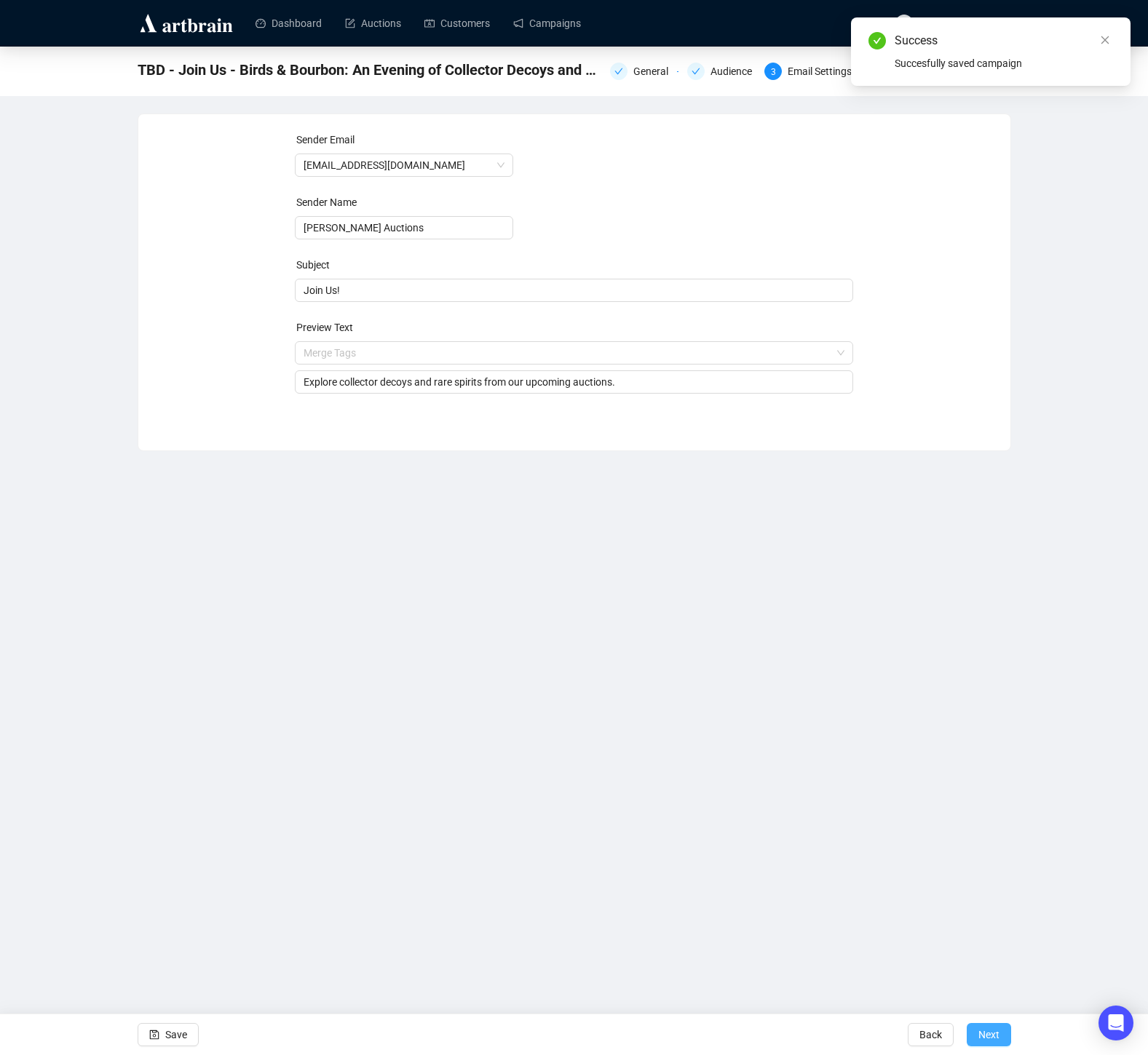
click at [993, 1034] on span "Next" at bounding box center [988, 1034] width 21 height 41
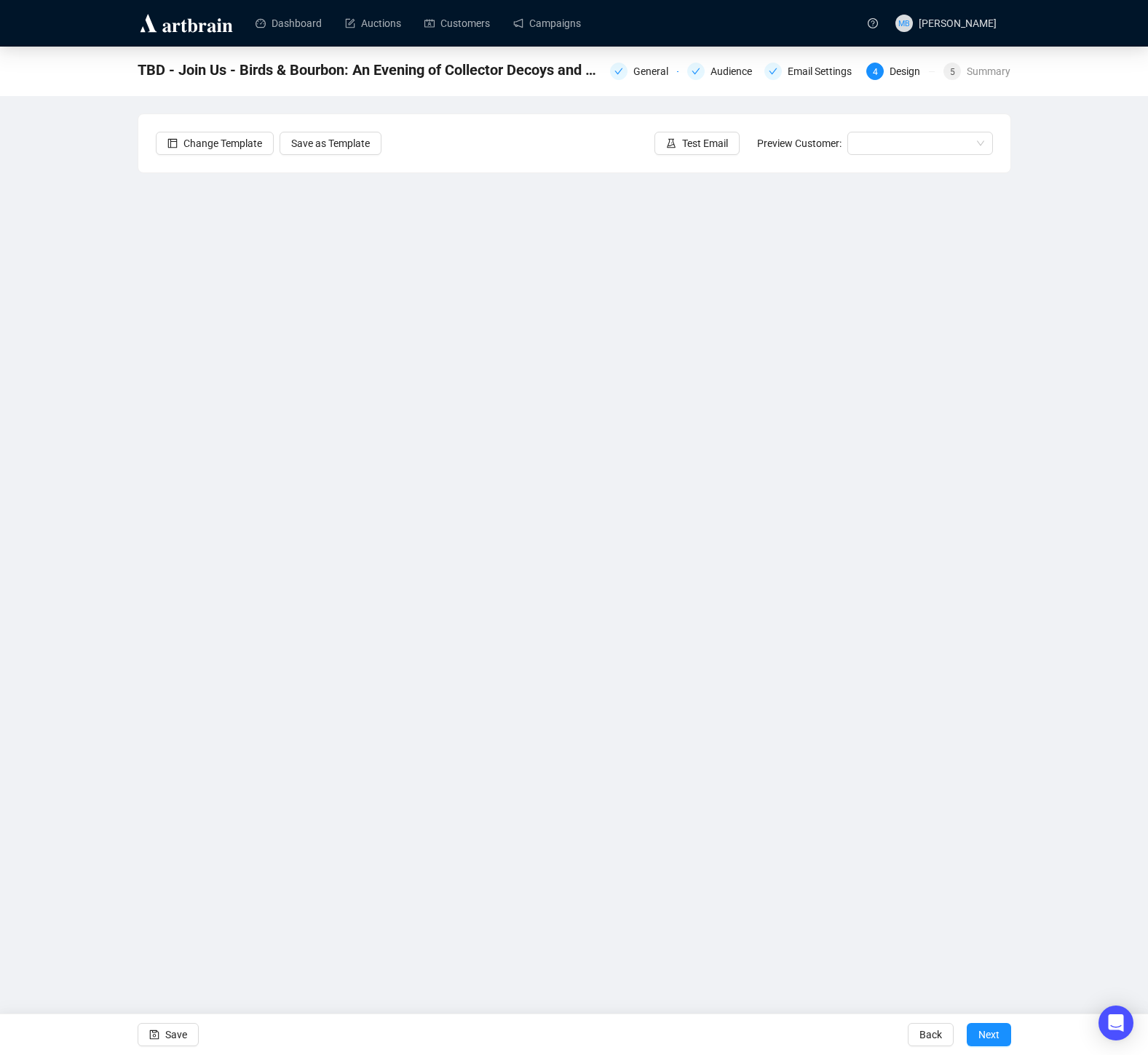
click at [1026, 671] on div "TBD - Join Us - Birds & Bourbon: An Evening of Collector Decoys and Rare Spirit…" at bounding box center [574, 437] width 1148 height 781
click at [180, 1032] on span "Save" at bounding box center [176, 1034] width 21 height 41
click at [156, 1043] on span "button" at bounding box center [154, 1034] width 10 height 41
click at [633, 75] on div "General" at bounding box center [655, 71] width 44 height 17
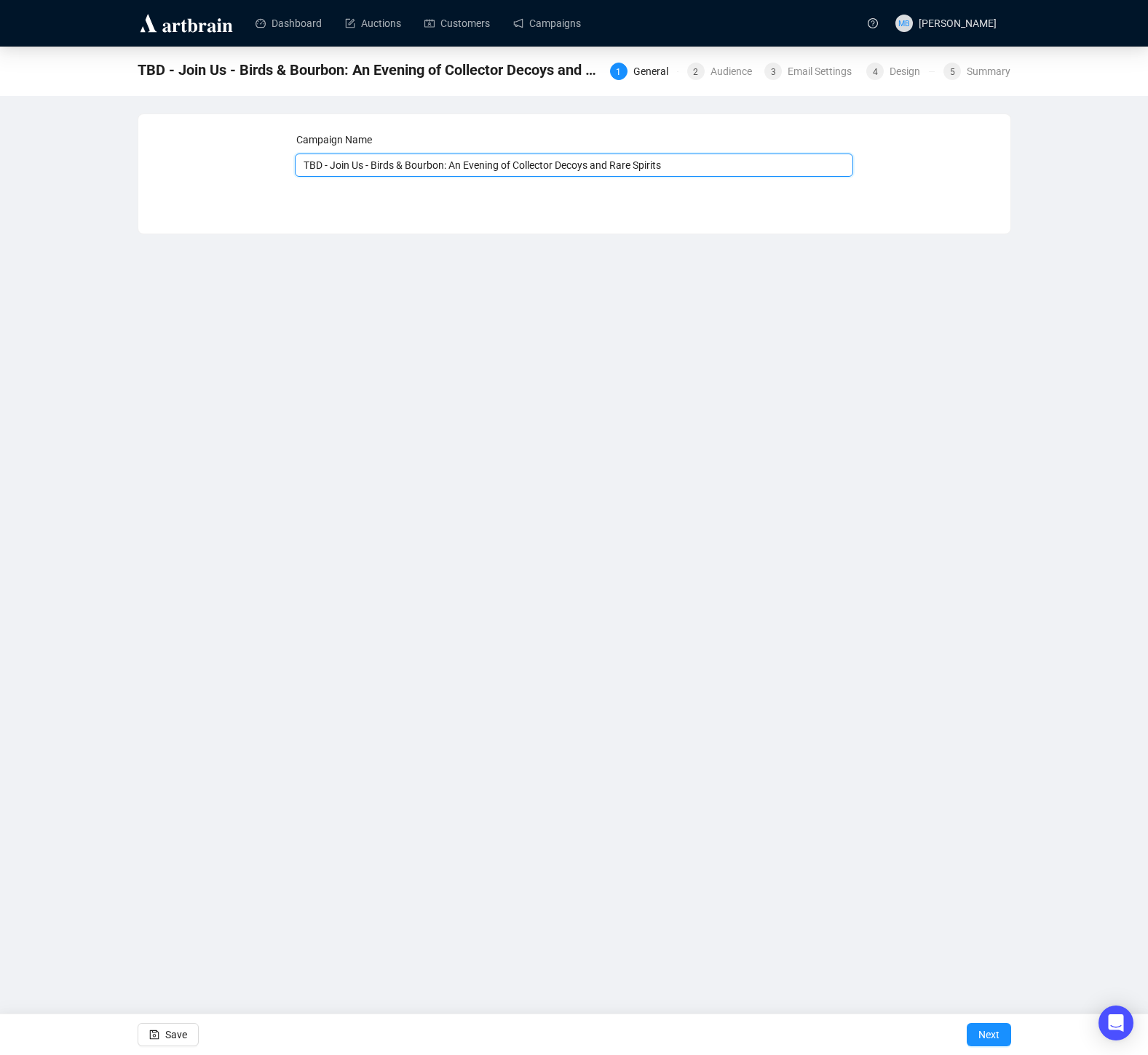
drag, startPoint x: 322, startPoint y: 166, endPoint x: 286, endPoint y: 165, distance: 36.0
click at [286, 165] on div "Campaign Name TBD - Join Us - Birds & Bourbon: An Evening of Collector Decoys a…" at bounding box center [574, 163] width 837 height 63
type input "[DATE] - Join Us - Birds & Bourbon: An Evening of Collector Decoys and Rare Spi…"
click at [171, 1028] on span "Save" at bounding box center [176, 1034] width 21 height 41
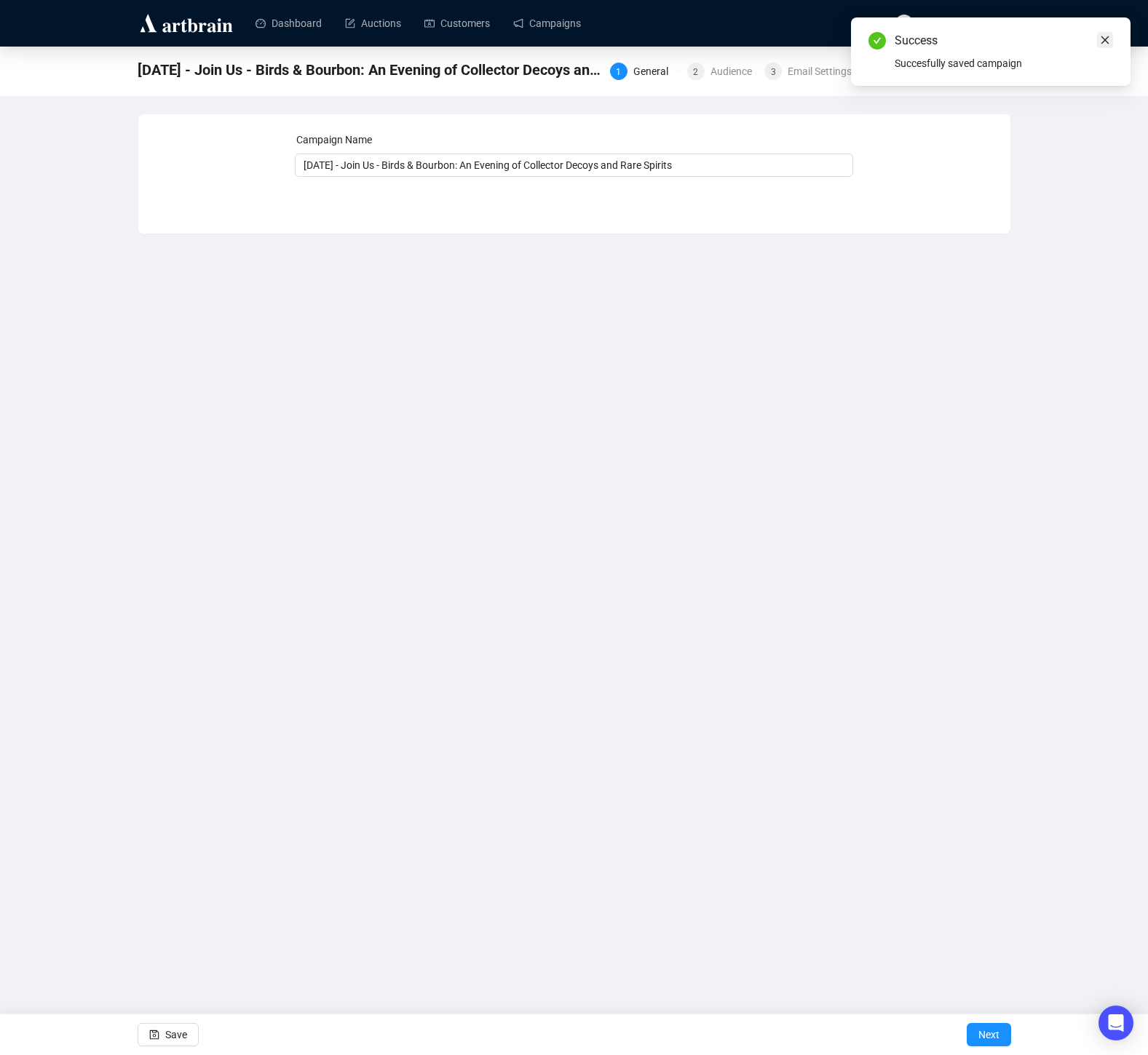
click at [1102, 40] on icon "close" at bounding box center [1105, 40] width 10 height 10
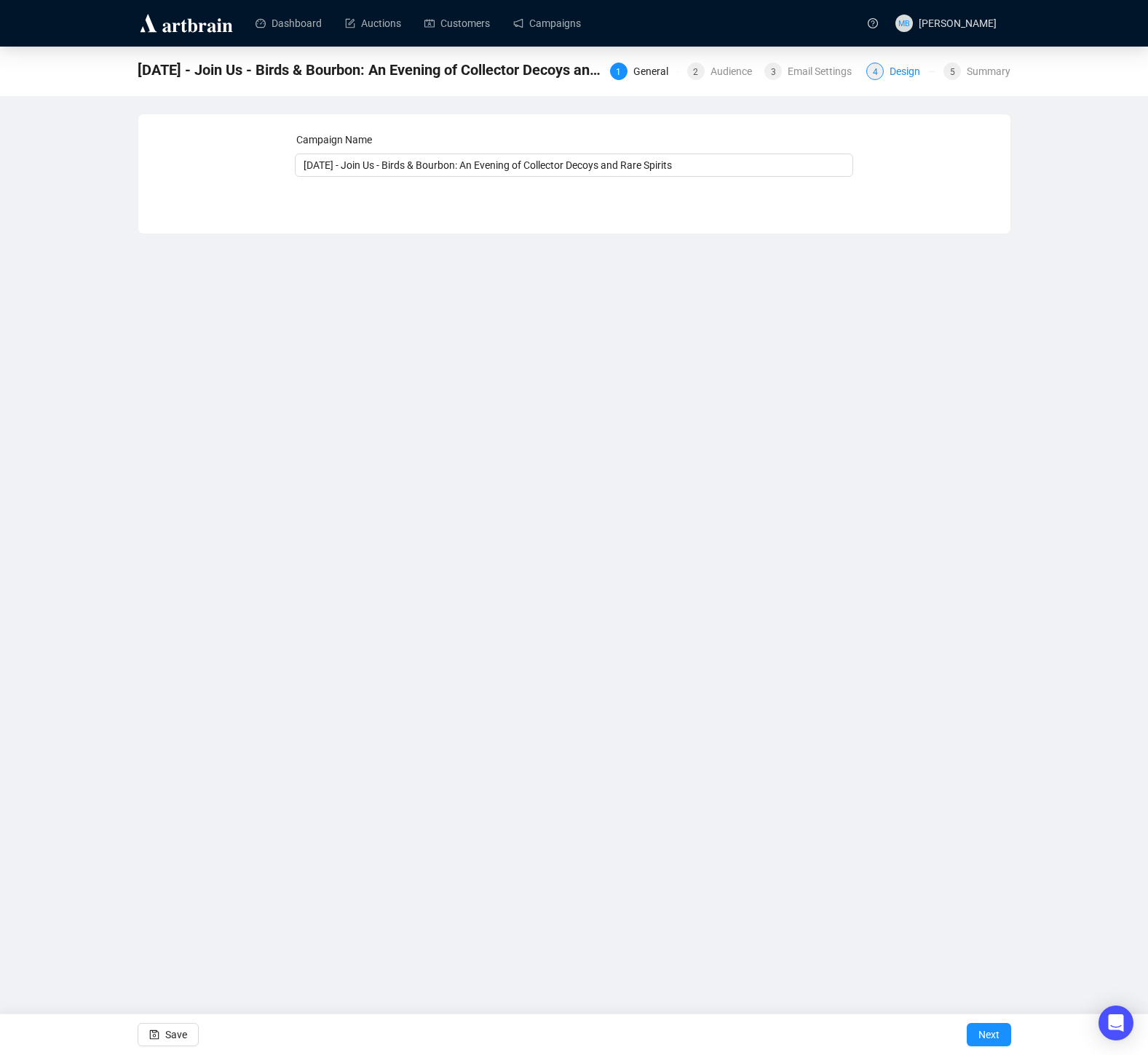
click at [901, 75] on div "Design" at bounding box center [909, 71] width 39 height 17
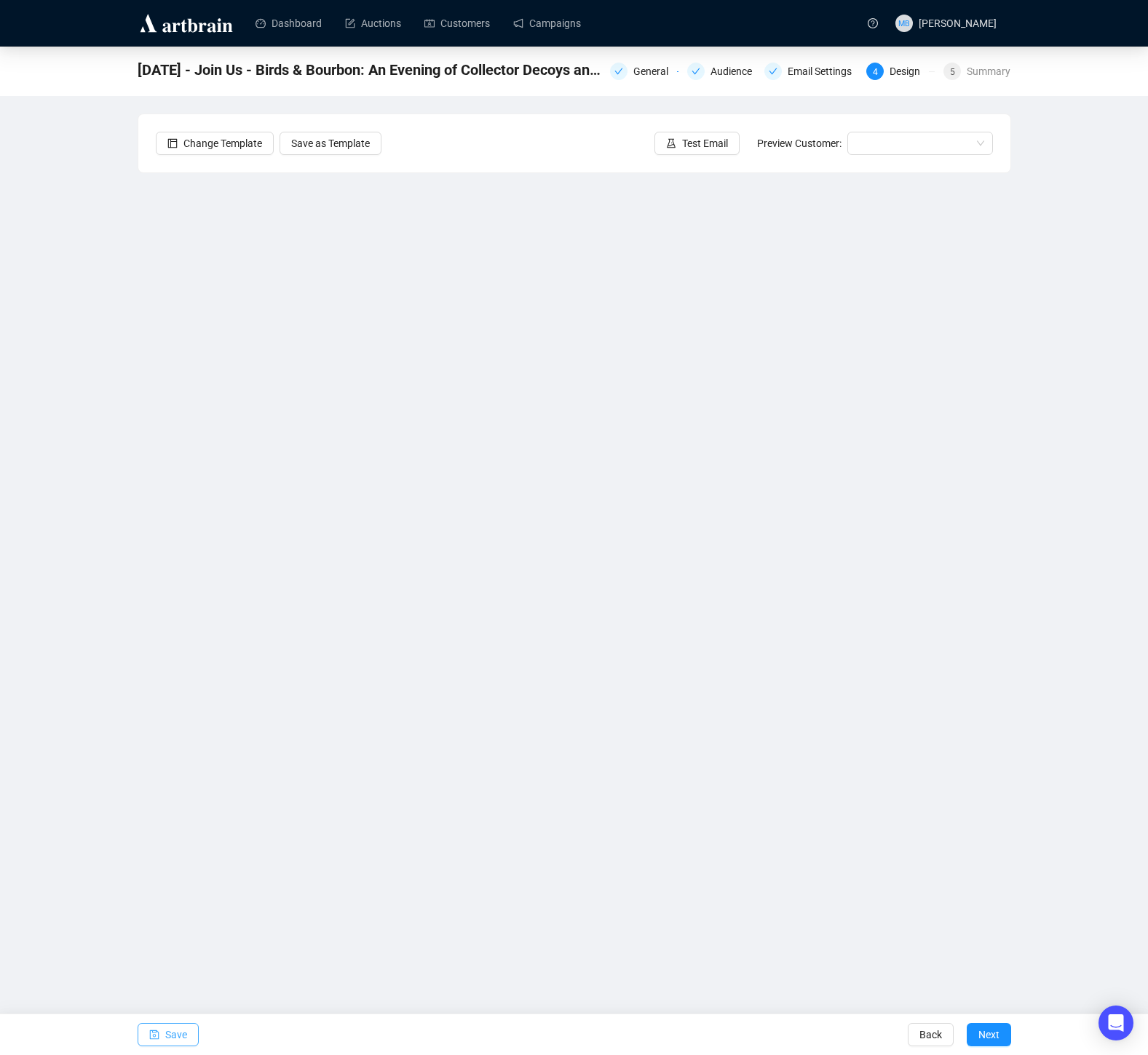
click at [175, 1038] on span "Save" at bounding box center [176, 1034] width 21 height 41
click at [112, 454] on div "10/20/25 - Join Us - Birds & Bourbon: An Evening of Collector Decoys and Rare S…" at bounding box center [574, 437] width 1148 height 781
click at [539, 35] on link "Campaigns" at bounding box center [547, 23] width 68 height 38
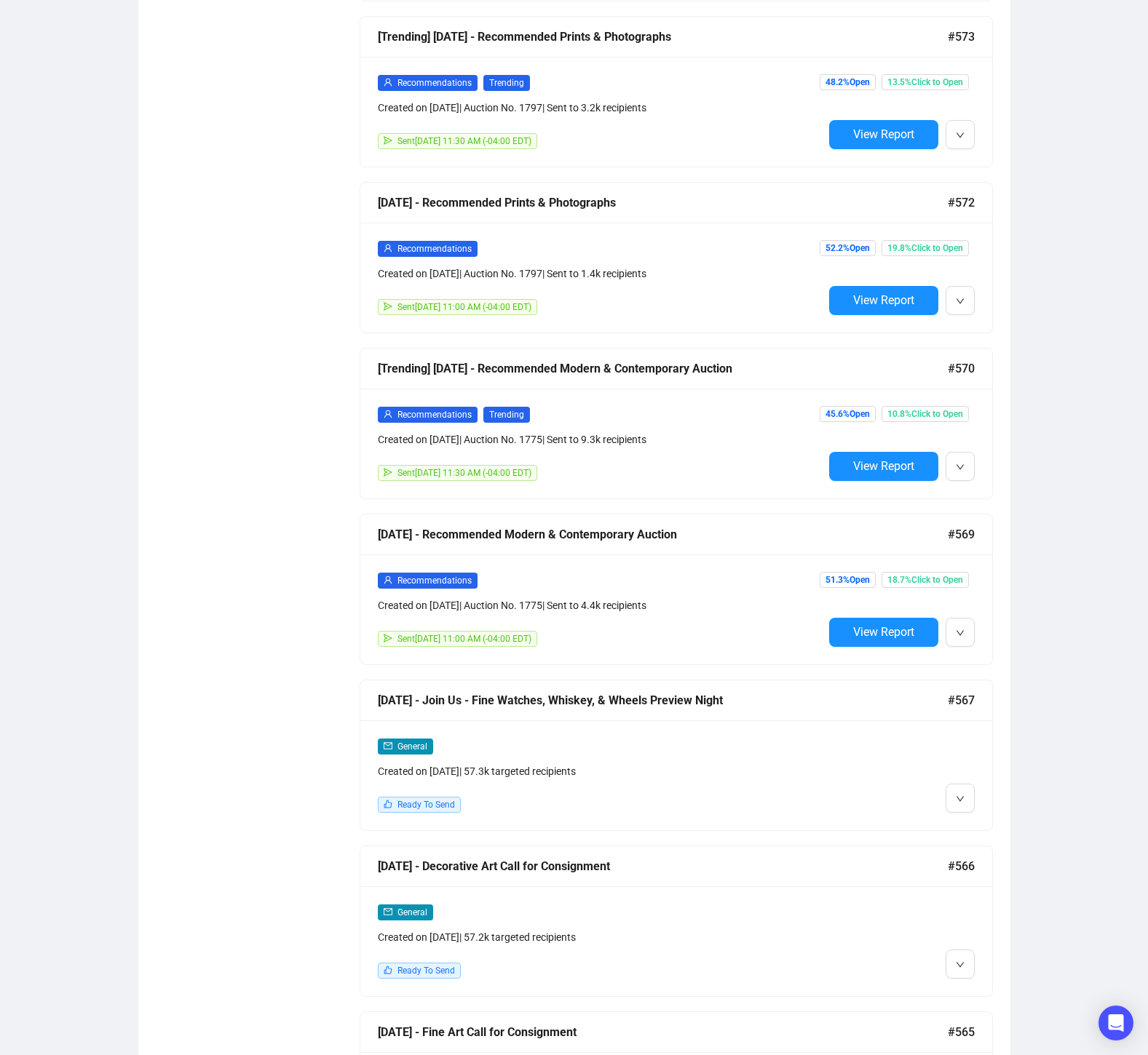
scroll to position [1620, 0]
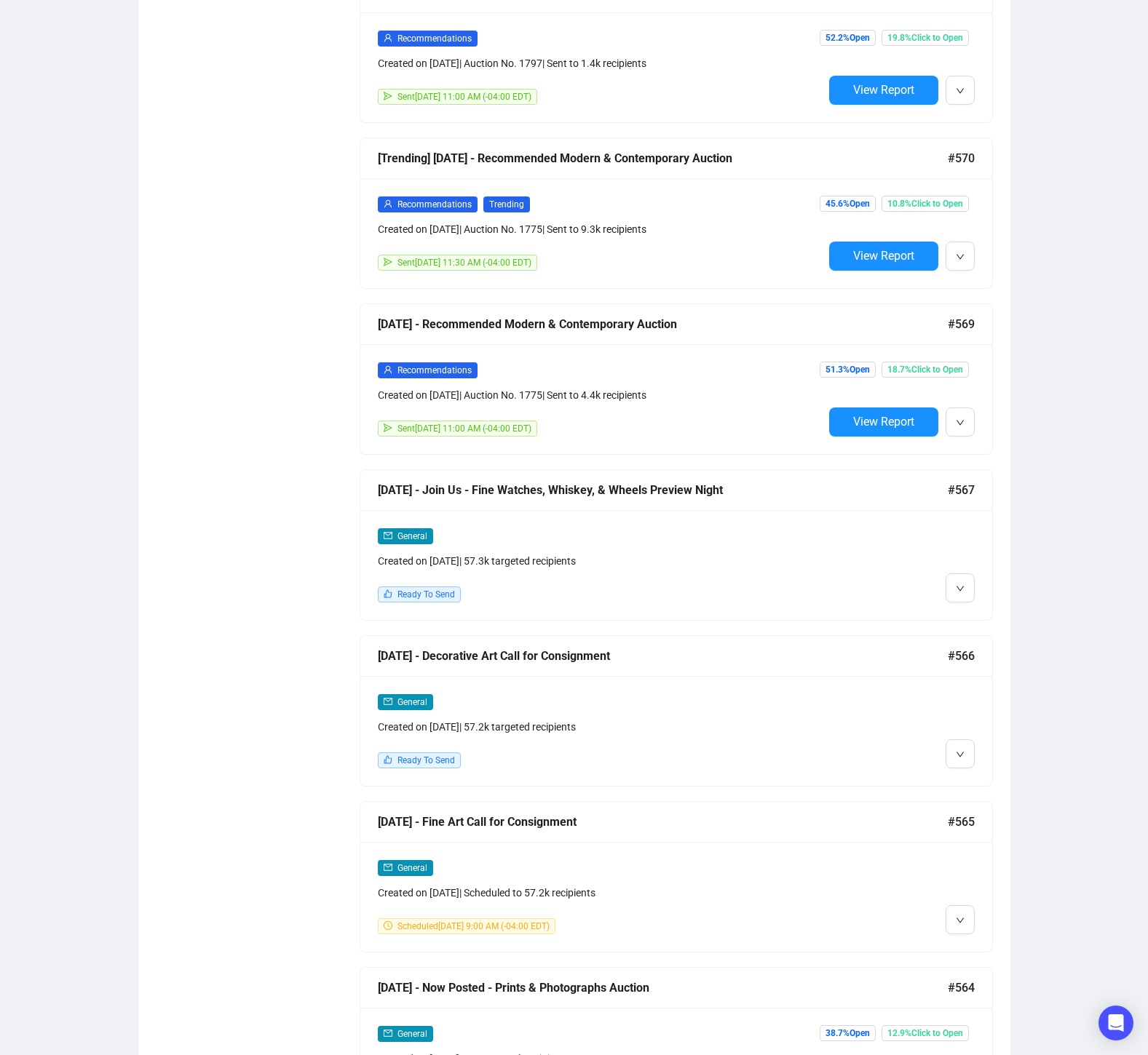
click at [800, 587] on div "Ready To Send" at bounding box center [600, 594] width 445 height 16
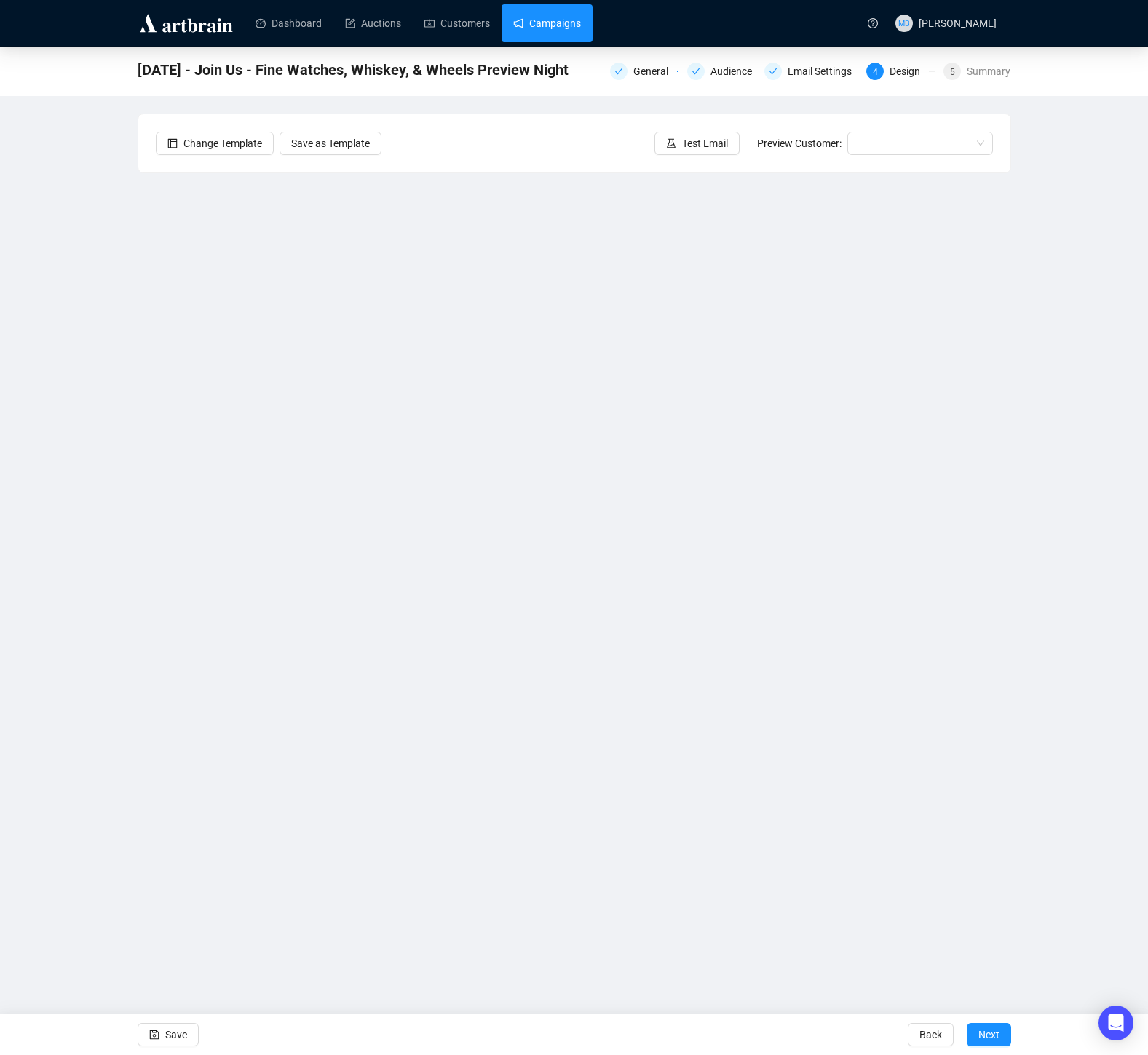
click at [571, 21] on link "Campaigns" at bounding box center [547, 23] width 68 height 38
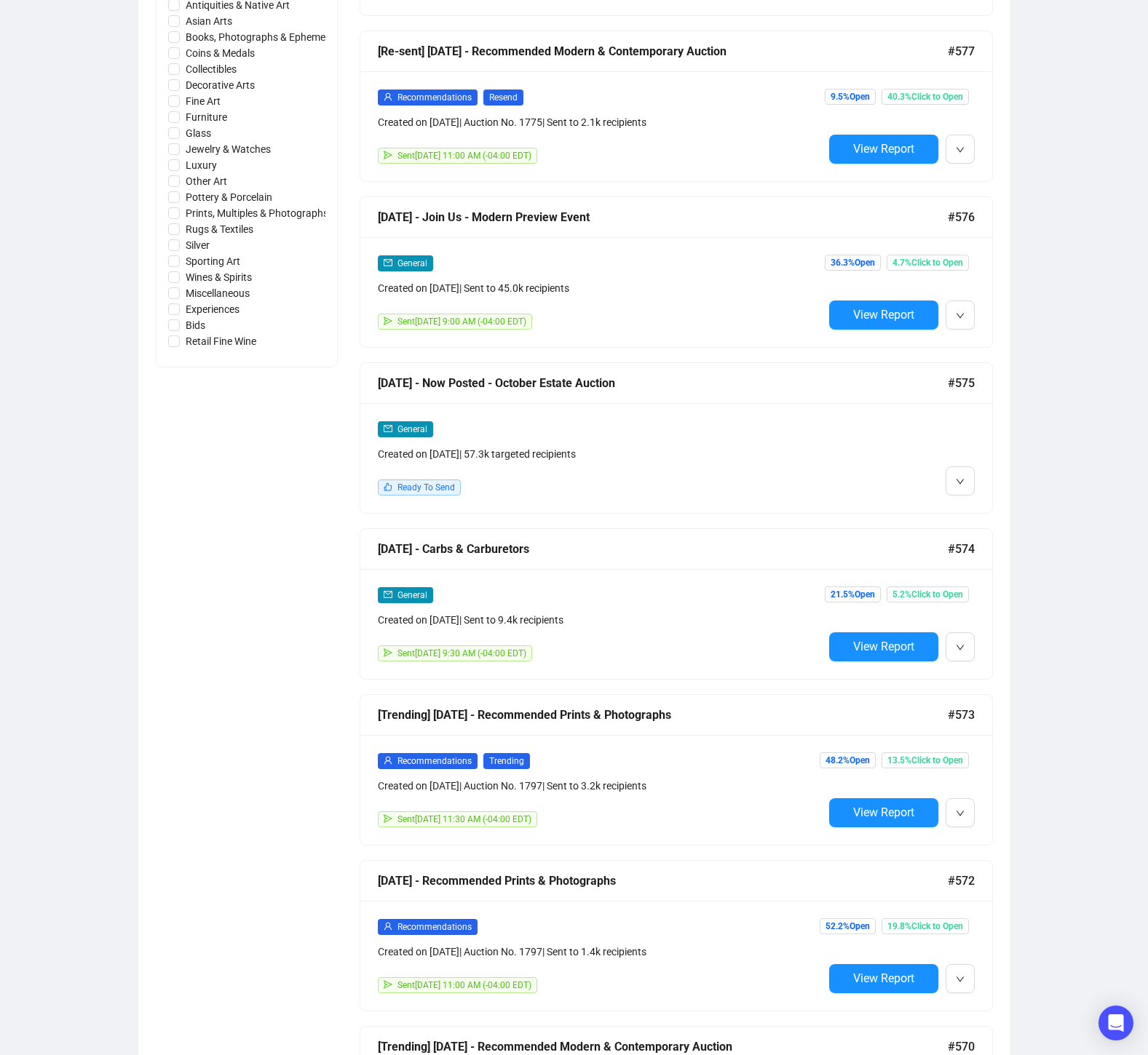
scroll to position [776, 0]
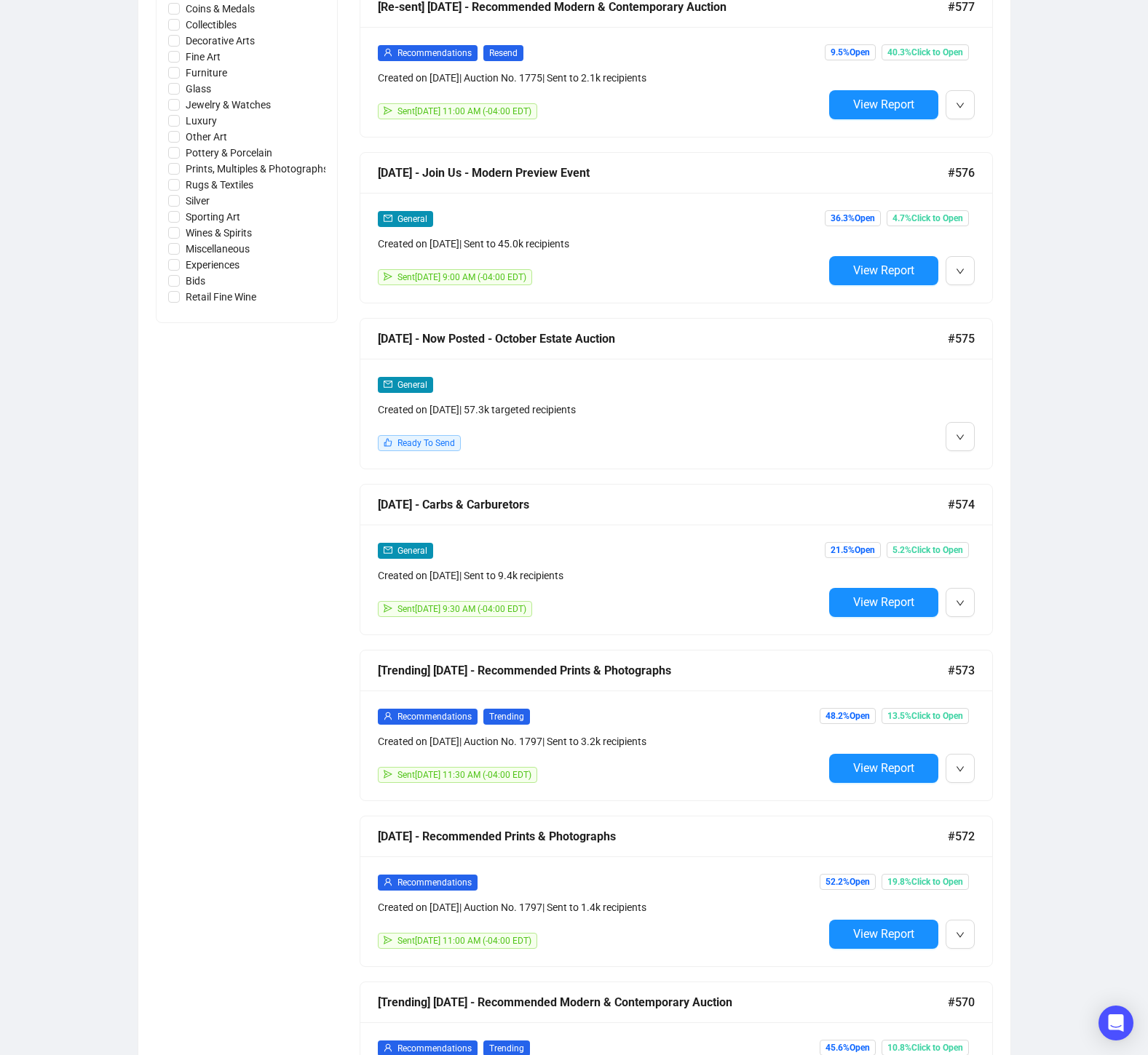
click at [753, 419] on div "General Created on Oct 6, 2025 | 57.3k targeted recipients Ready To Send" at bounding box center [600, 413] width 445 height 75
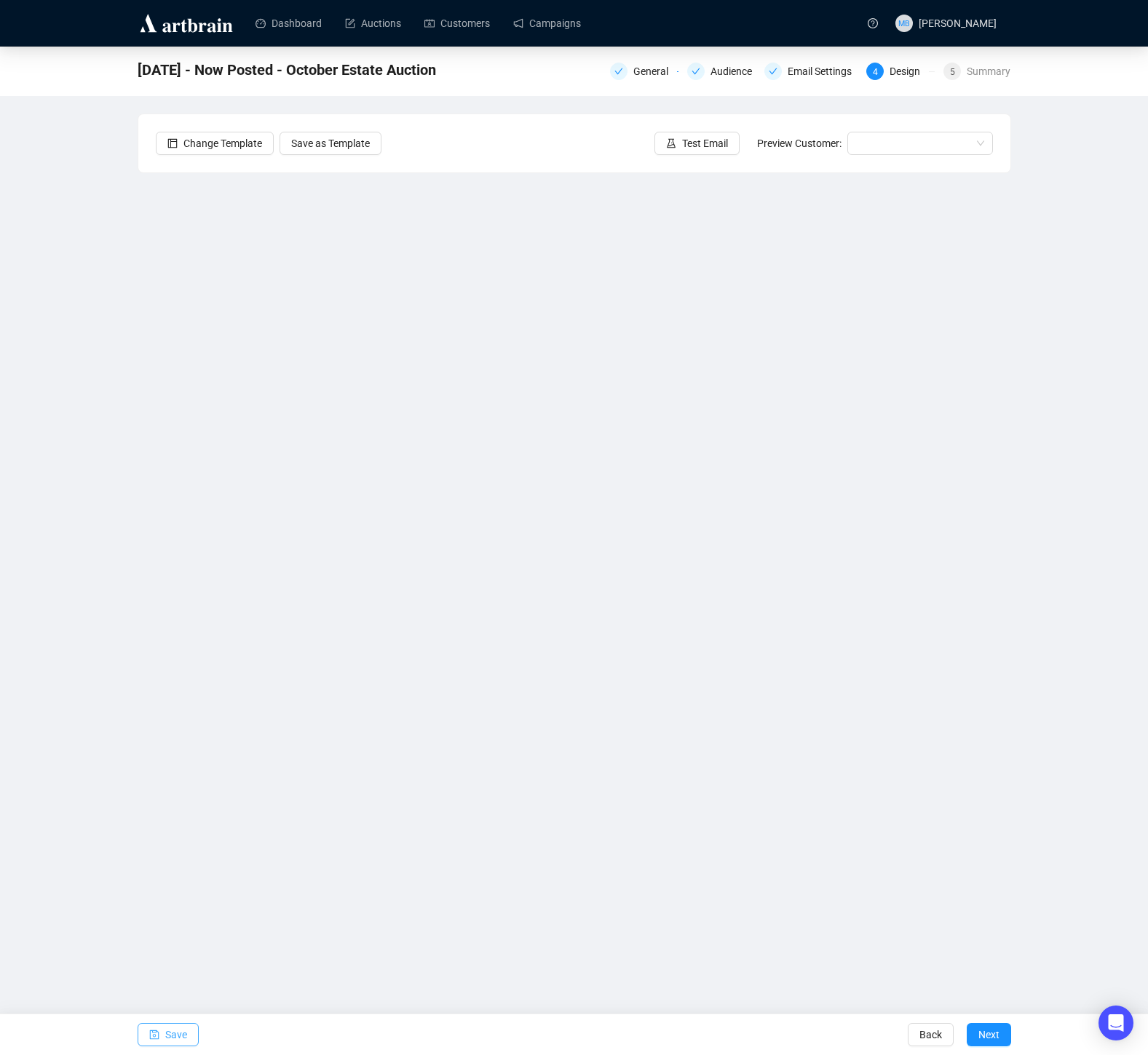
click at [188, 1038] on button "Save" at bounding box center [167, 1034] width 61 height 23
click at [176, 1034] on span "Save" at bounding box center [176, 1034] width 21 height 41
click at [175, 1034] on span "Save" at bounding box center [176, 1034] width 21 height 41
click at [160, 1033] on button "Save" at bounding box center [167, 1034] width 61 height 23
click at [166, 1041] on span "Save" at bounding box center [176, 1034] width 21 height 41
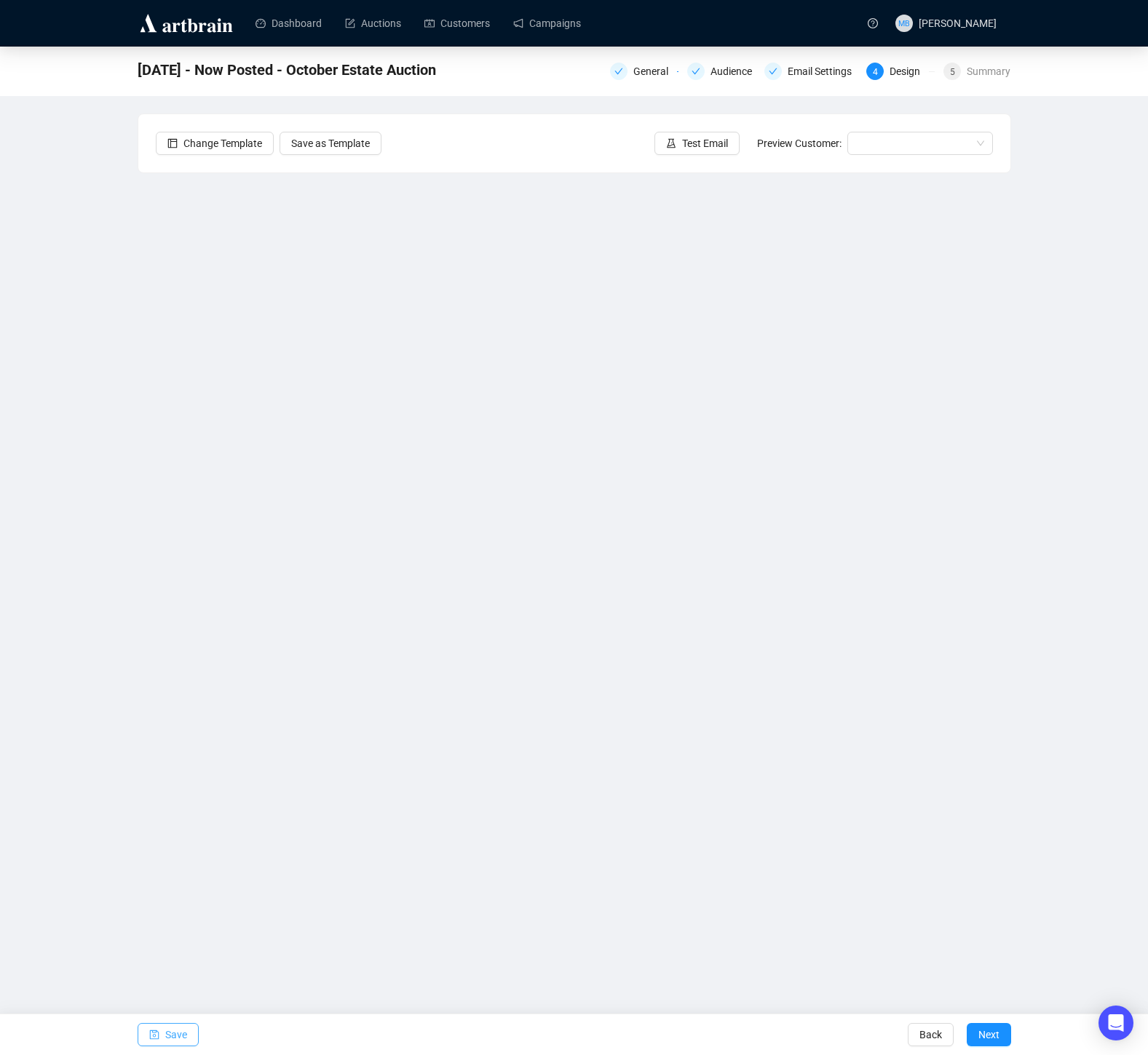
click at [156, 1030] on icon "save" at bounding box center [154, 1034] width 10 height 10
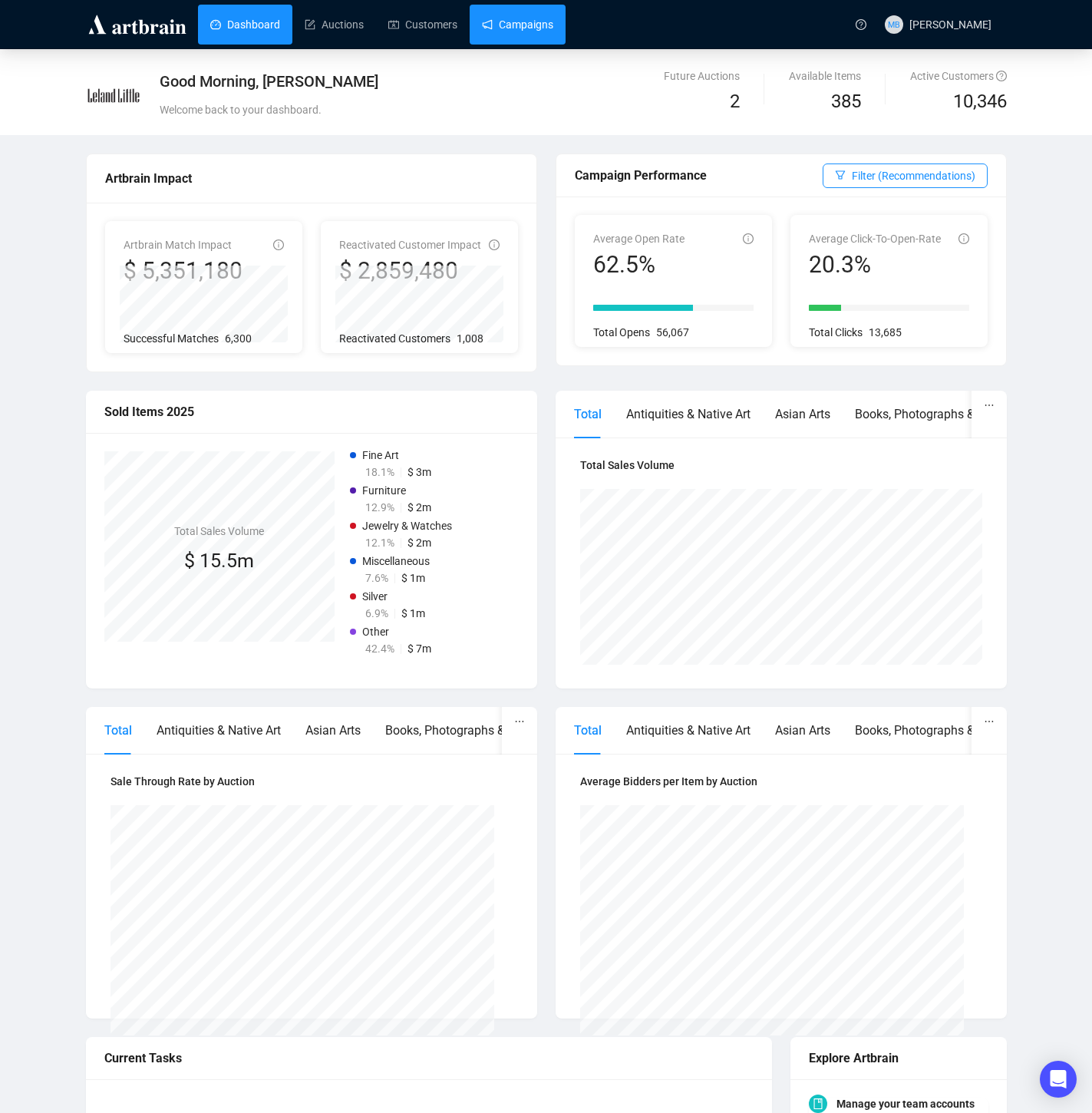
click at [517, 32] on link "Campaigns" at bounding box center [518, 24] width 71 height 40
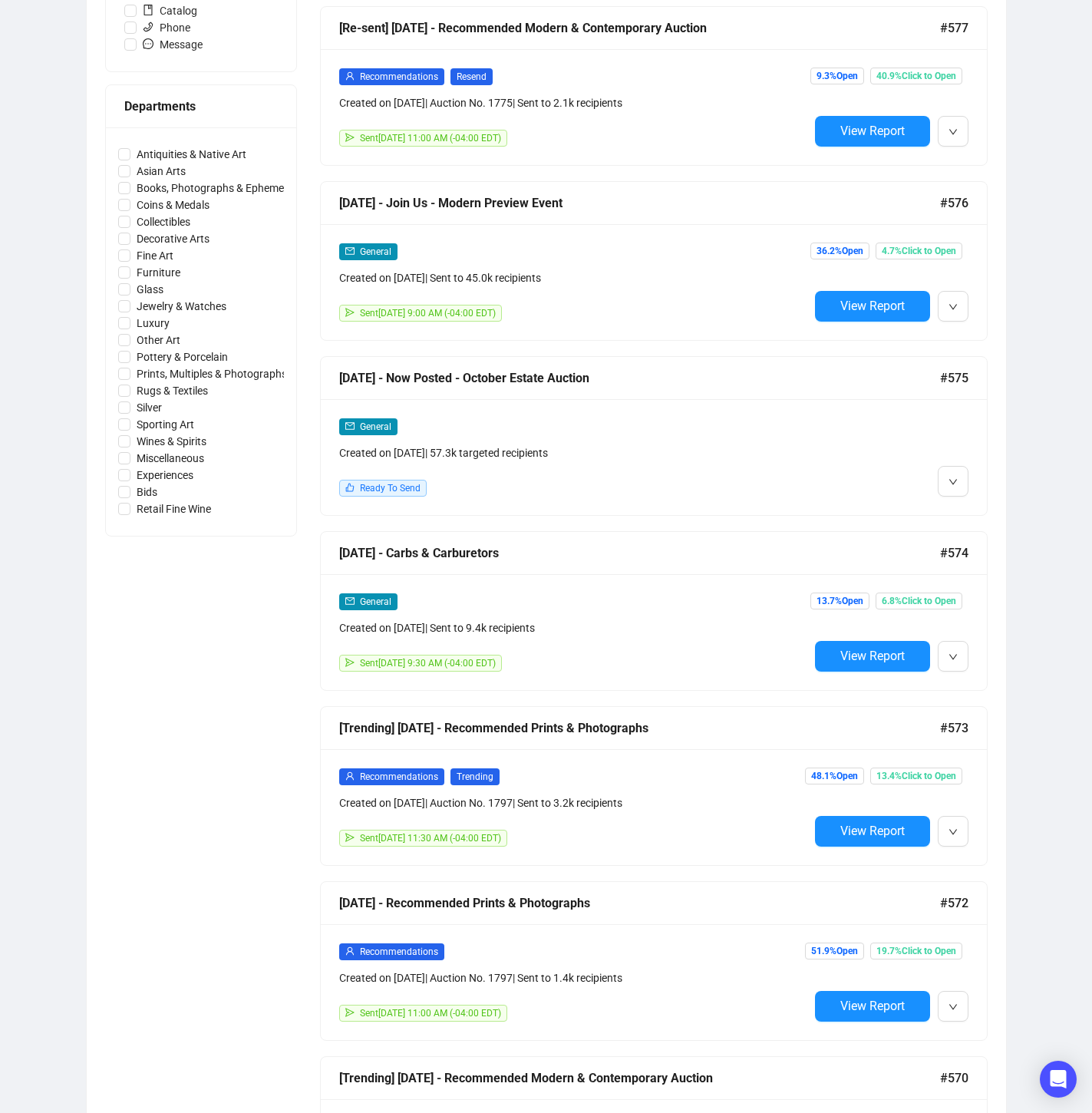
scroll to position [622, 0]
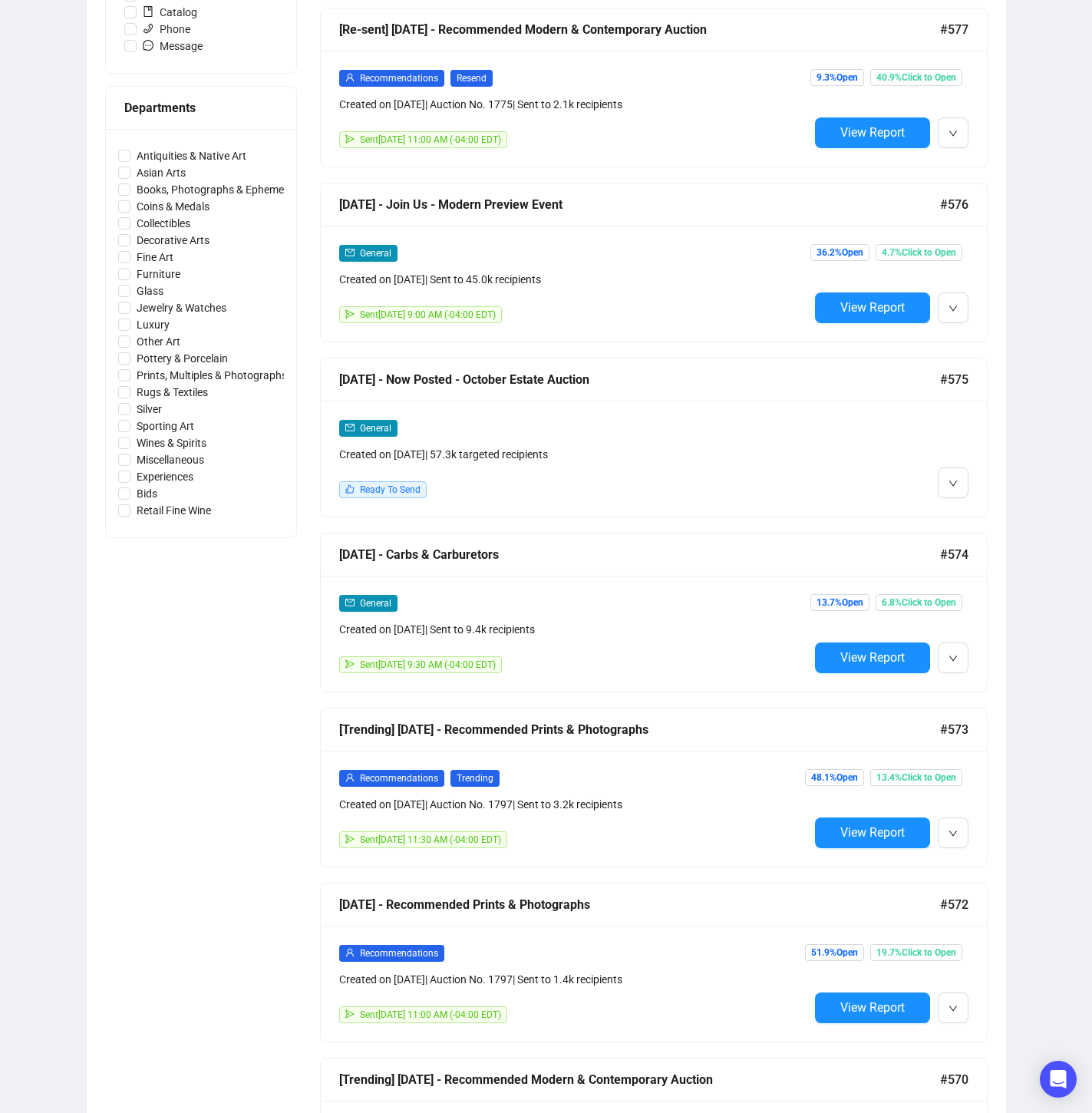
click at [716, 458] on div "Created on Oct 6, 2025 | 57.3k targeted recipients" at bounding box center [574, 454] width 470 height 17
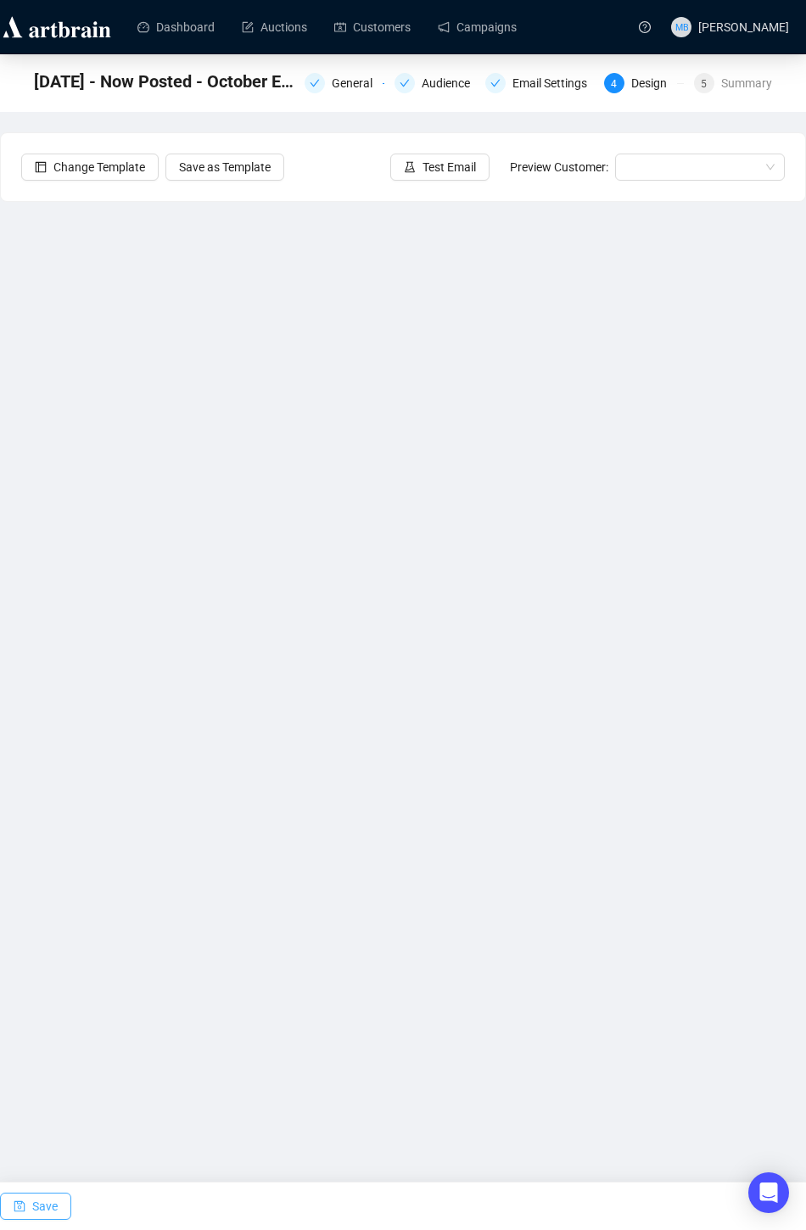
click at [40, 1208] on span "Save" at bounding box center [44, 1206] width 25 height 48
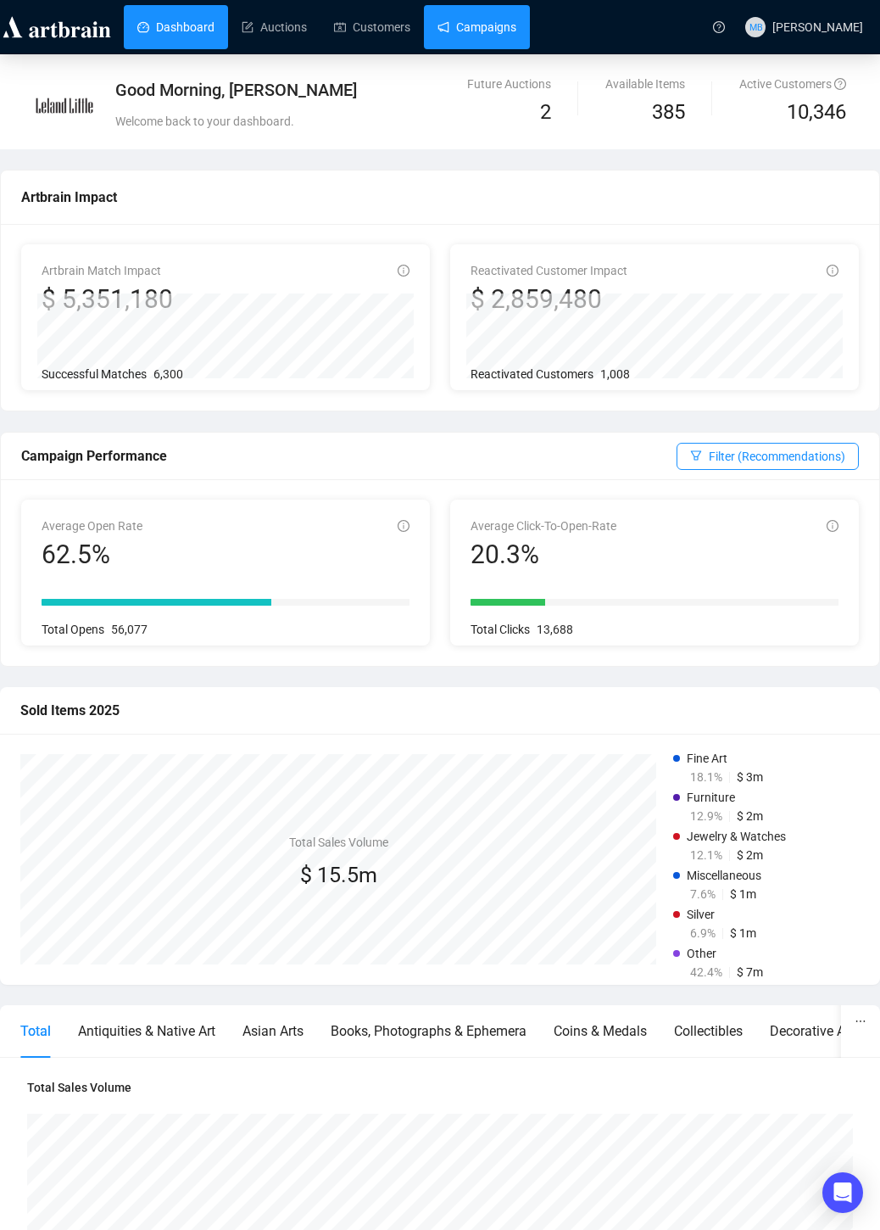
click at [492, 29] on link "Campaigns" at bounding box center [477, 27] width 79 height 44
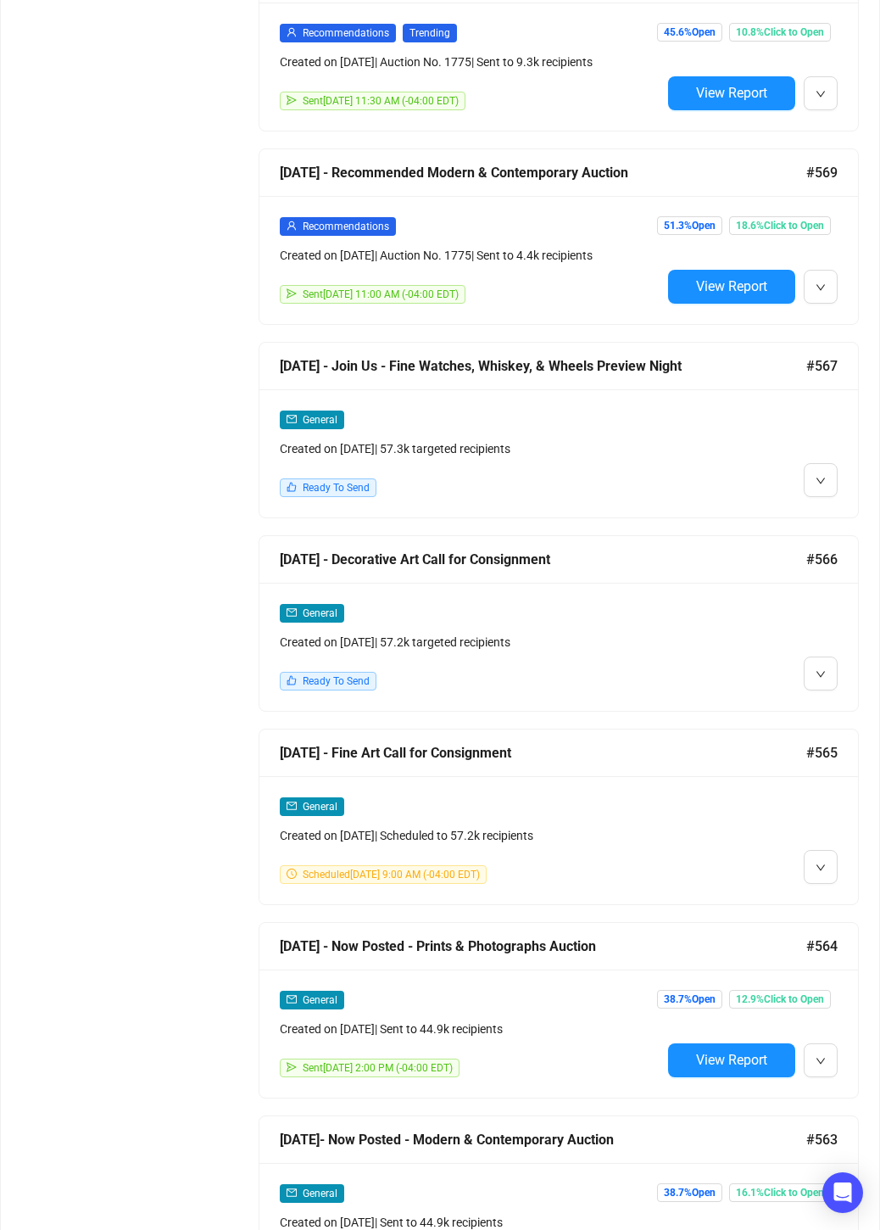
scroll to position [2103, 0]
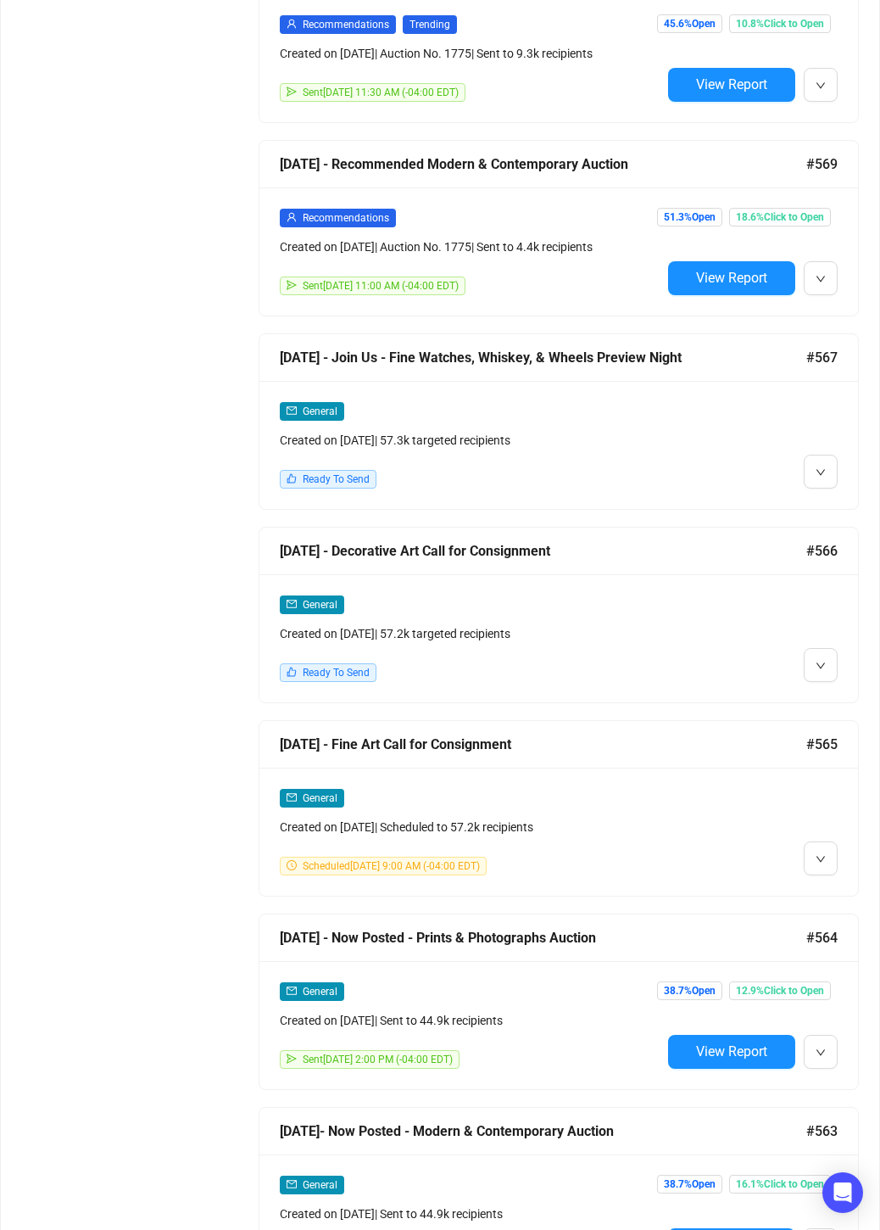
click at [586, 421] on div "General" at bounding box center [471, 411] width 382 height 20
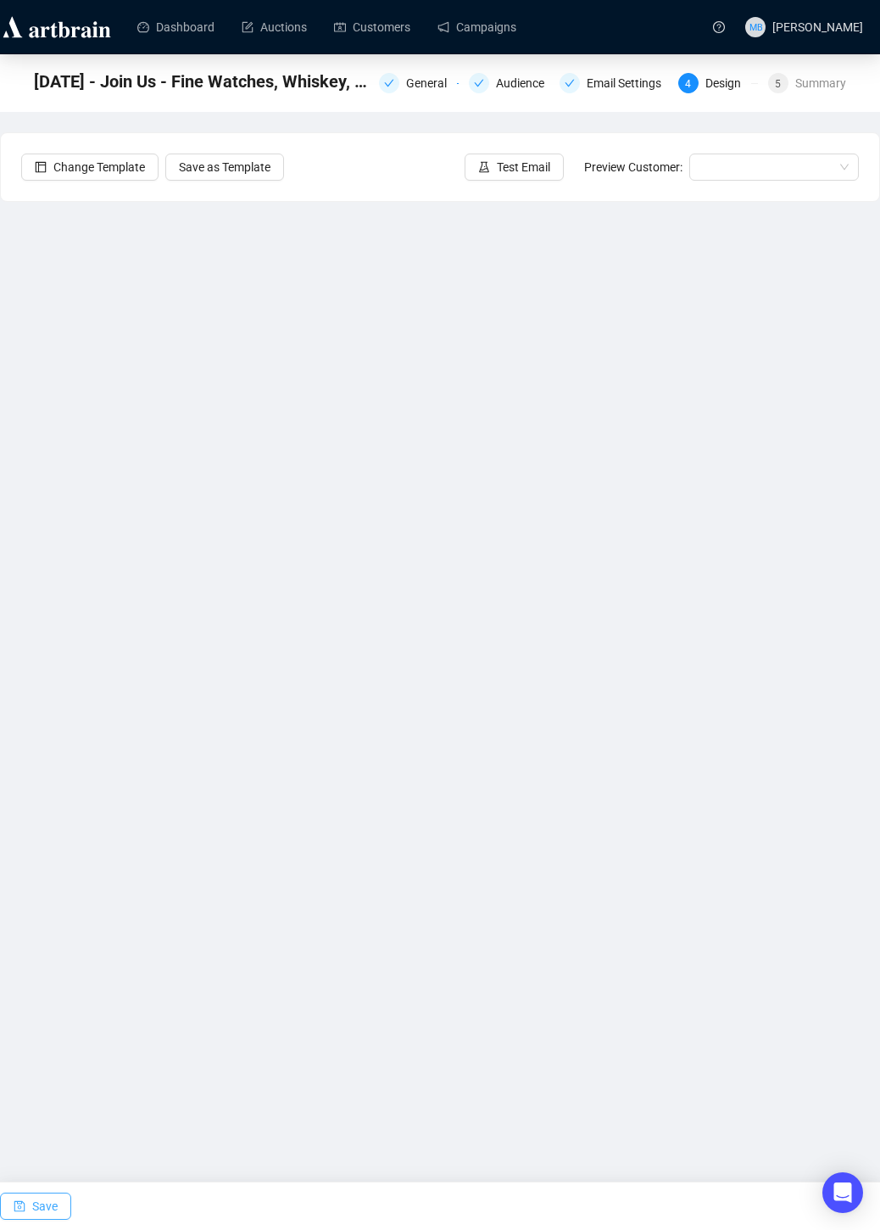
click at [30, 1206] on button "Save" at bounding box center [35, 1206] width 71 height 27
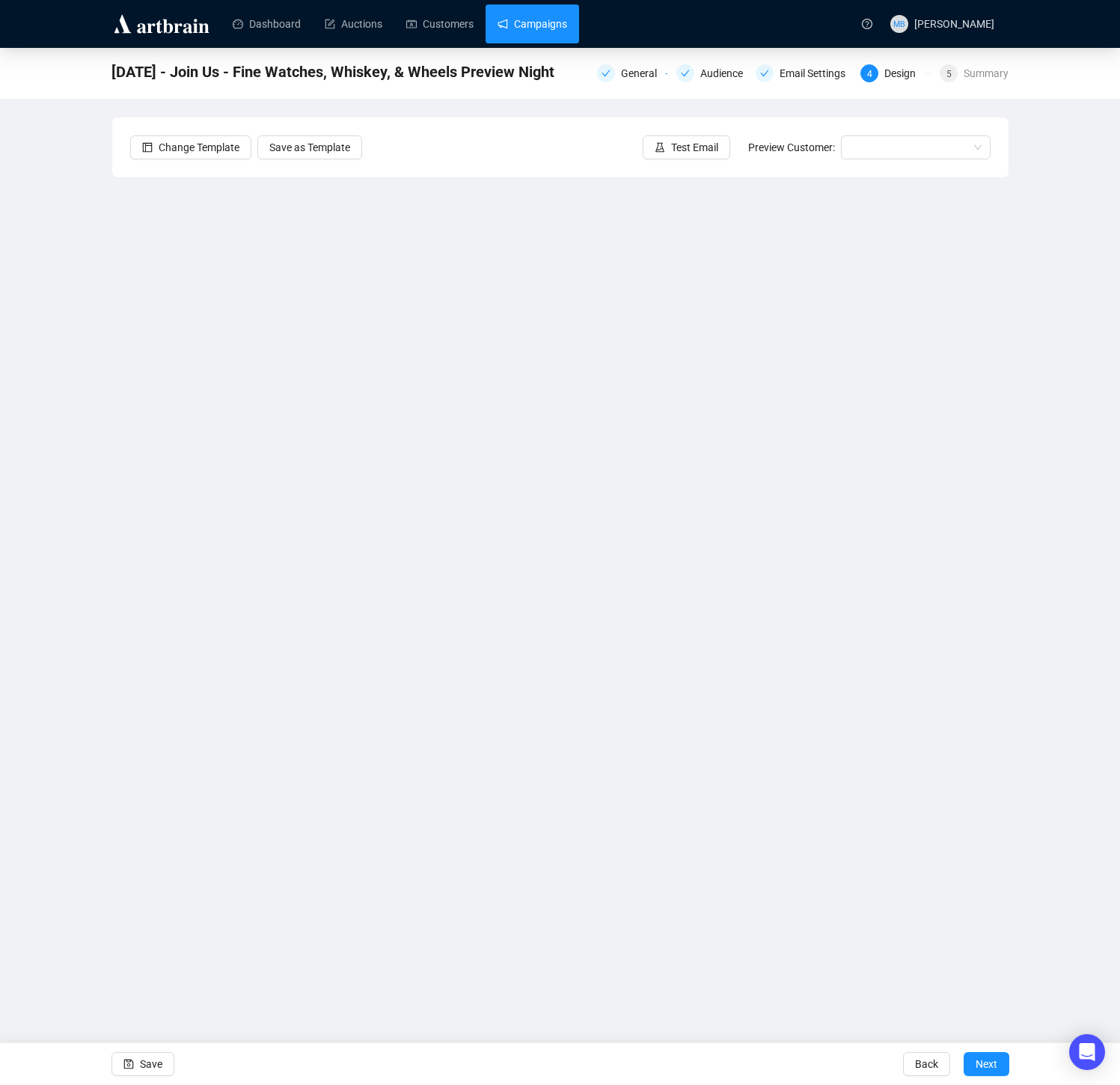
click at [543, 21] on link "Campaigns" at bounding box center [532, 24] width 70 height 39
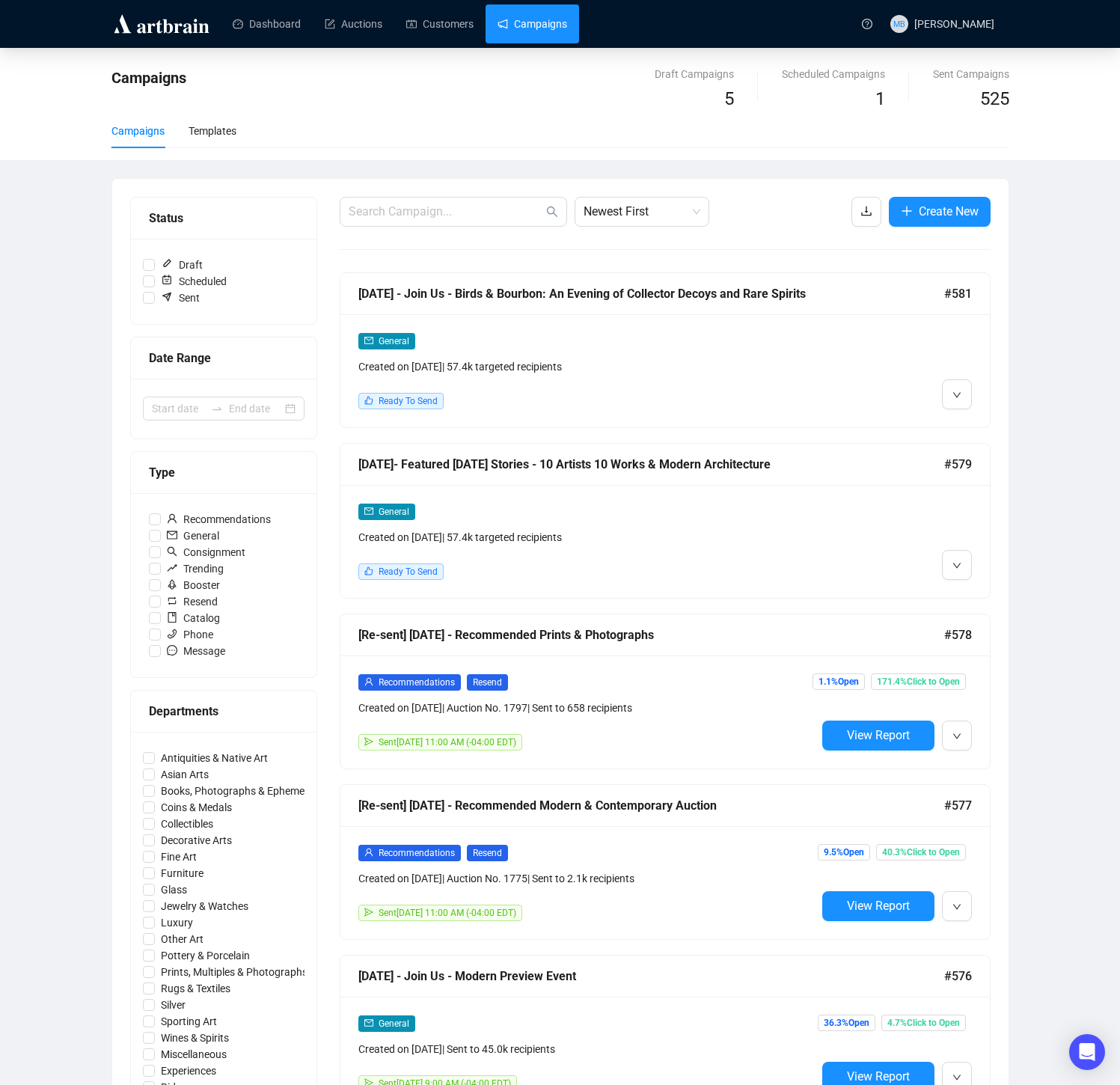
click at [728, 368] on div "Created on Oct 10, 2025 | 57.4k targeted recipients" at bounding box center [586, 366] width 458 height 17
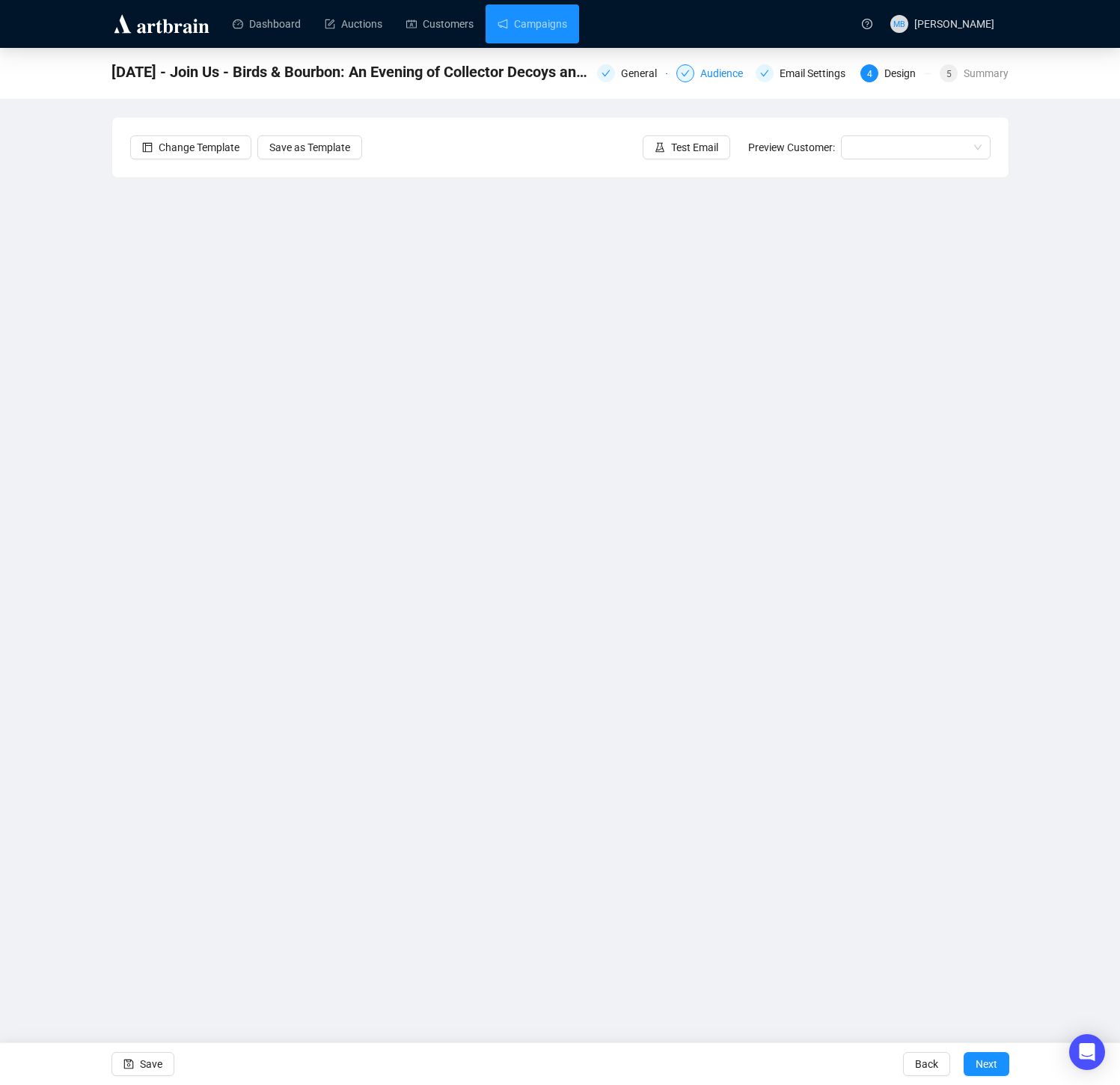
click at [719, 77] on div "Audience" at bounding box center [726, 73] width 52 height 18
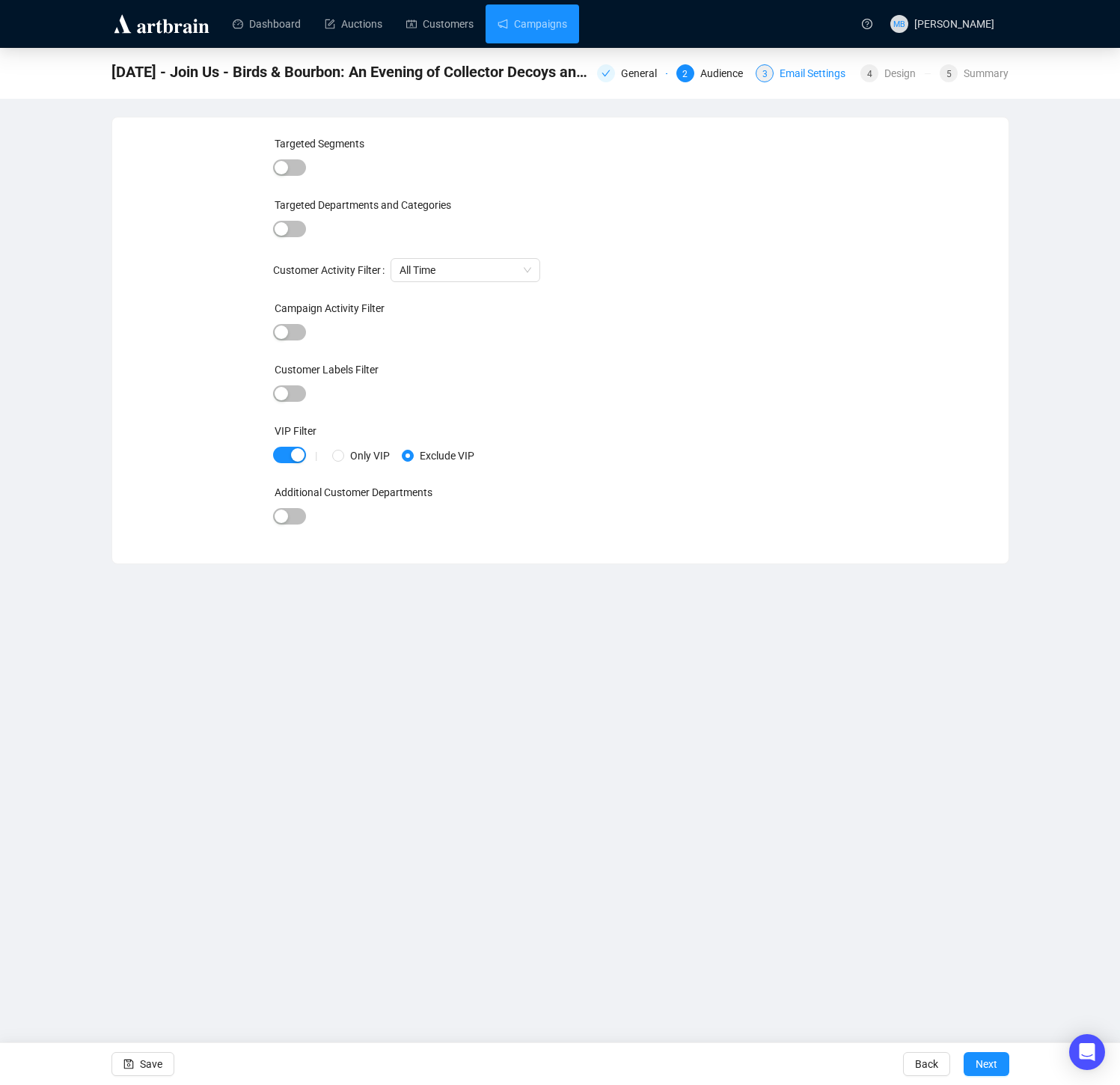
click at [776, 76] on div "Email Settings" at bounding box center [817, 73] width 75 height 18
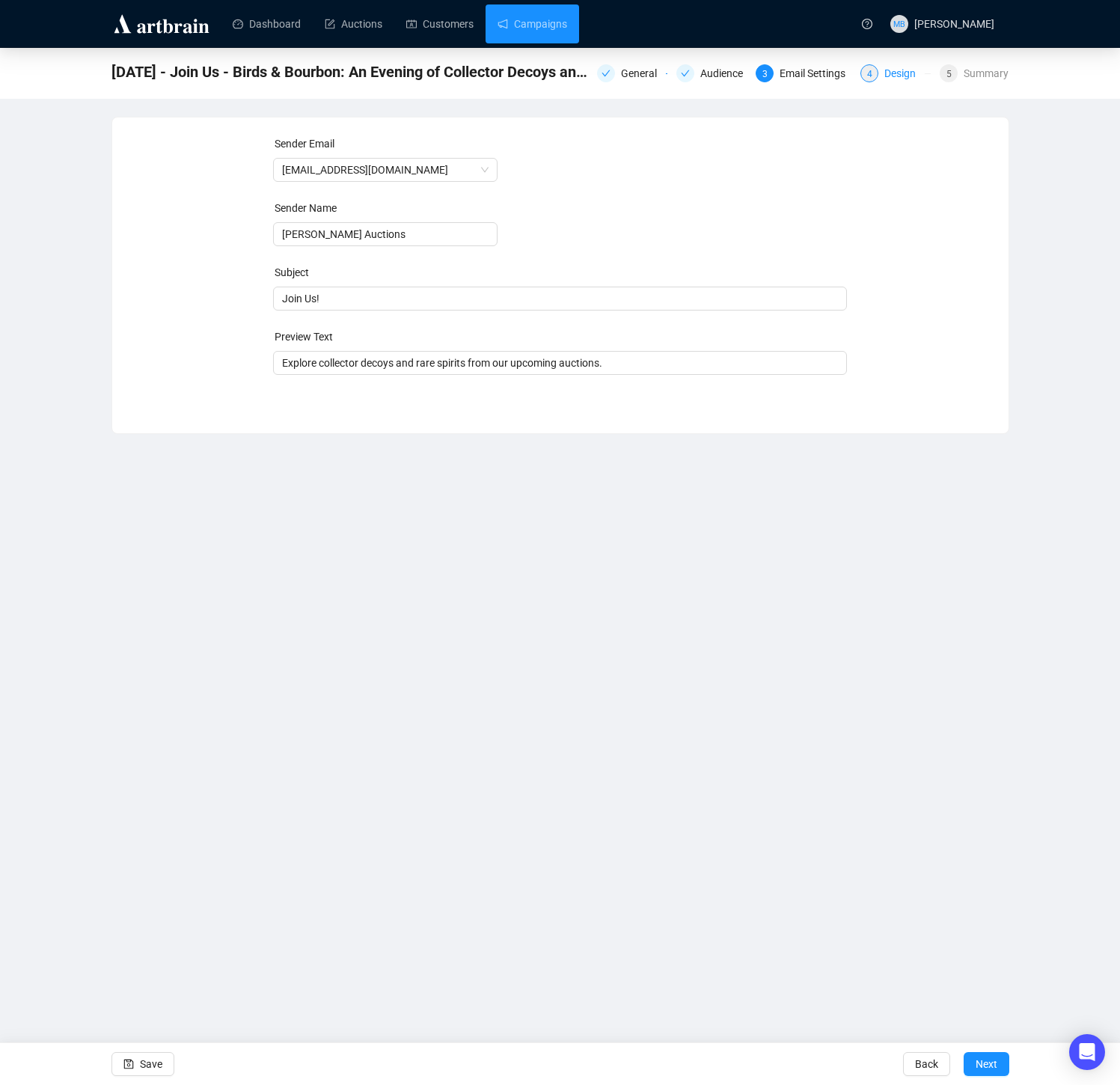
click at [776, 75] on div "4 Design" at bounding box center [895, 73] width 71 height 18
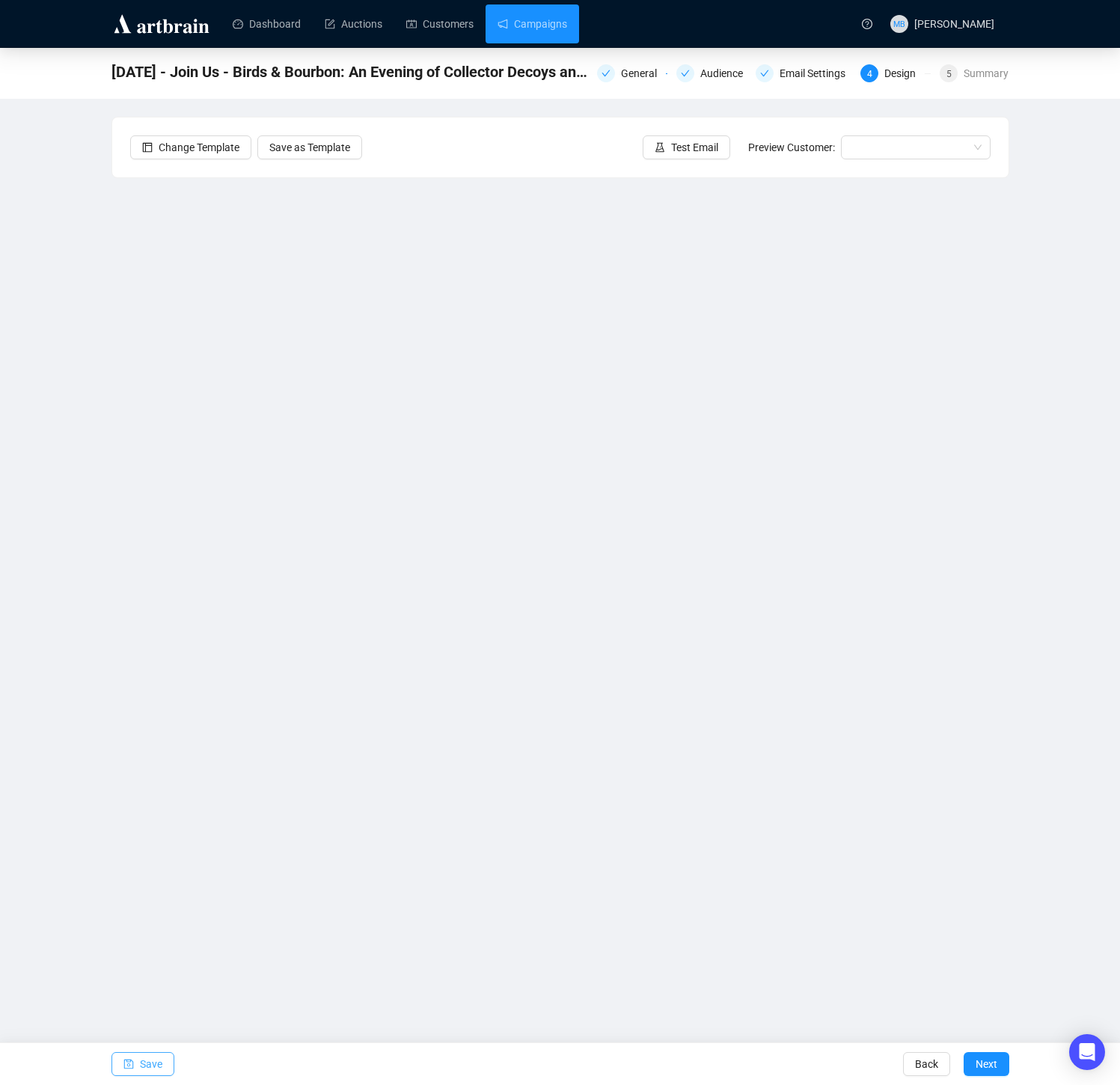
click at [153, 1058] on span "Save" at bounding box center [151, 1064] width 22 height 42
click at [161, 1059] on span "Save" at bounding box center [151, 1064] width 22 height 42
click at [134, 1065] on button "Save" at bounding box center [142, 1064] width 63 height 24
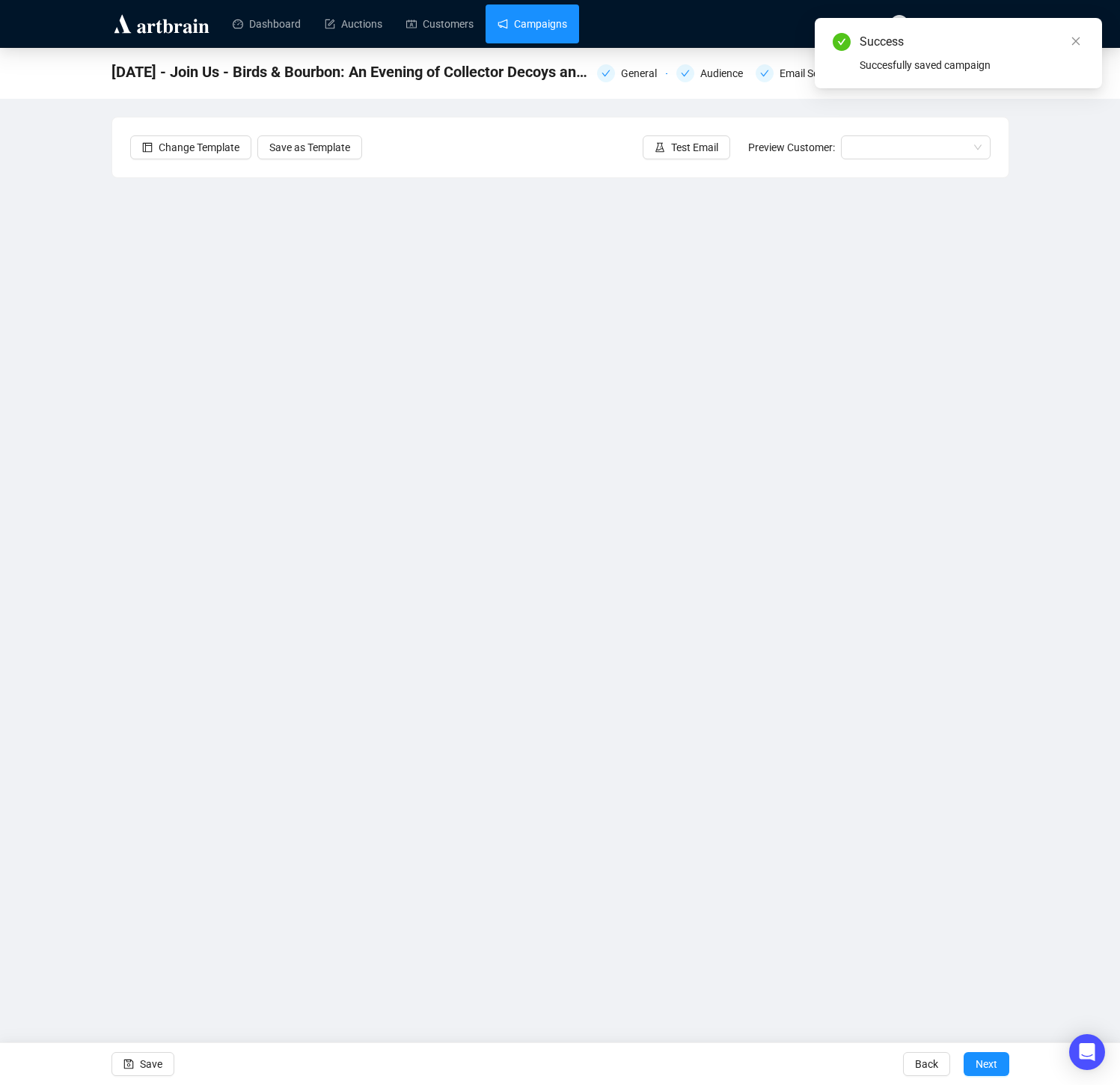
click at [553, 21] on link "Campaigns" at bounding box center [532, 24] width 70 height 39
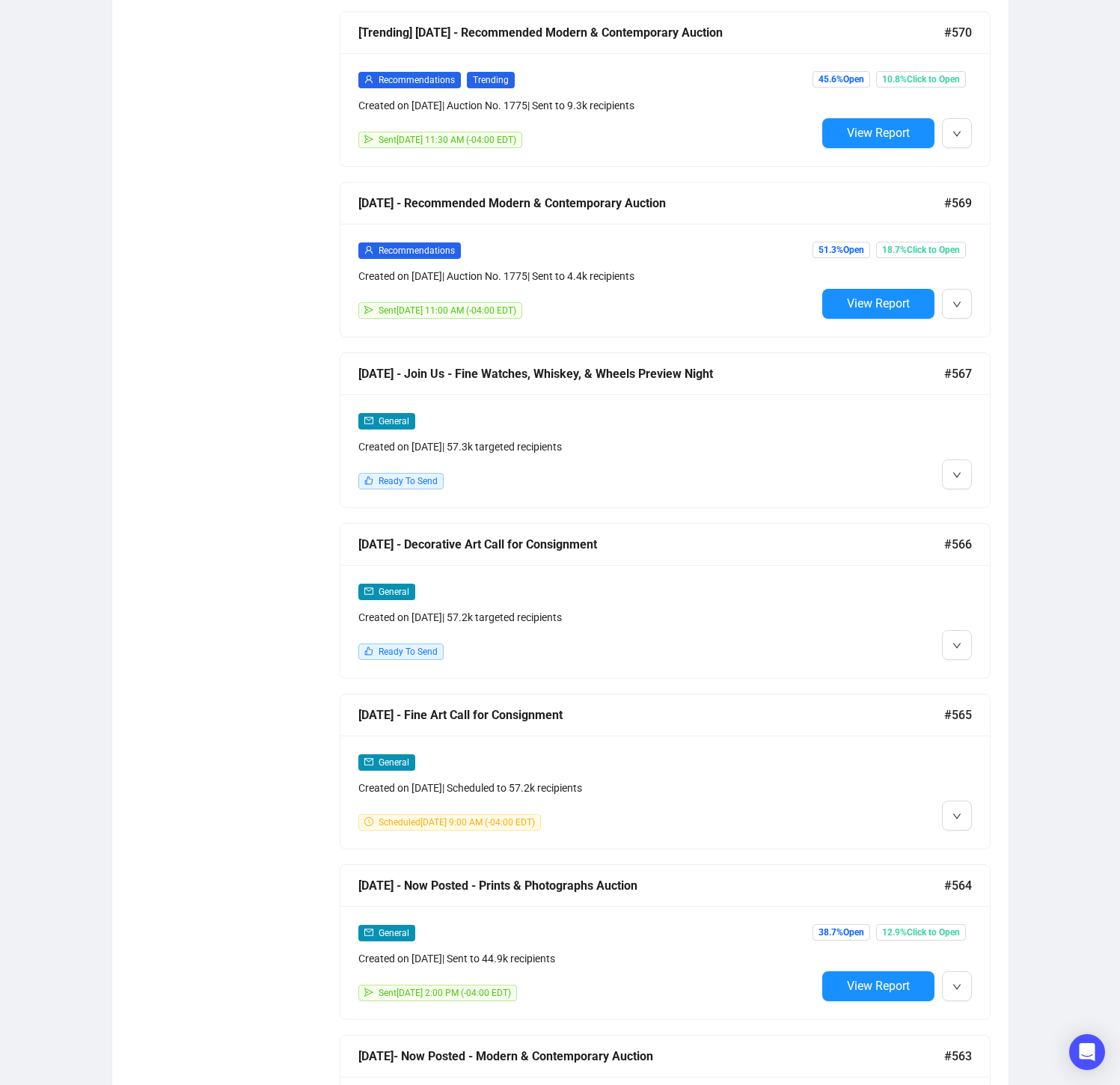
scroll to position [3202, 0]
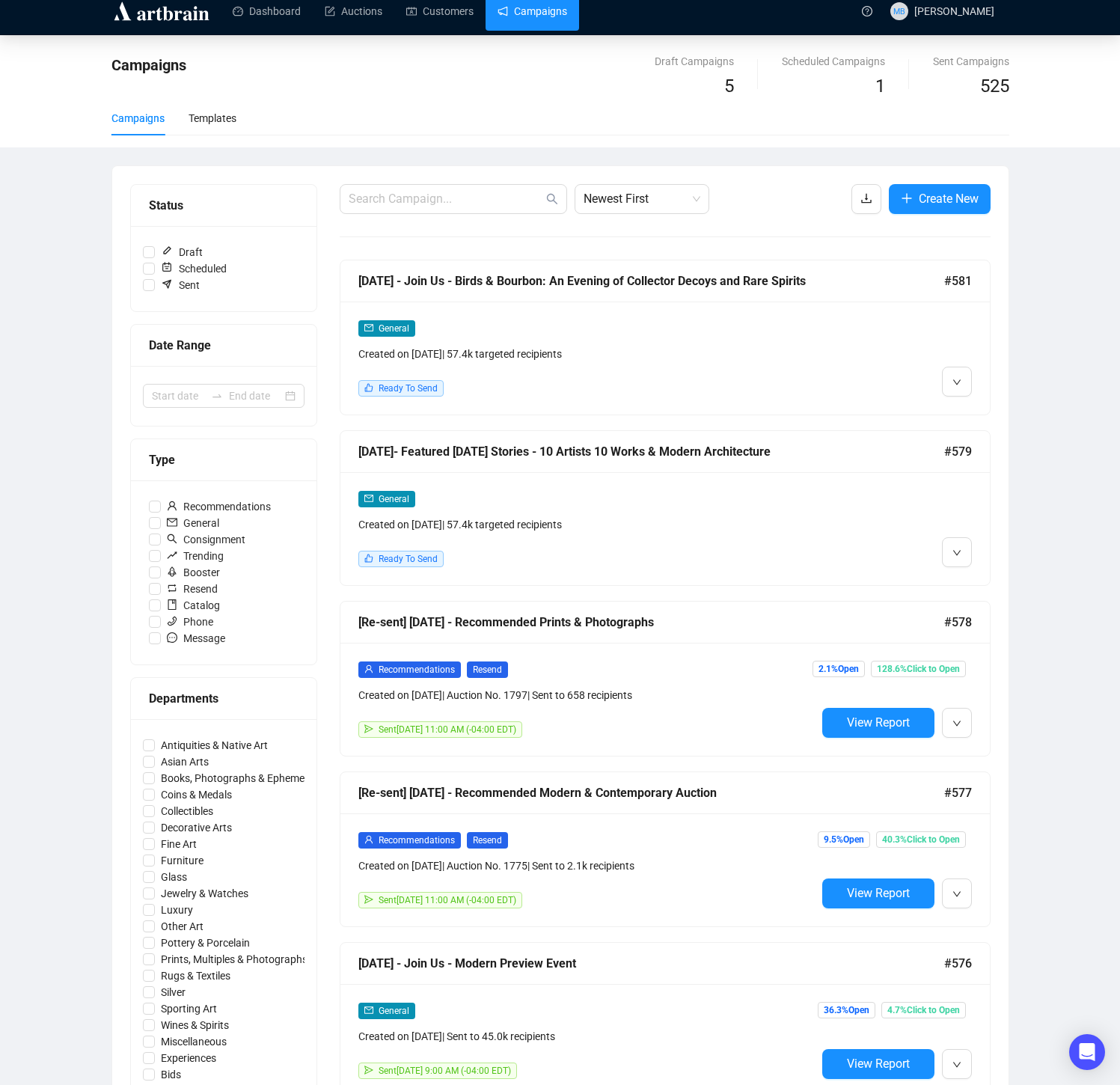
scroll to position [0, 0]
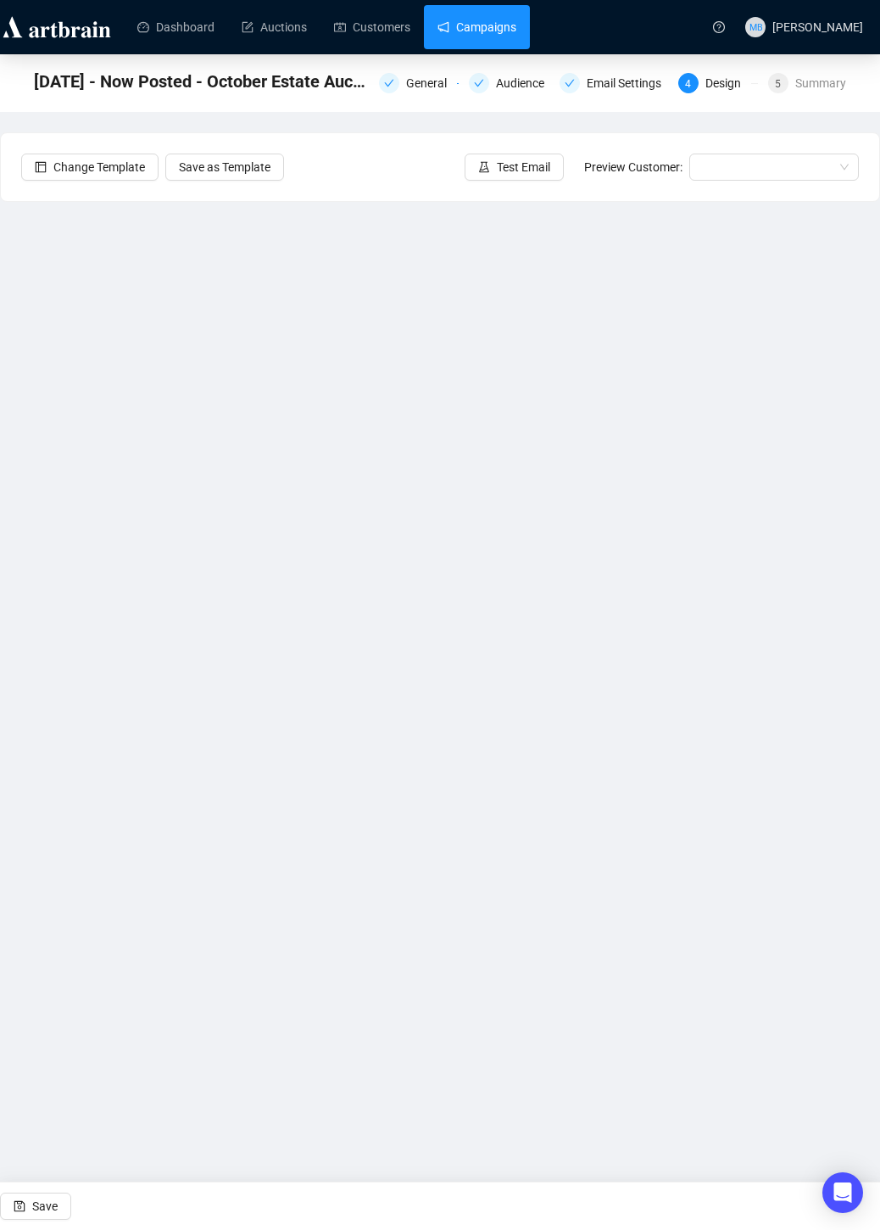
click at [496, 24] on link "Campaigns" at bounding box center [477, 27] width 79 height 44
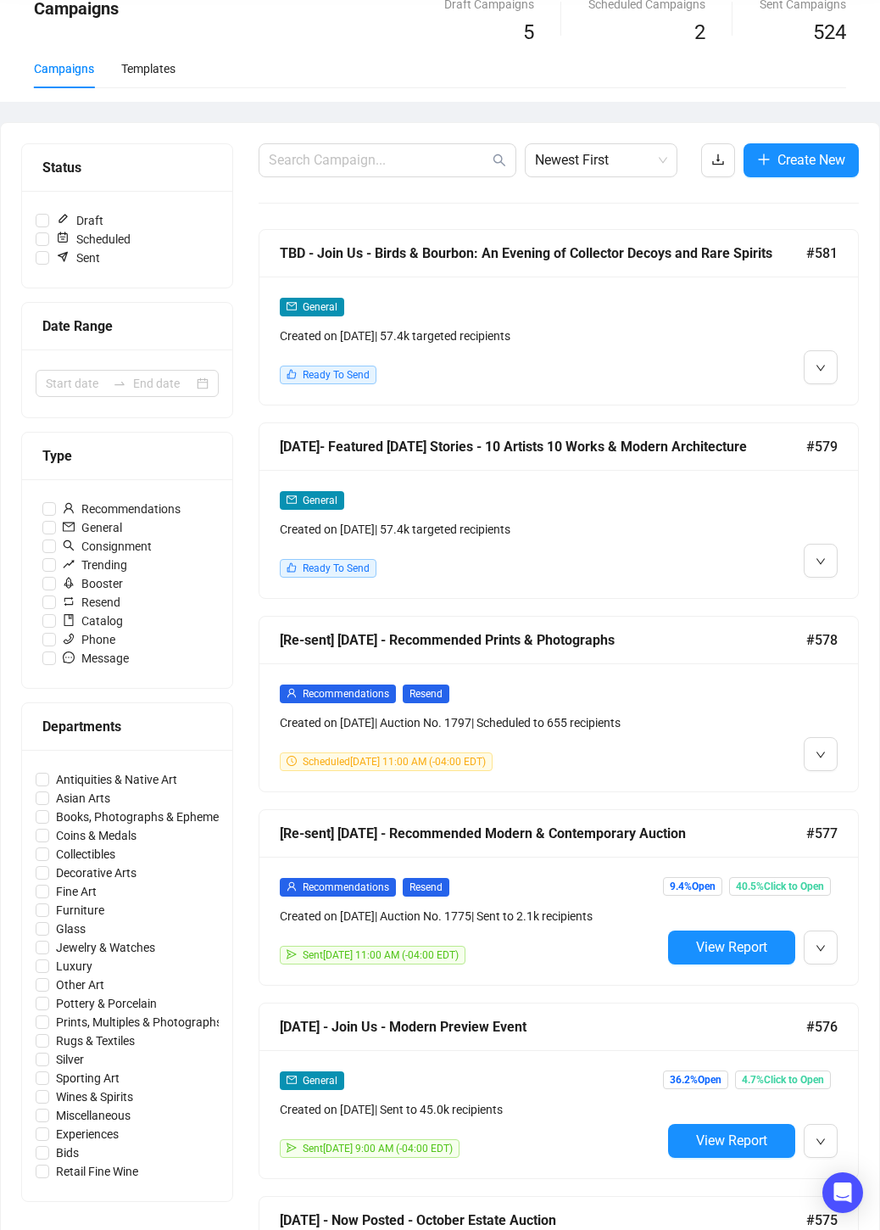
scroll to position [81, 0]
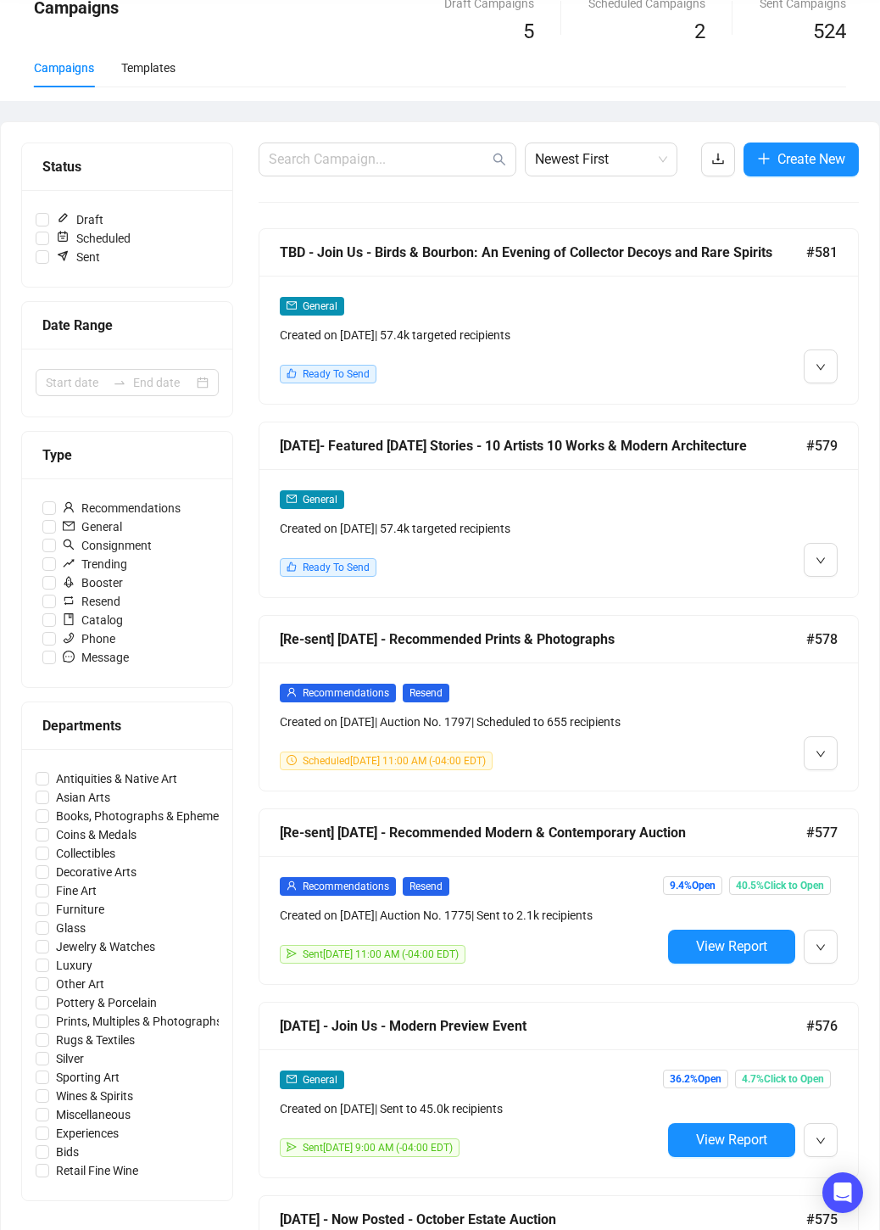
click at [662, 543] on div at bounding box center [750, 532] width 176 height 87
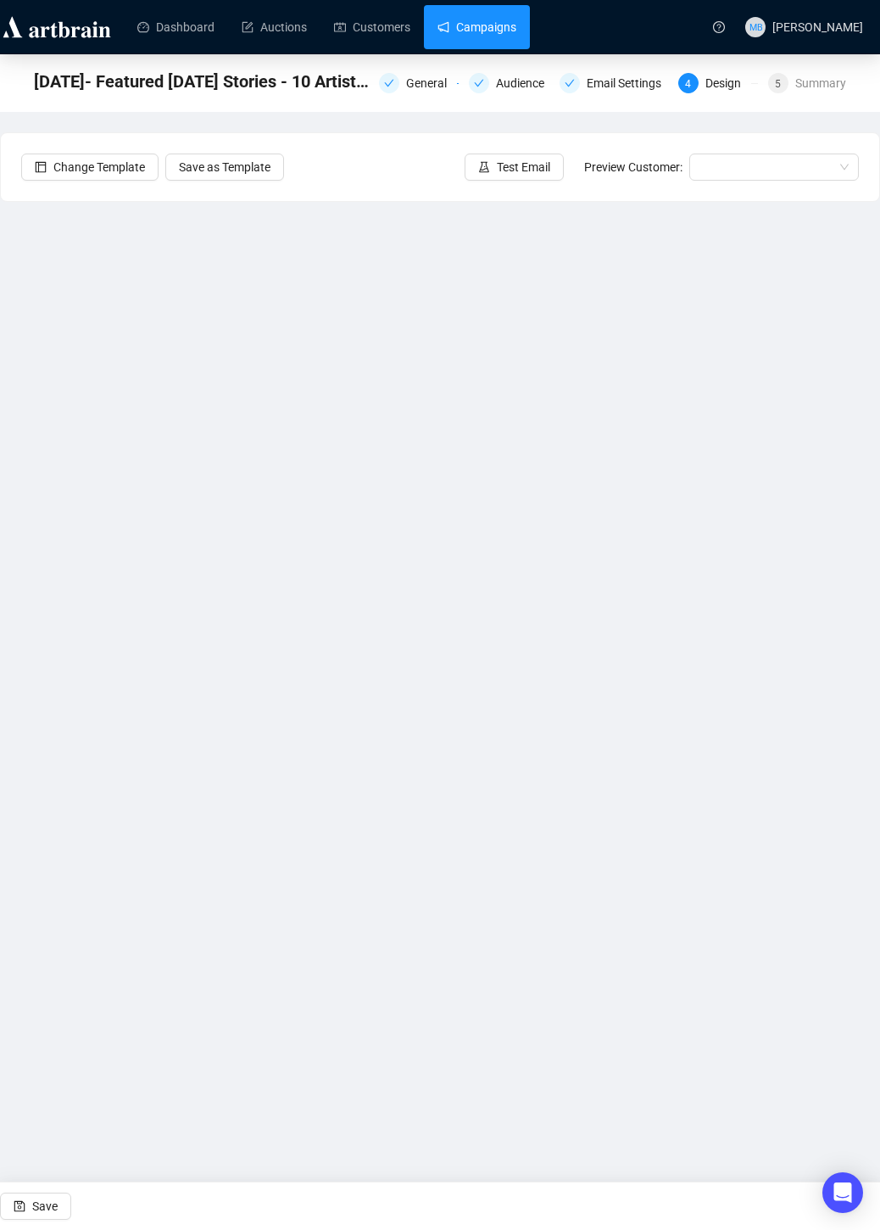
click at [465, 27] on link "Campaigns" at bounding box center [477, 27] width 79 height 44
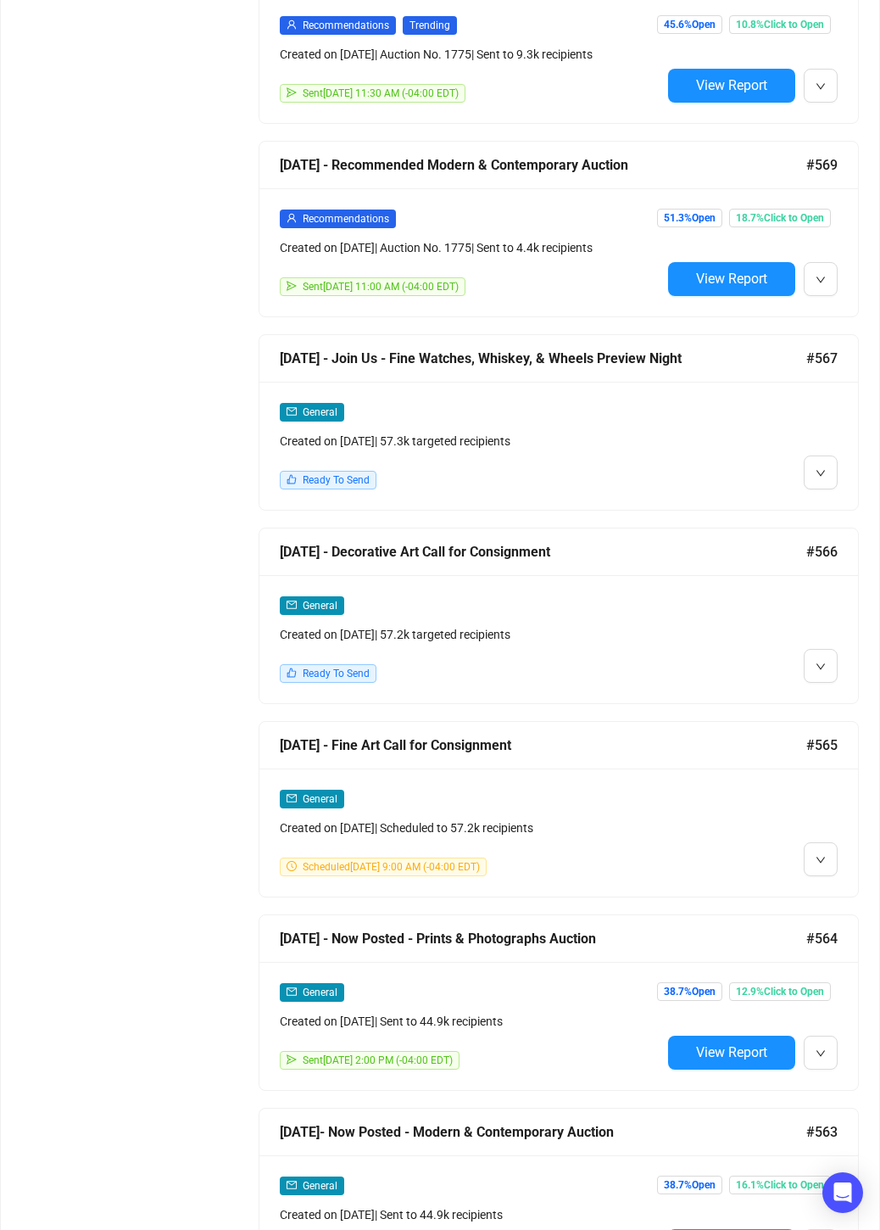
scroll to position [2166, 0]
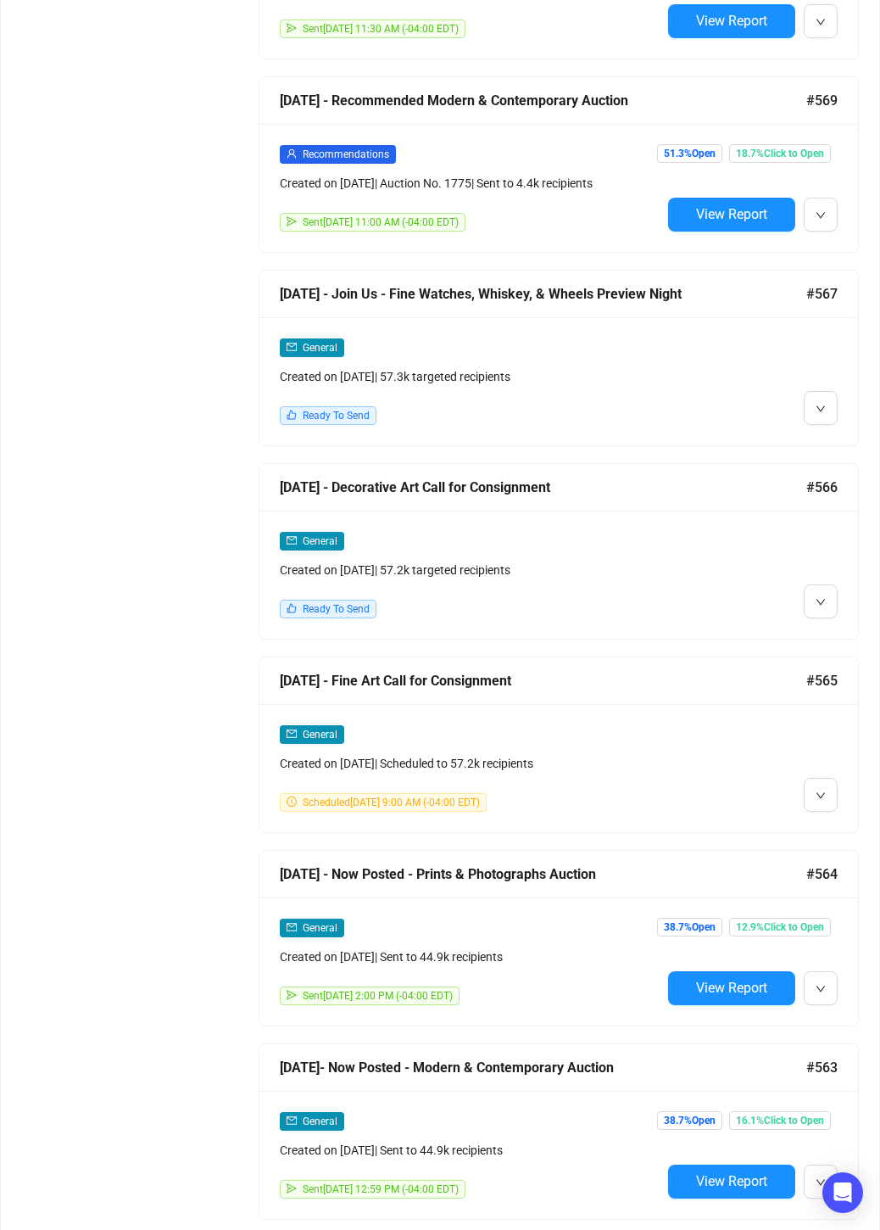
click at [666, 425] on div at bounding box center [750, 381] width 176 height 87
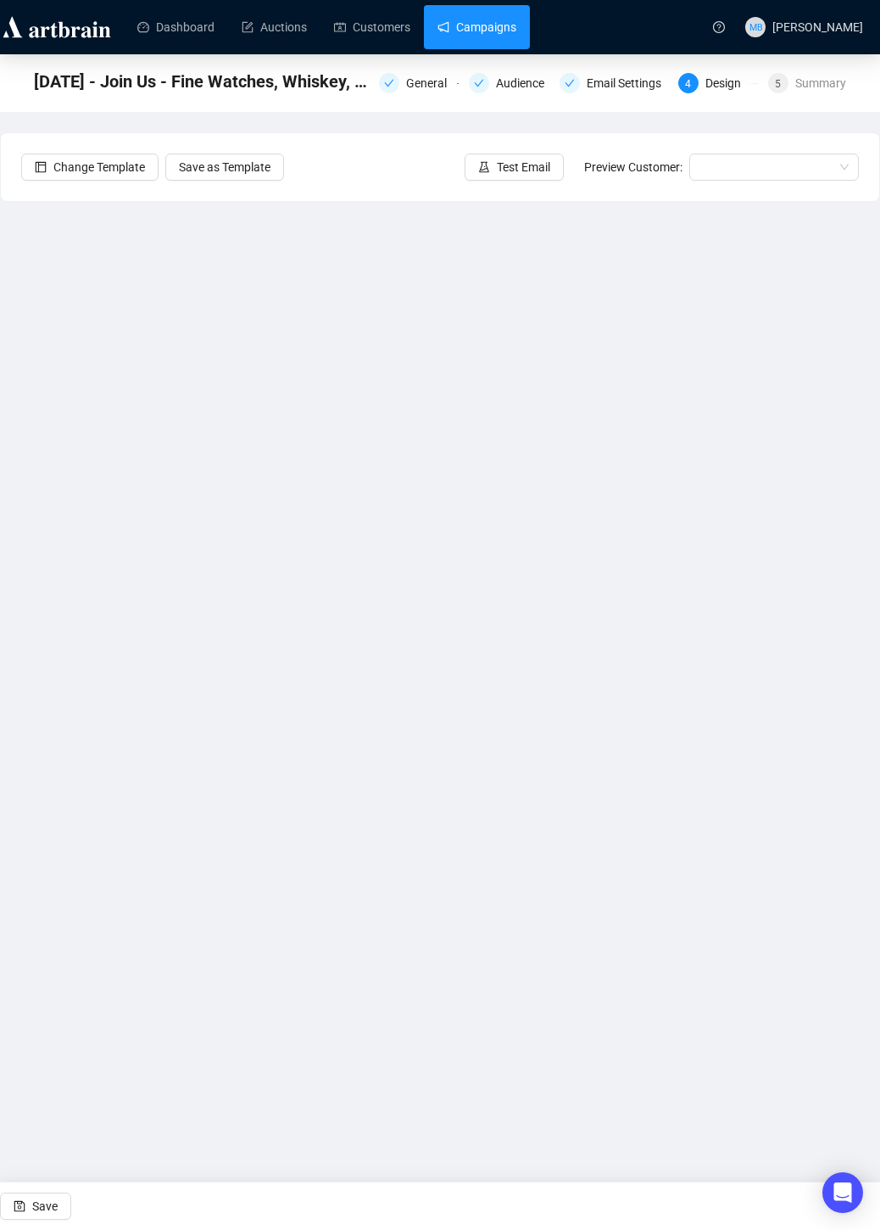
click at [496, 25] on link "Campaigns" at bounding box center [477, 27] width 79 height 44
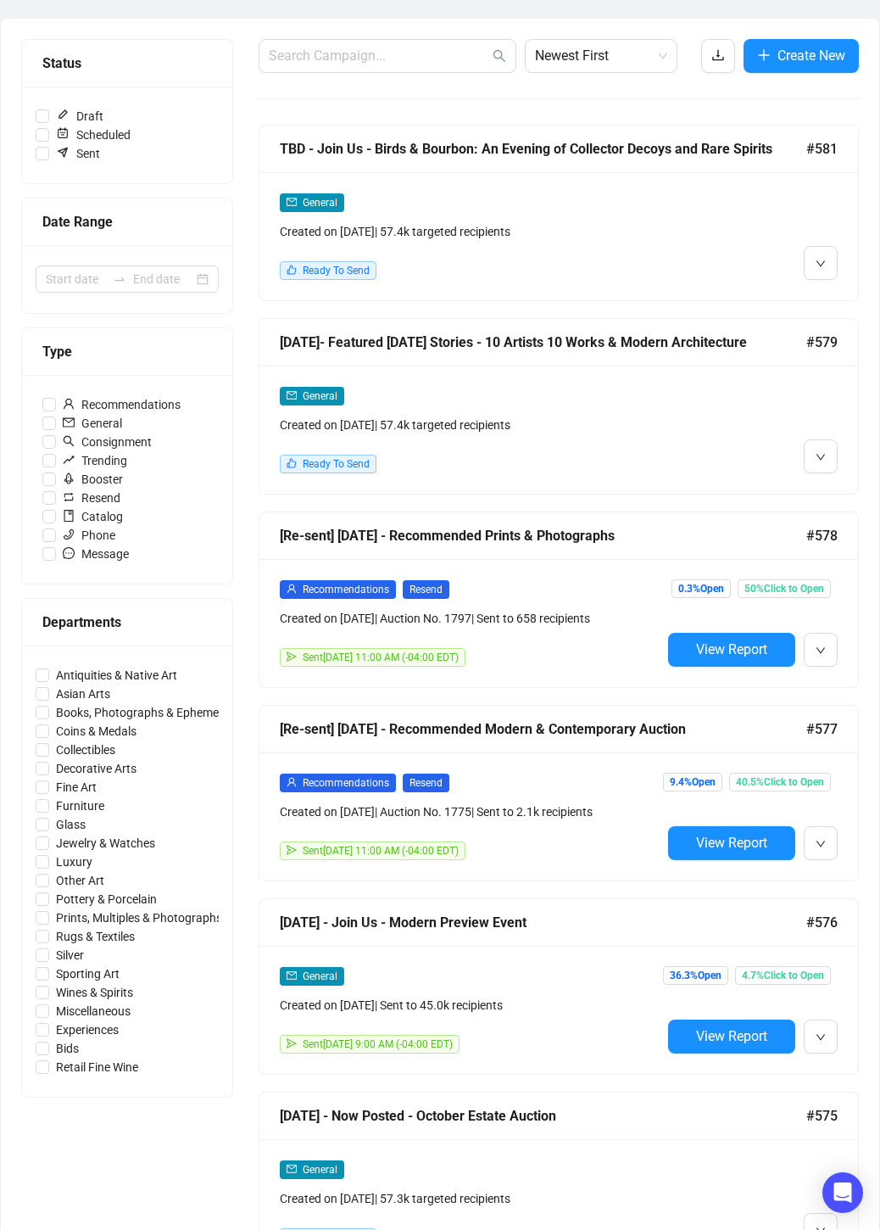
scroll to position [193, 0]
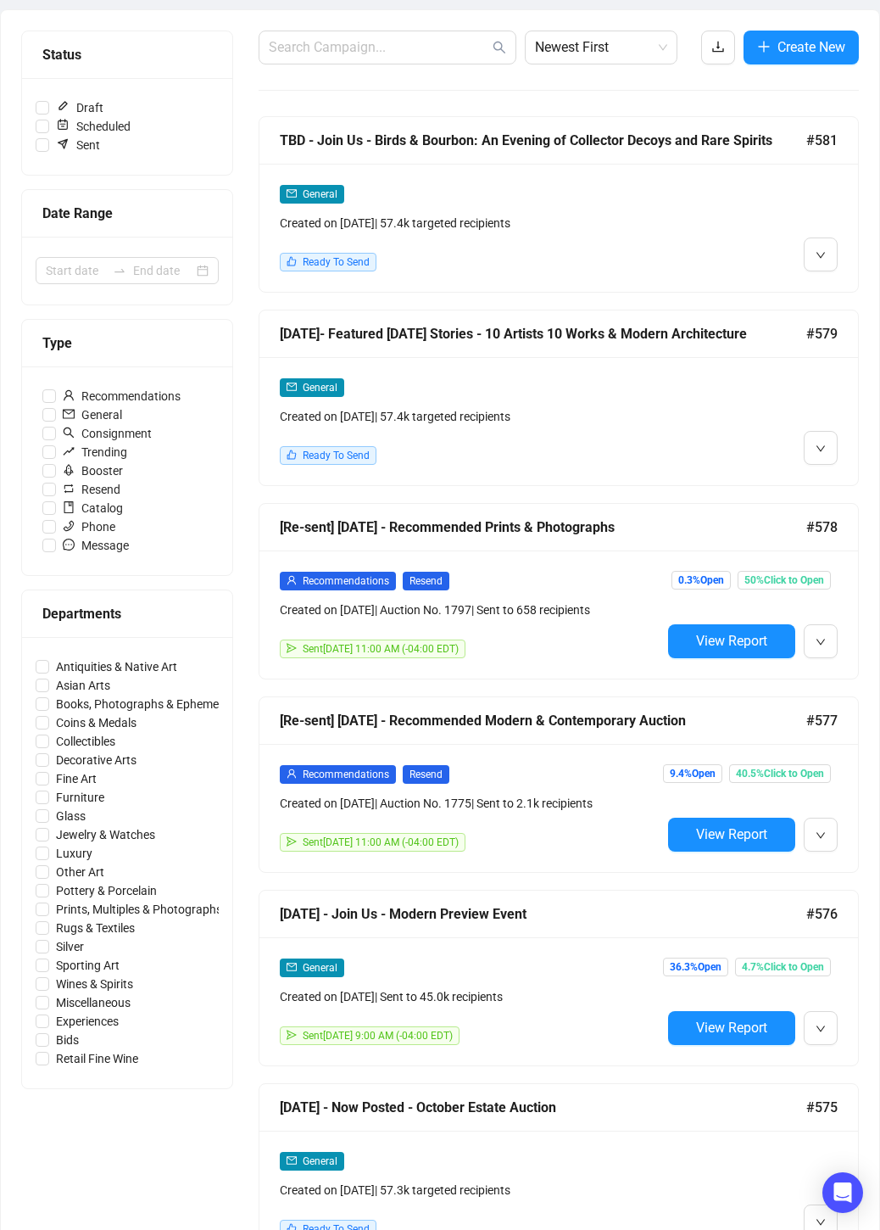
click at [559, 953] on div "General Created on Oct 7, 2025 | Sent to 45.0k recipients Sent October 8, 2025 …" at bounding box center [559, 1001] width 599 height 128
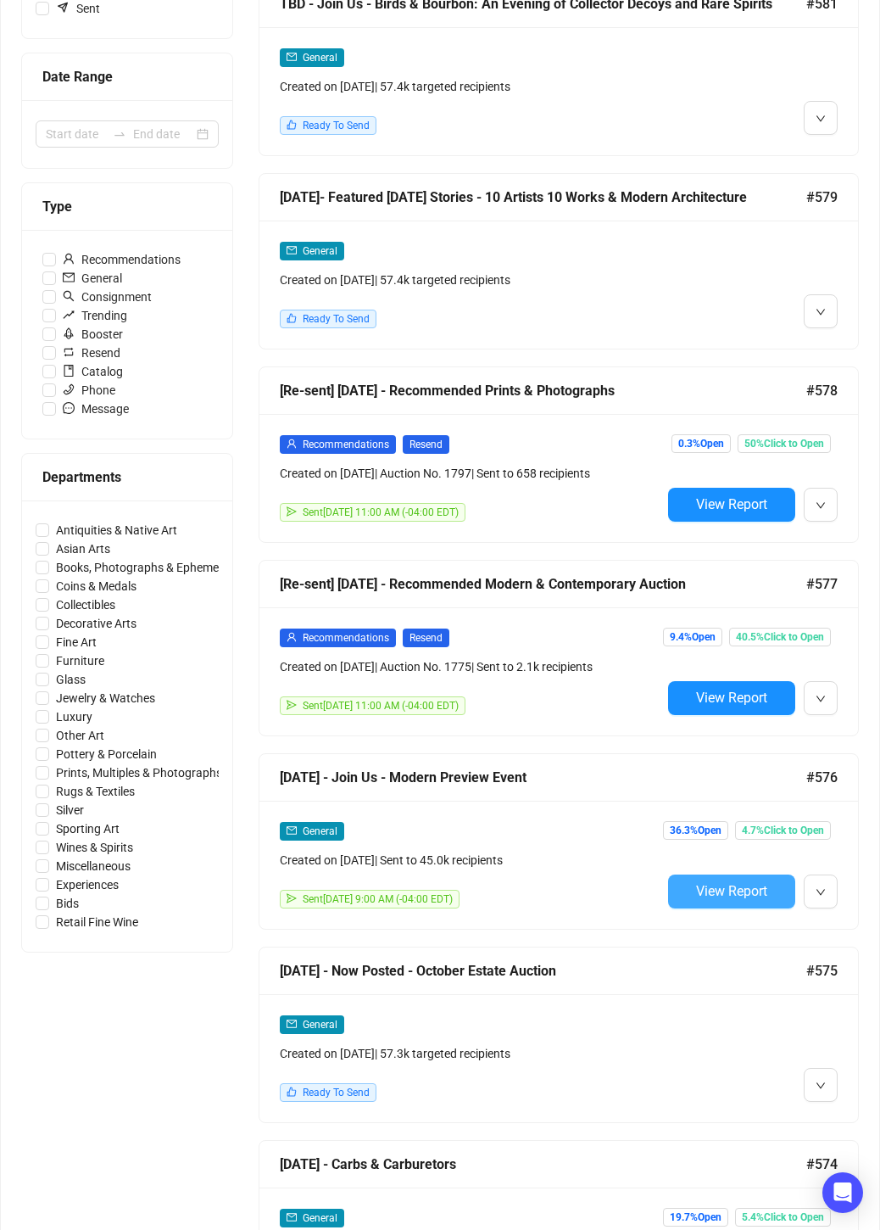
scroll to position [343, 0]
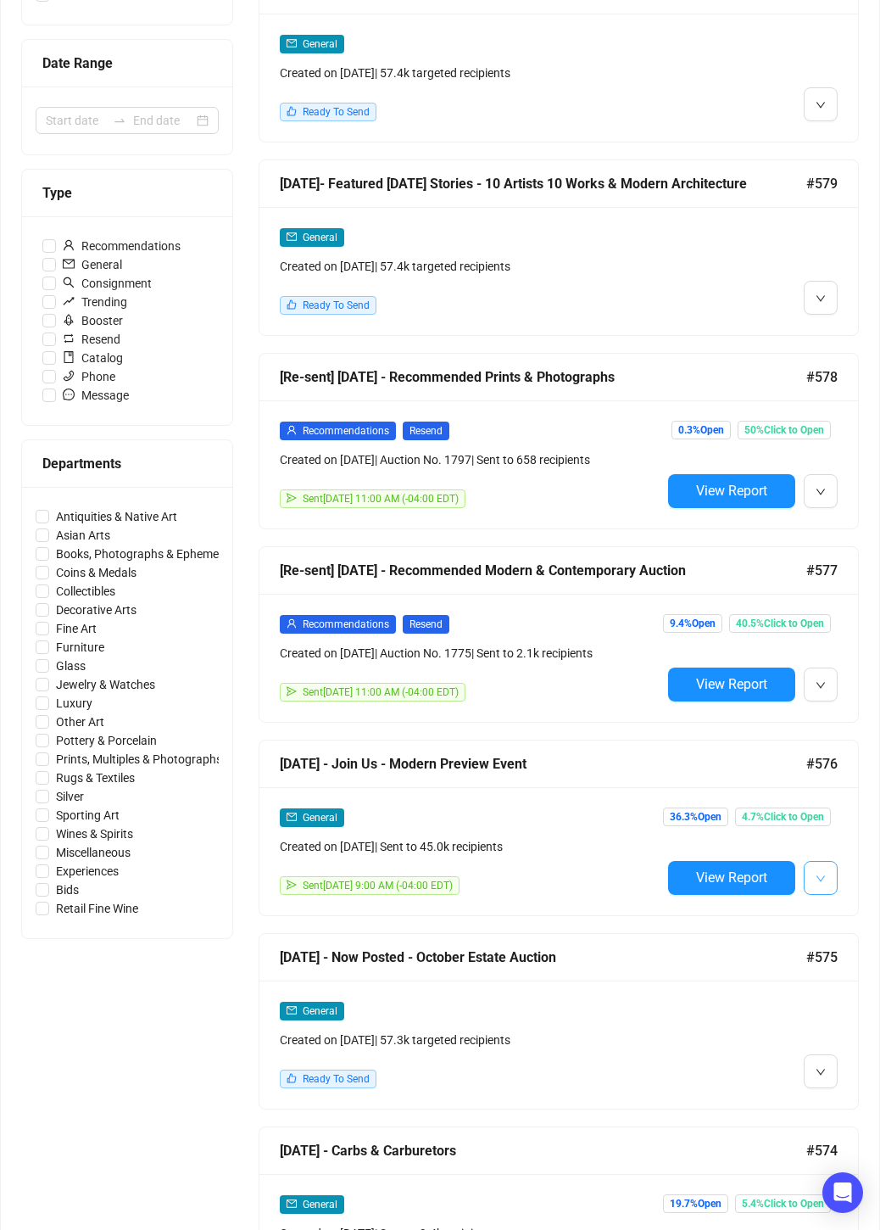
click at [833, 882] on button "button" at bounding box center [821, 878] width 34 height 34
click at [755, 916] on span "Edit" at bounding box center [757, 912] width 133 height 19
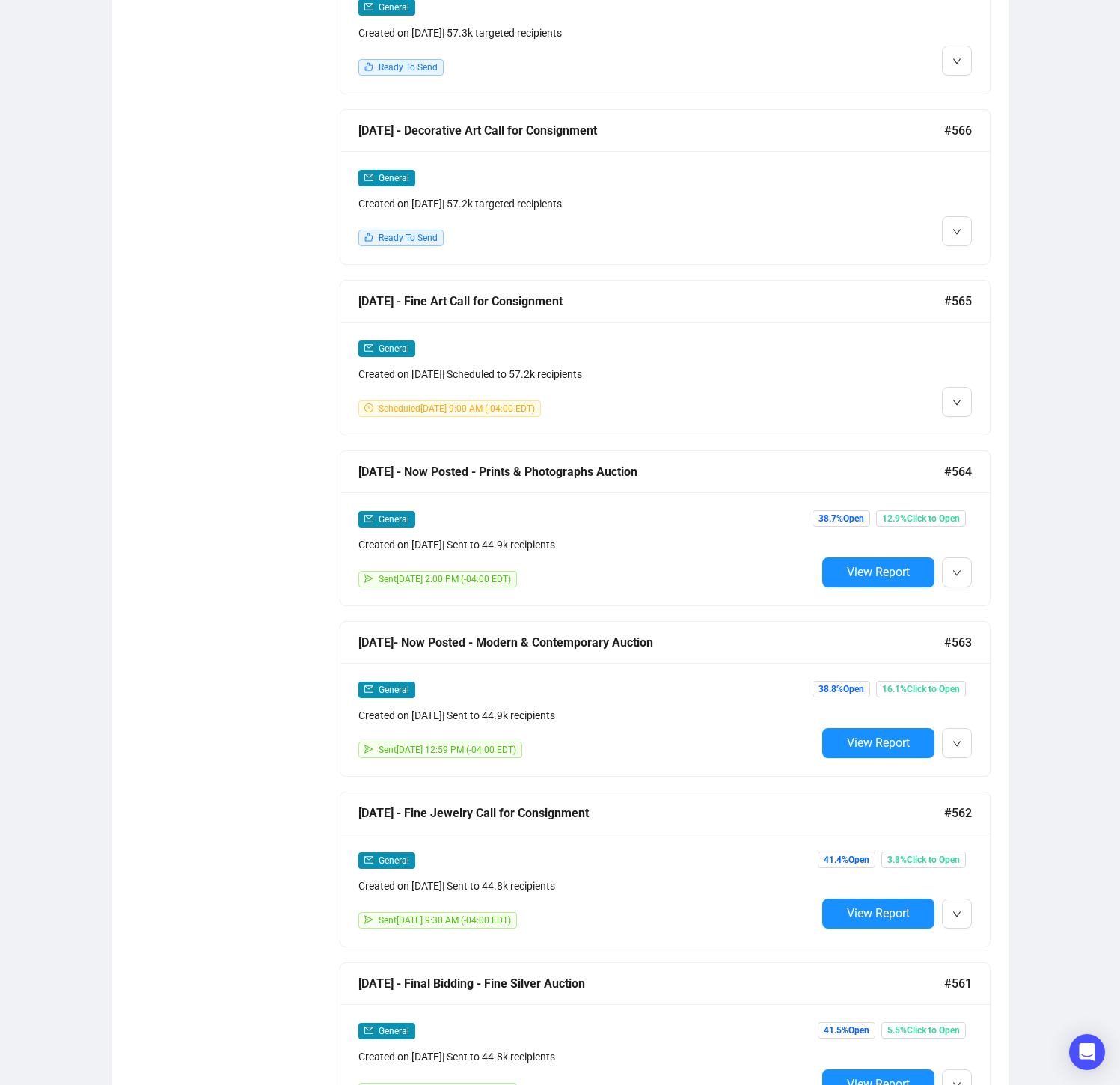
scroll to position [2212, 0]
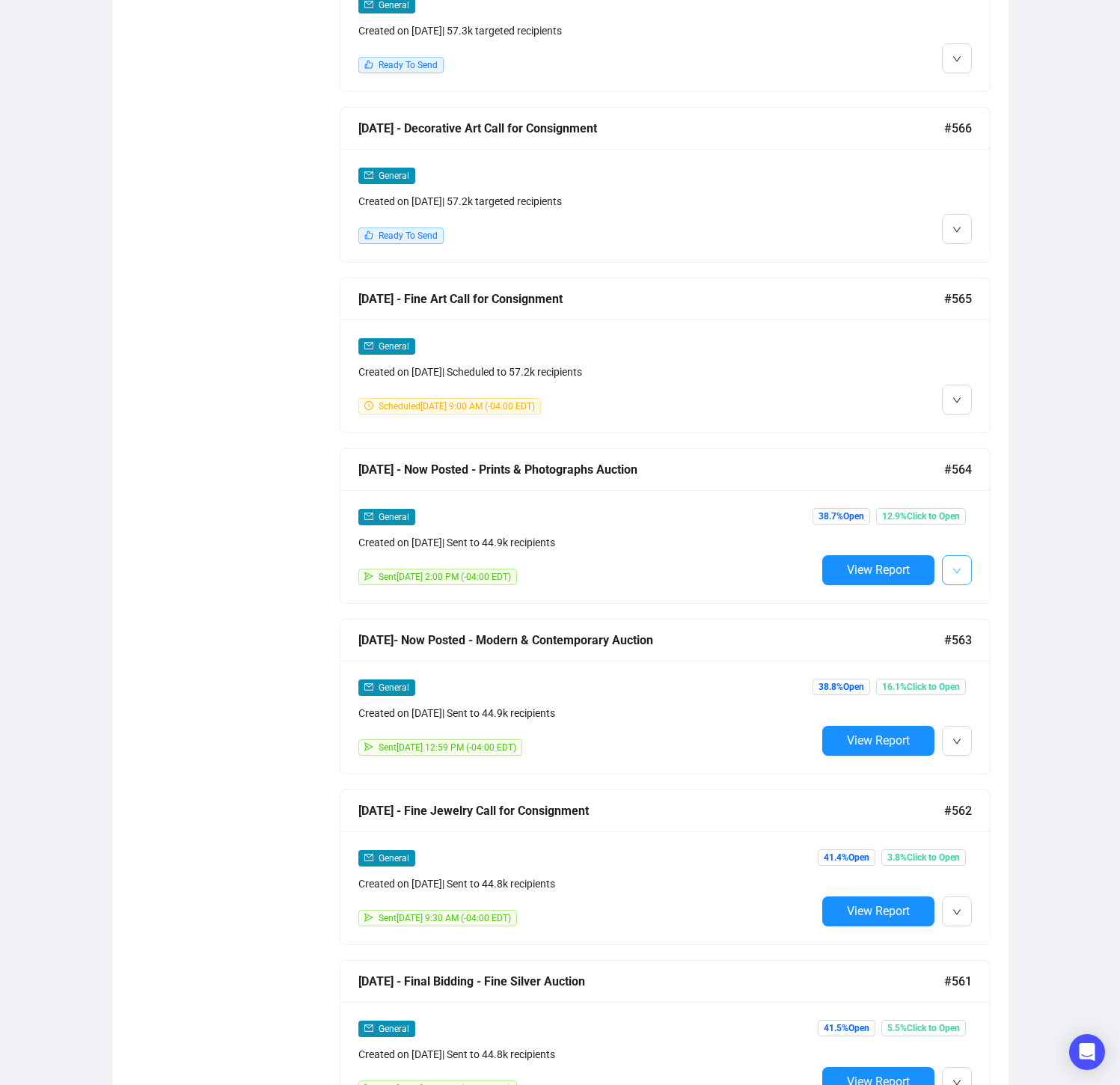
click at [964, 570] on button "button" at bounding box center [957, 570] width 30 height 30
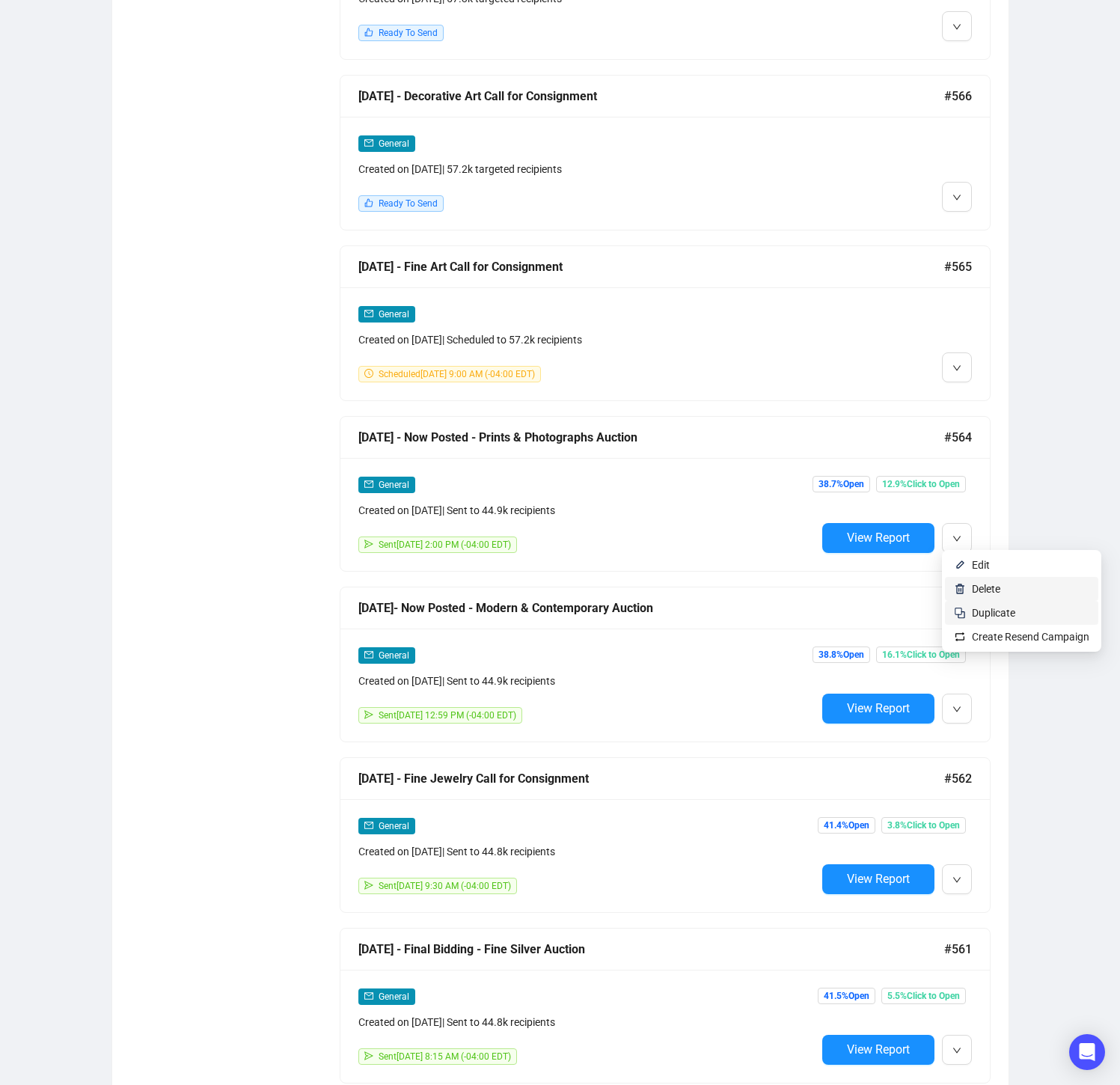
scroll to position [2263, 0]
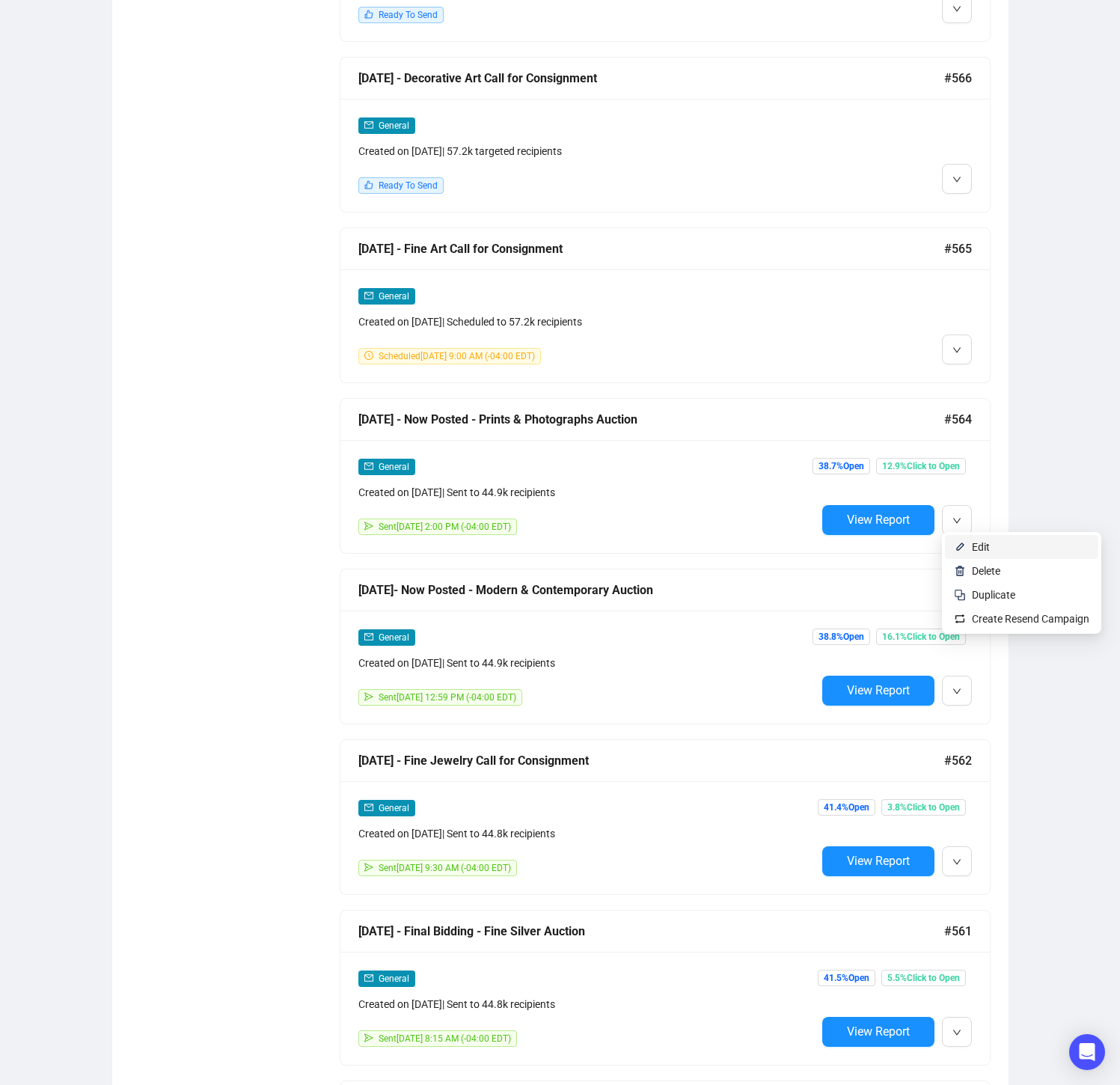
click at [993, 542] on span "Edit" at bounding box center [1030, 547] width 117 height 17
